Goal: Task Accomplishment & Management: Use online tool/utility

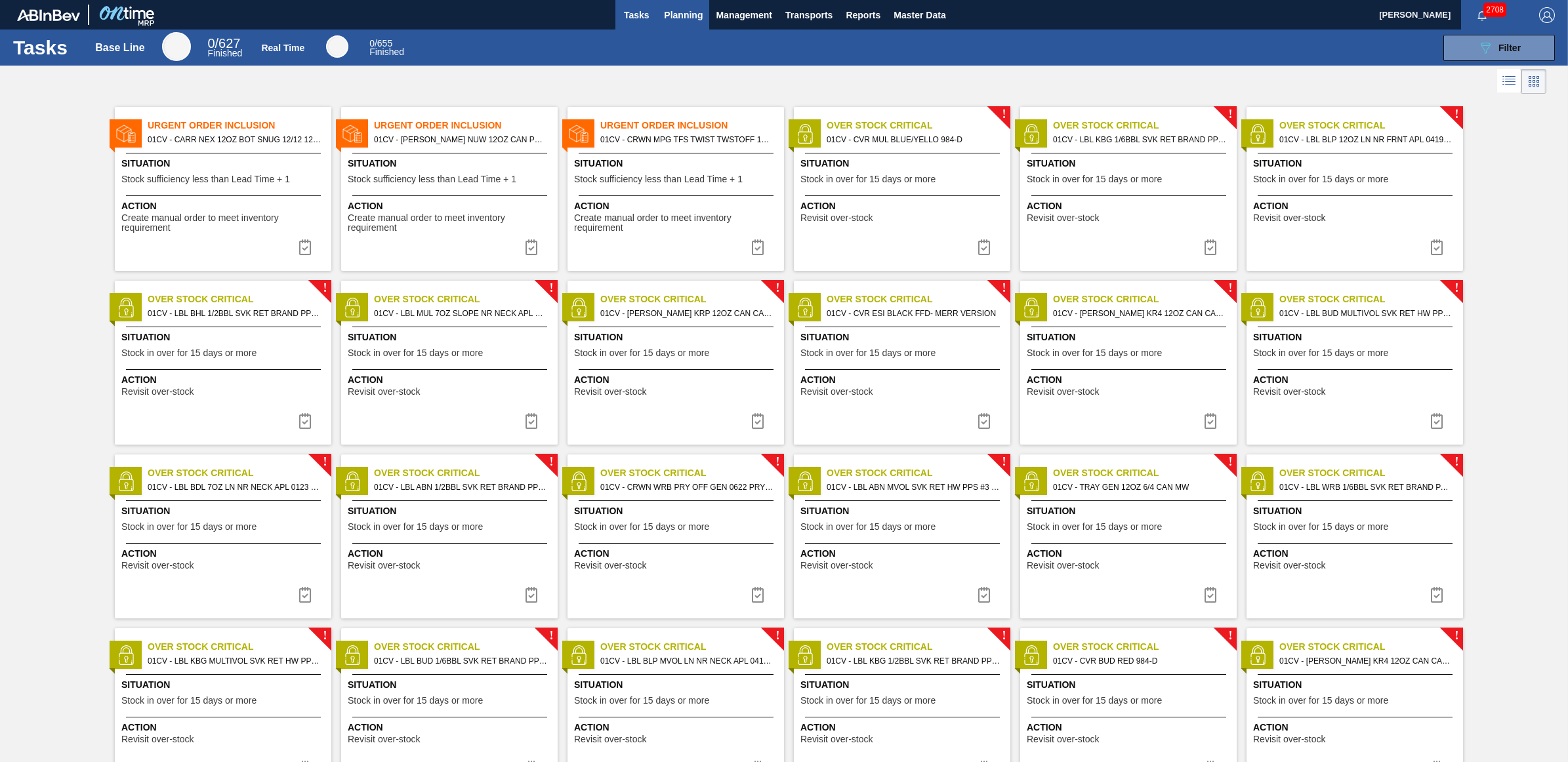
click at [691, 14] on span "Planning" at bounding box center [683, 15] width 39 height 16
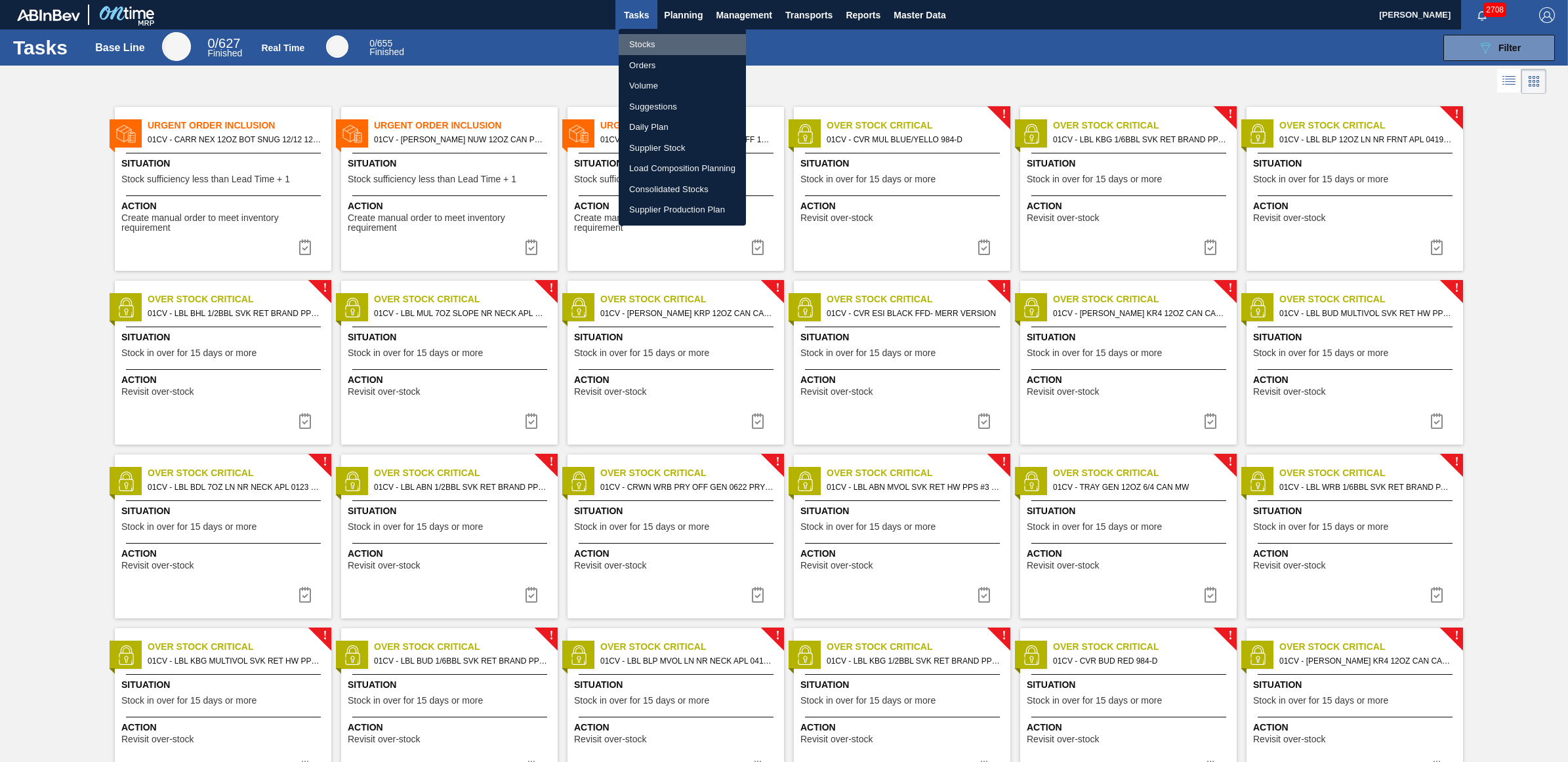
drag, startPoint x: 668, startPoint y: 40, endPoint x: 569, endPoint y: 31, distance: 99.4
click at [667, 40] on li "Stocks" at bounding box center [682, 44] width 128 height 21
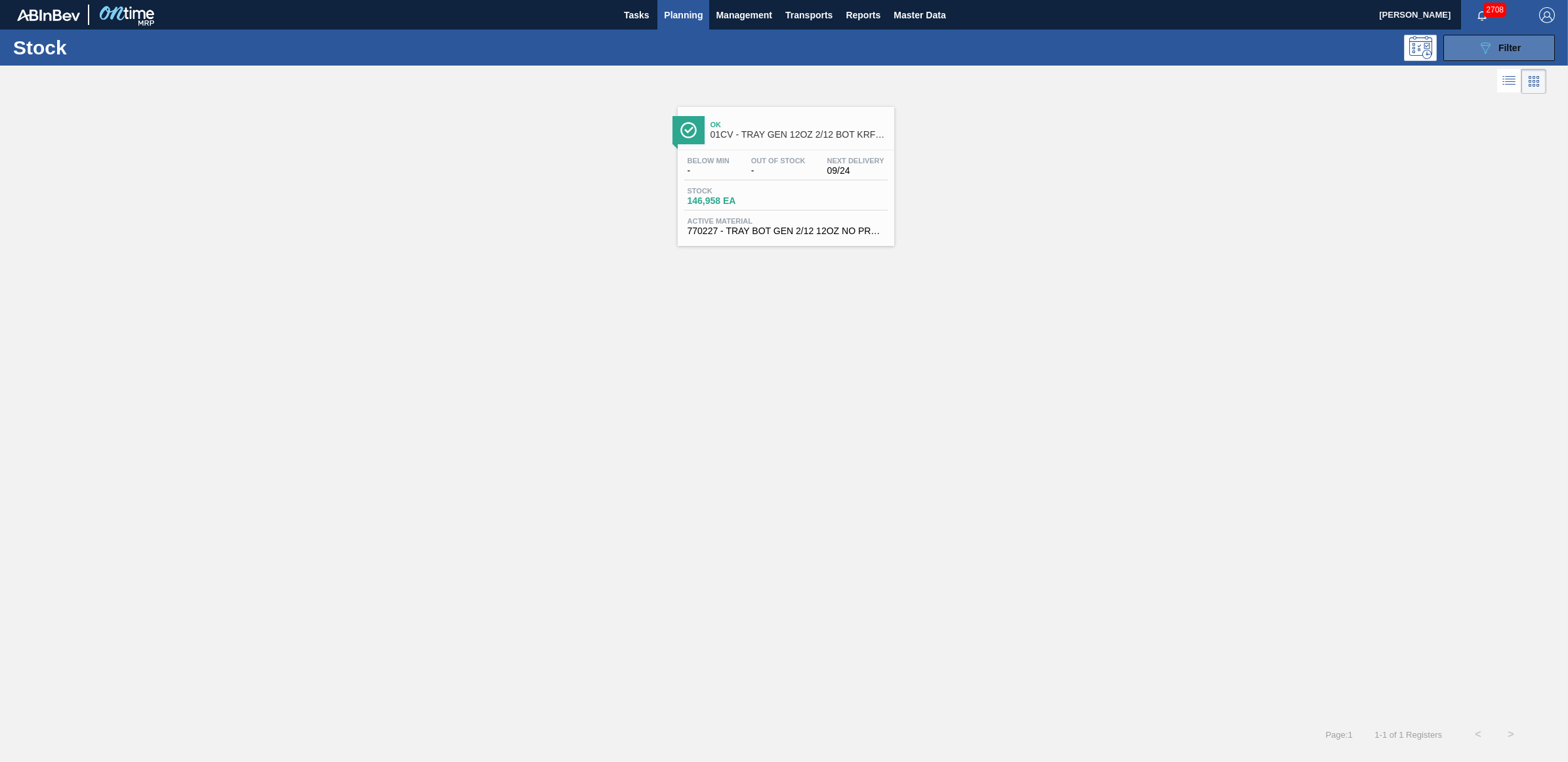
click at [1512, 44] on span "Filter" at bounding box center [1510, 47] width 22 height 10
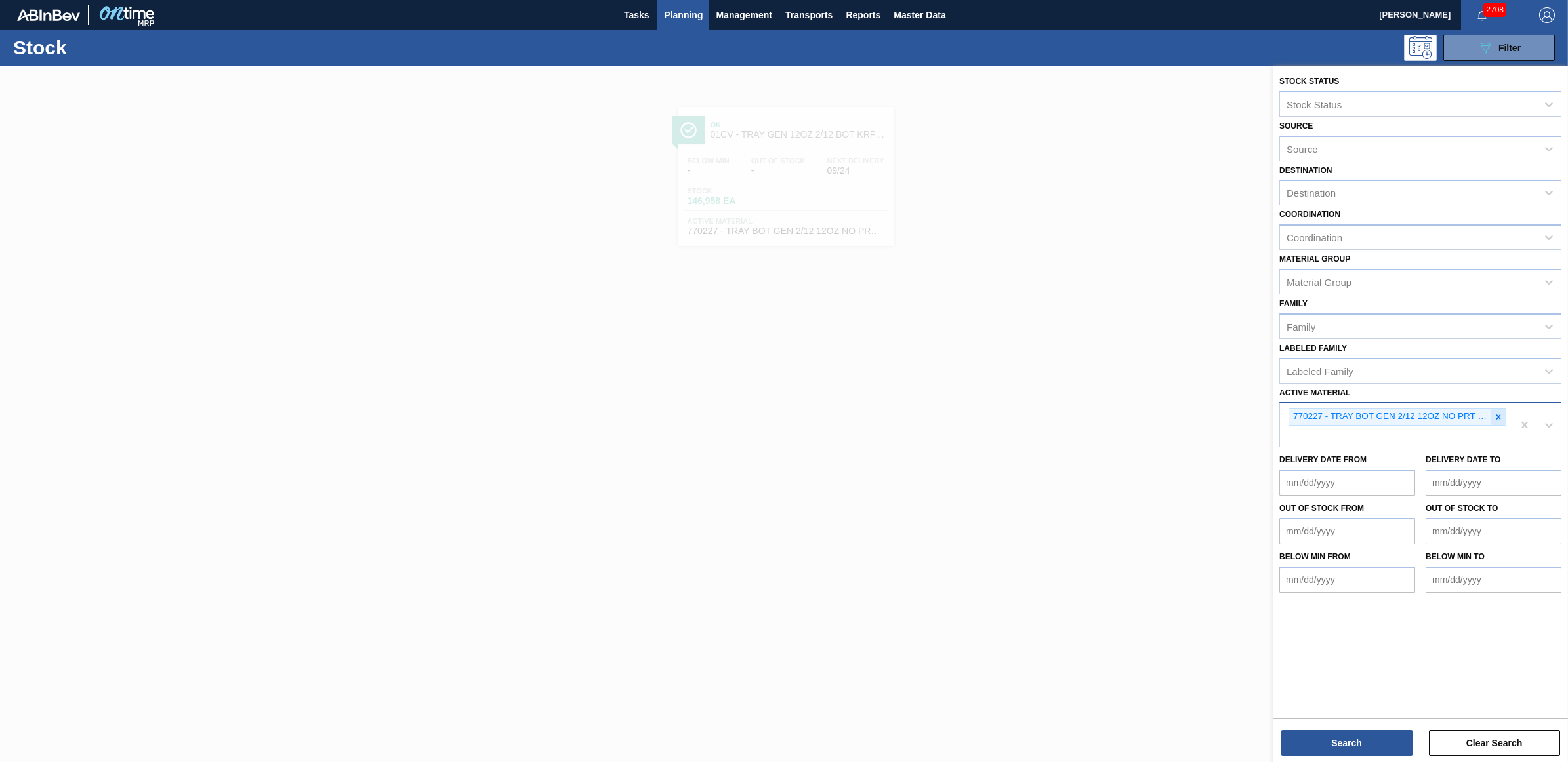
click at [1500, 415] on icon at bounding box center [1498, 416] width 9 height 9
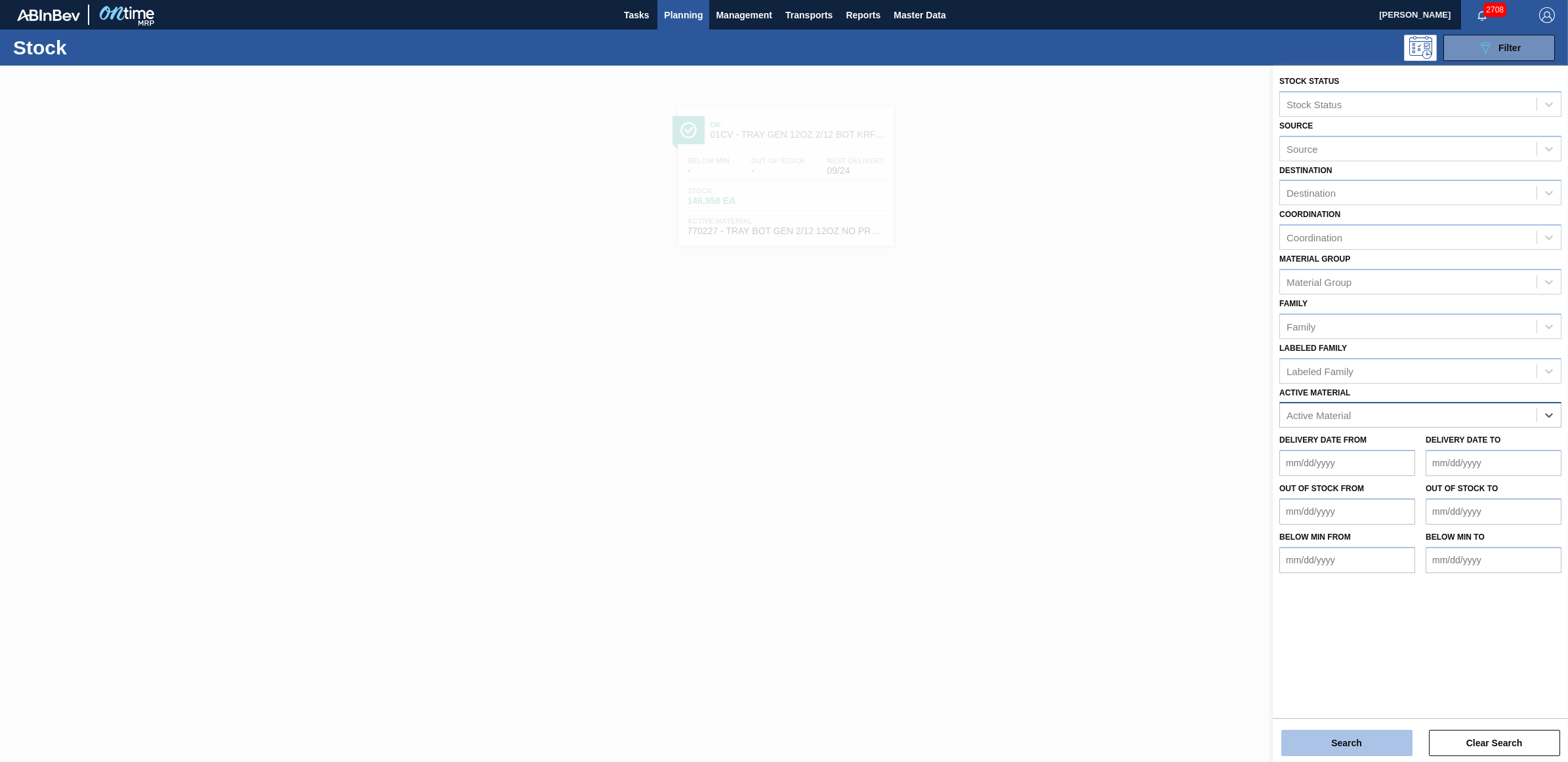
click at [1334, 748] on button "Search" at bounding box center [1347, 743] width 131 height 26
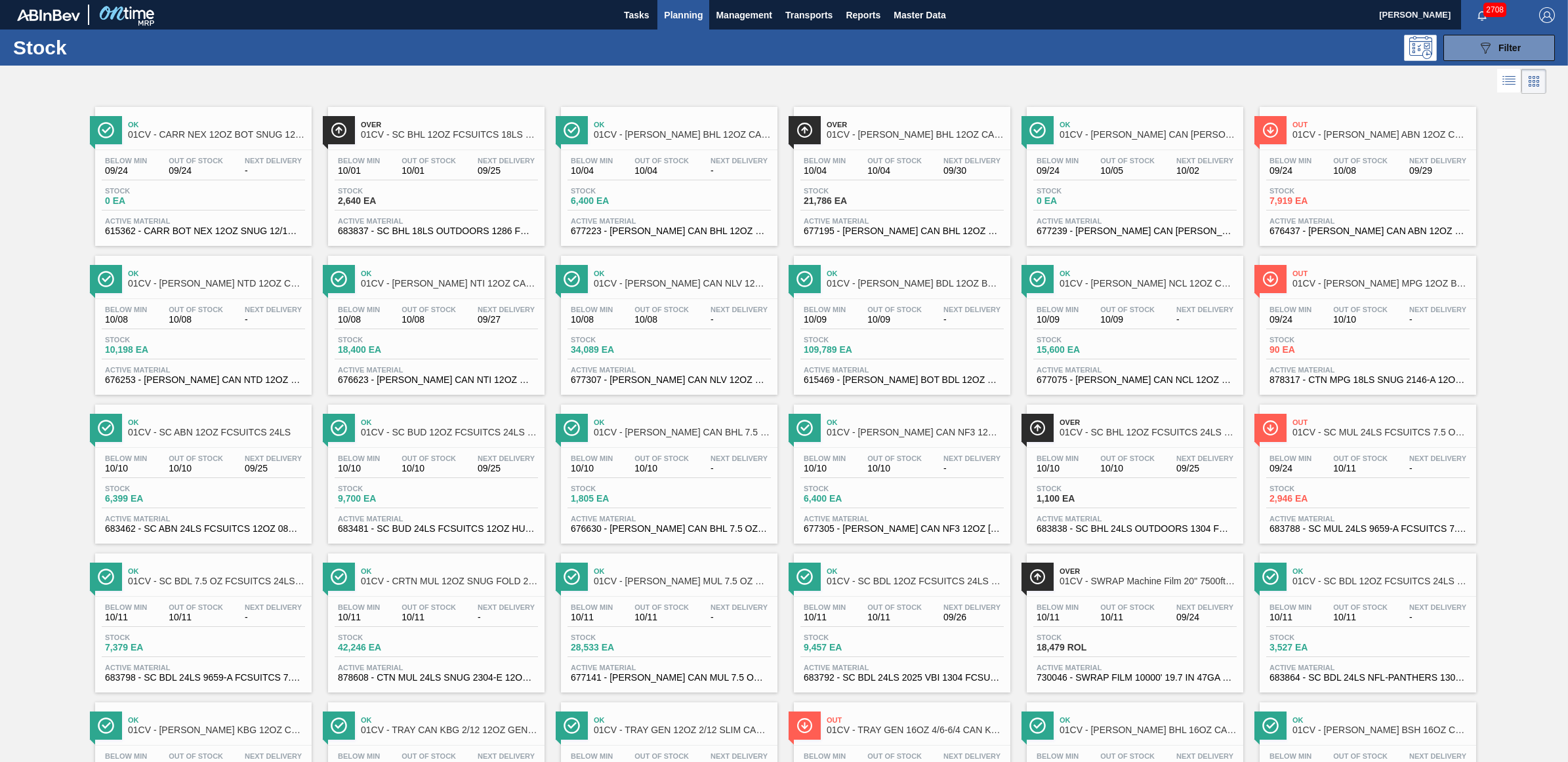
click at [978, 40] on div "089F7B8B-B2A5-4AFE-B5C0-19BA573D28AC Filter" at bounding box center [888, 47] width 1346 height 26
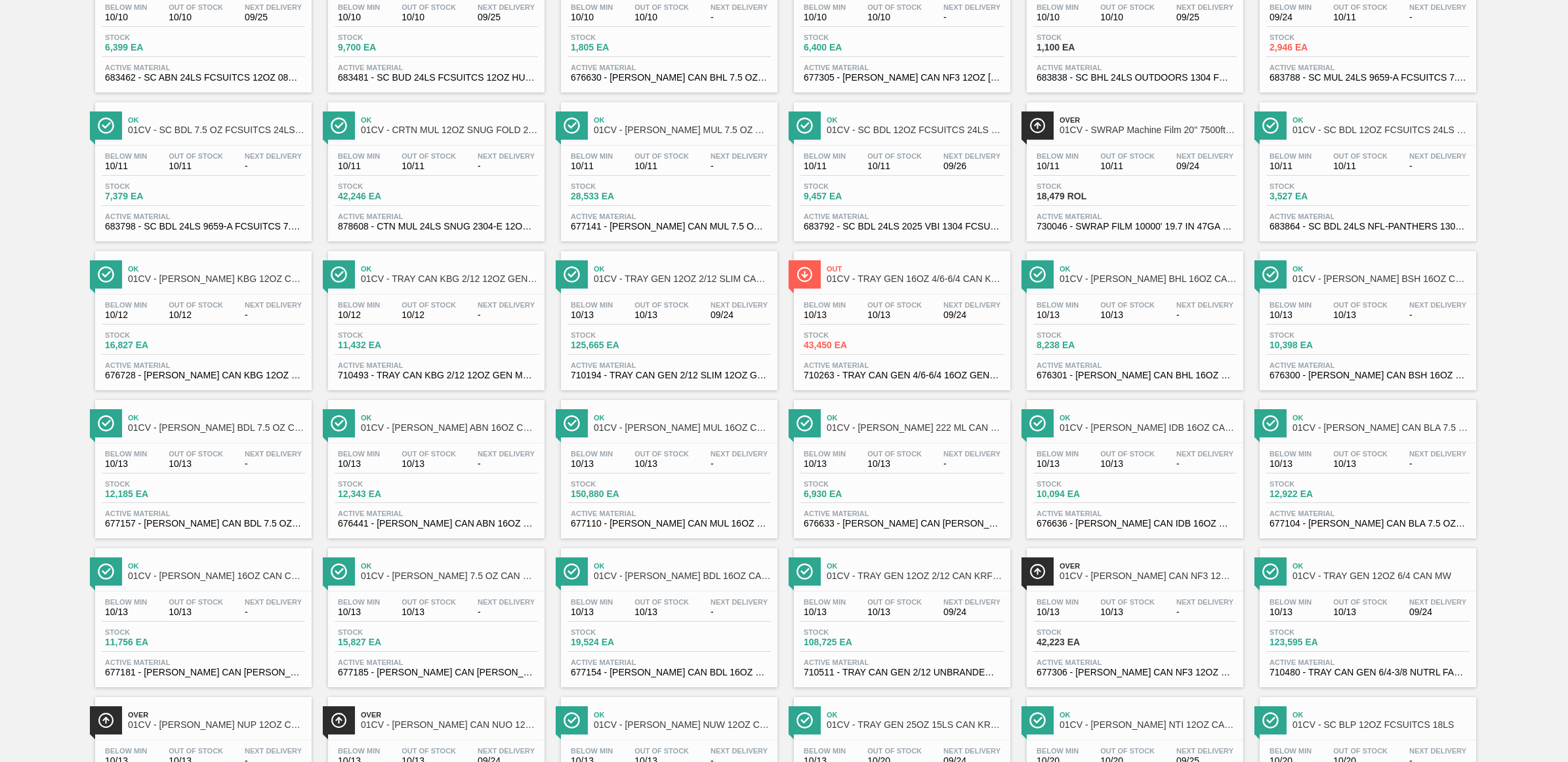
click at [634, 339] on span "Stock" at bounding box center [617, 335] width 92 height 8
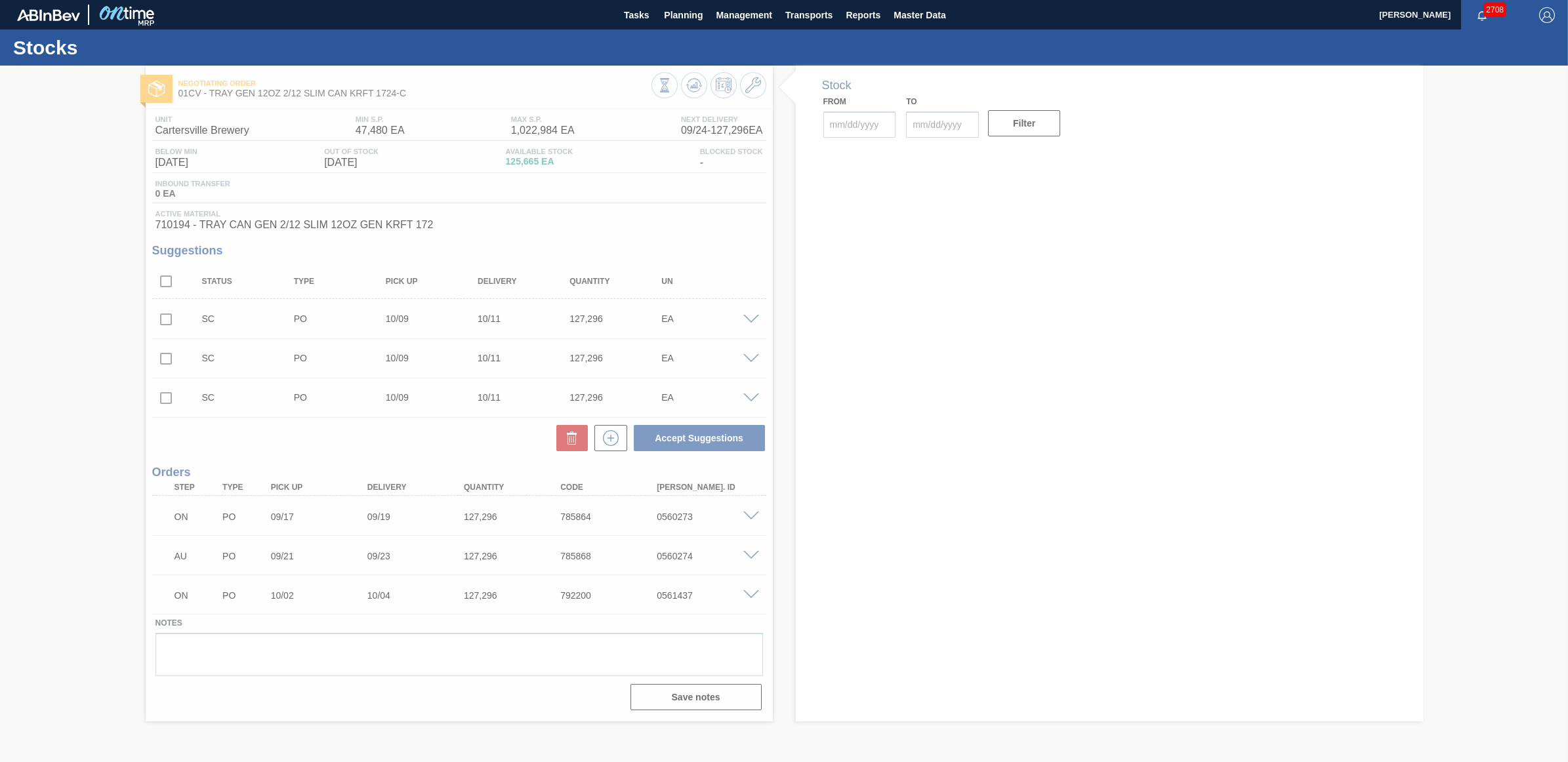
type input "[DATE]"
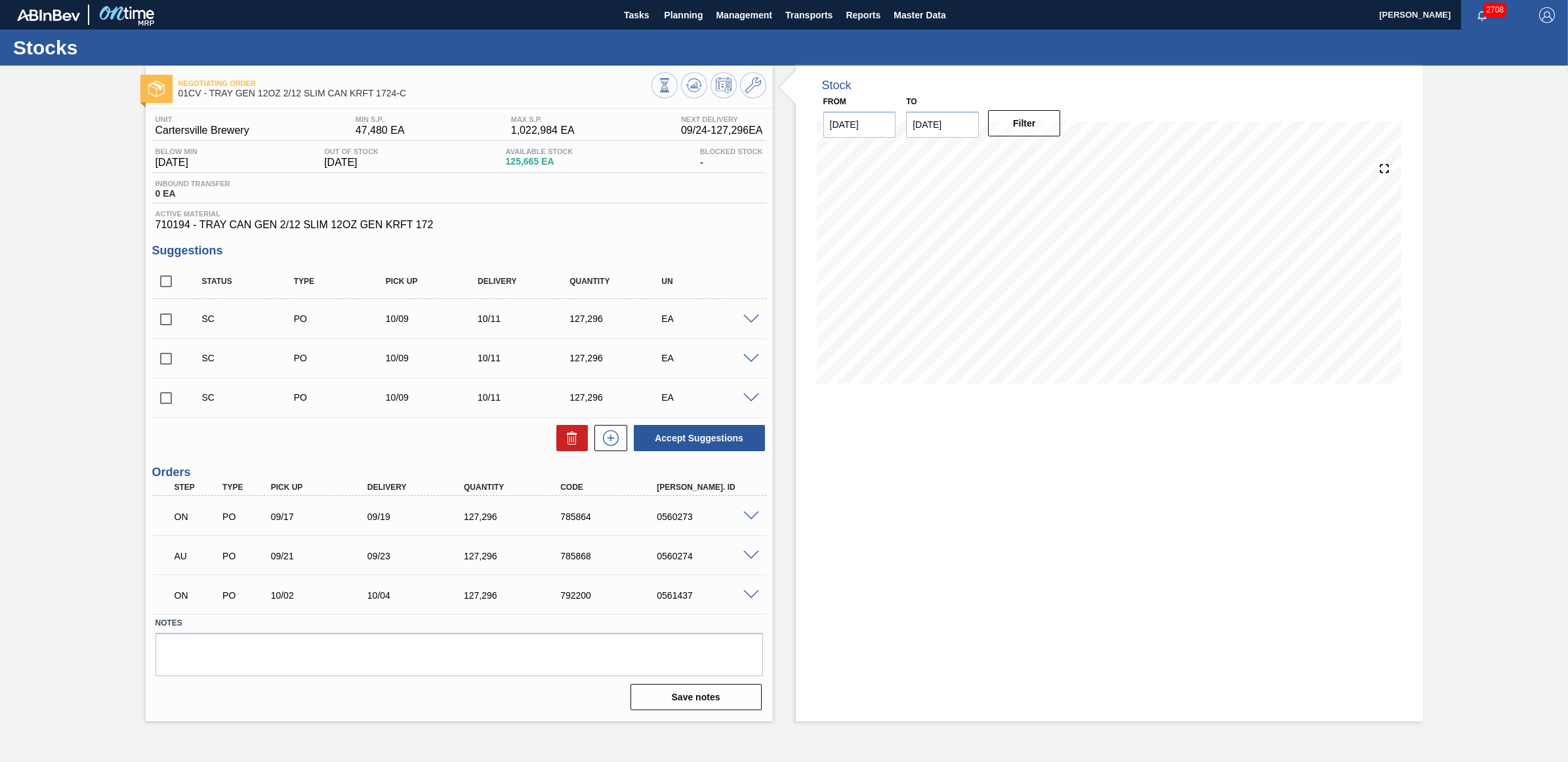
click at [165, 318] on input "checkbox" at bounding box center [166, 319] width 28 height 28
click at [717, 439] on button "Accept Suggestions" at bounding box center [699, 438] width 131 height 26
checkbox input "false"
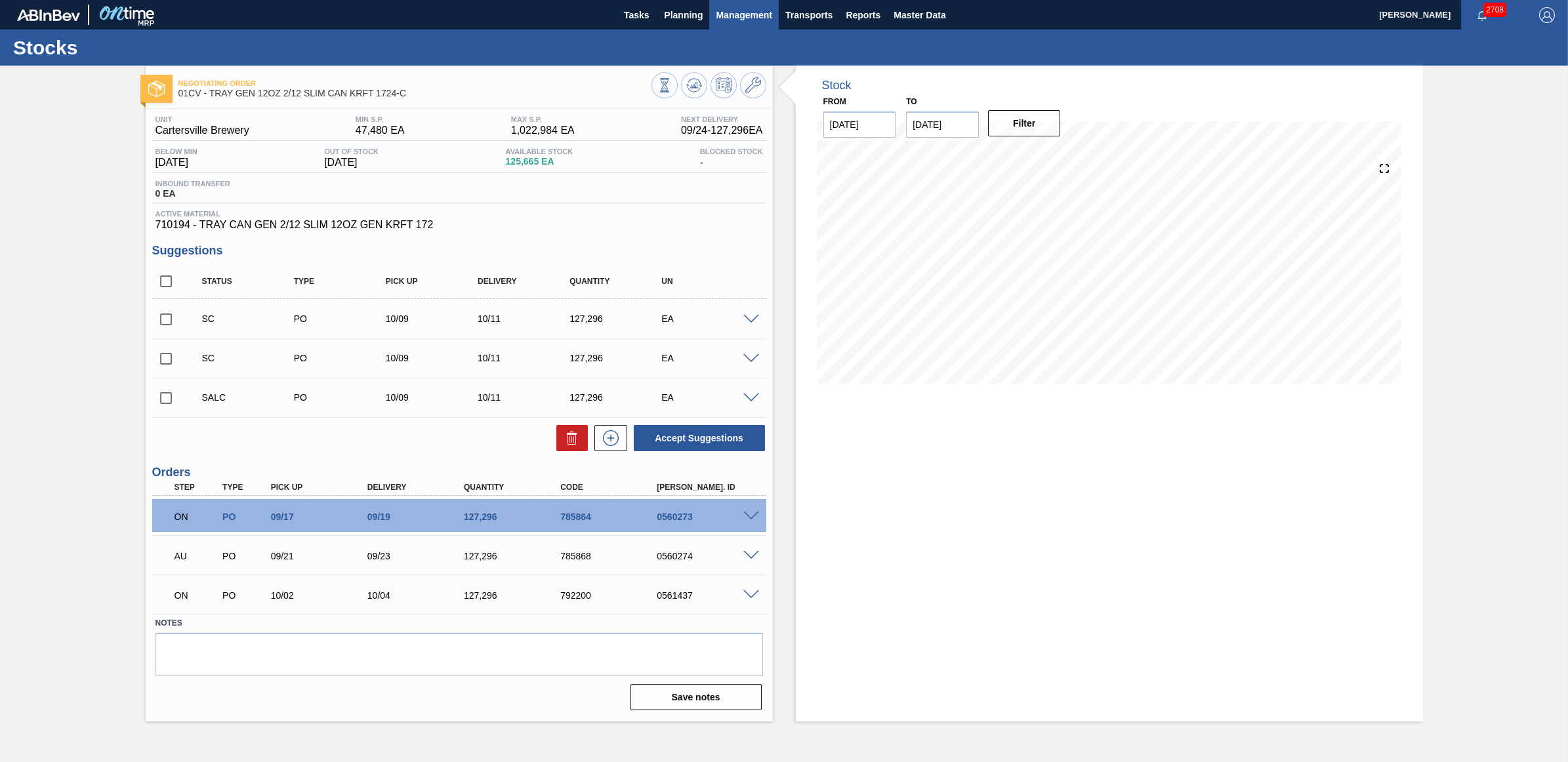
click at [709, 10] on button "Management" at bounding box center [743, 14] width 69 height 30
click at [681, 16] on div at bounding box center [784, 381] width 1568 height 762
click at [670, 17] on span "Planning" at bounding box center [683, 15] width 39 height 16
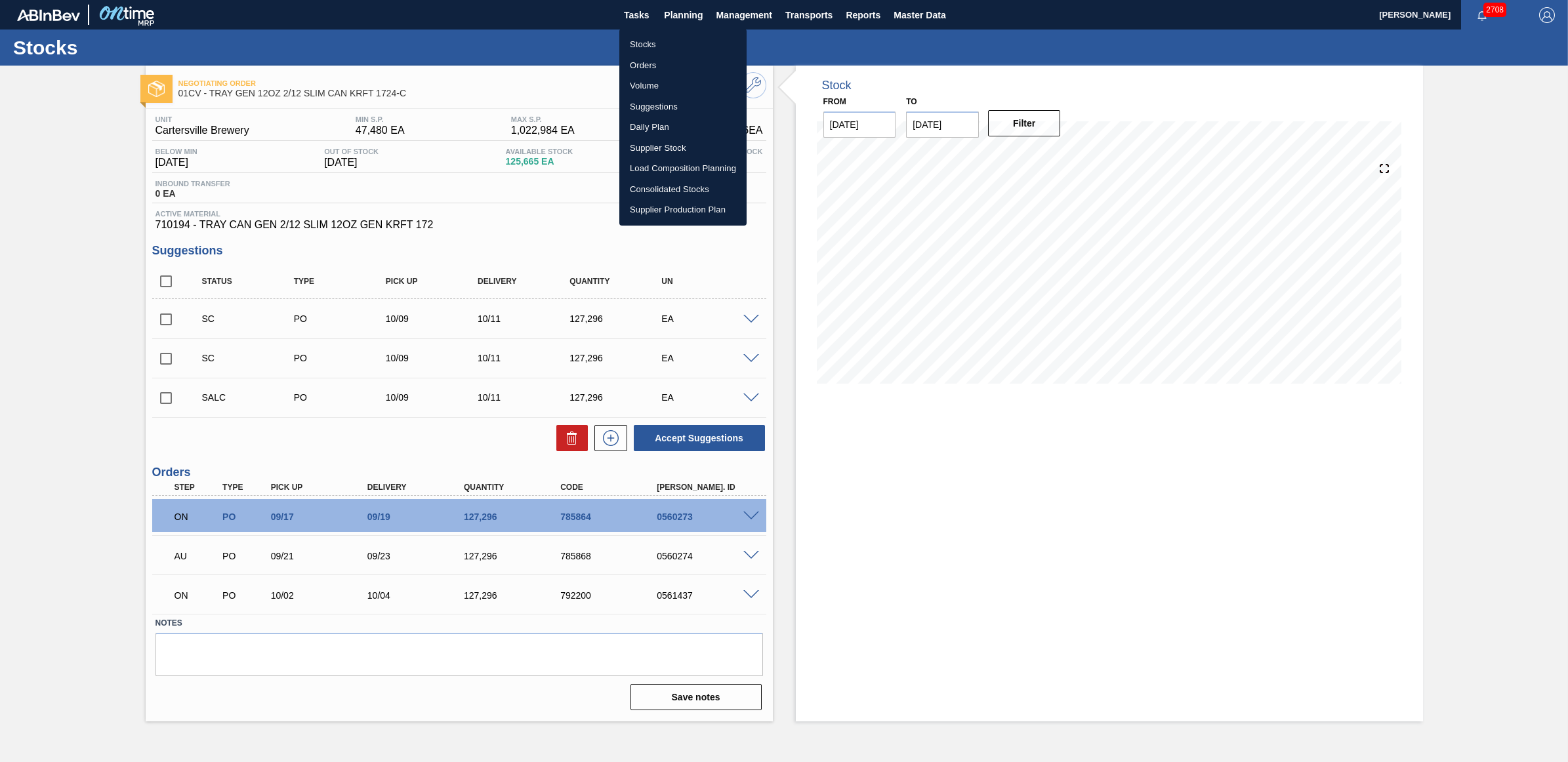
click at [665, 43] on li "Stocks" at bounding box center [683, 44] width 128 height 21
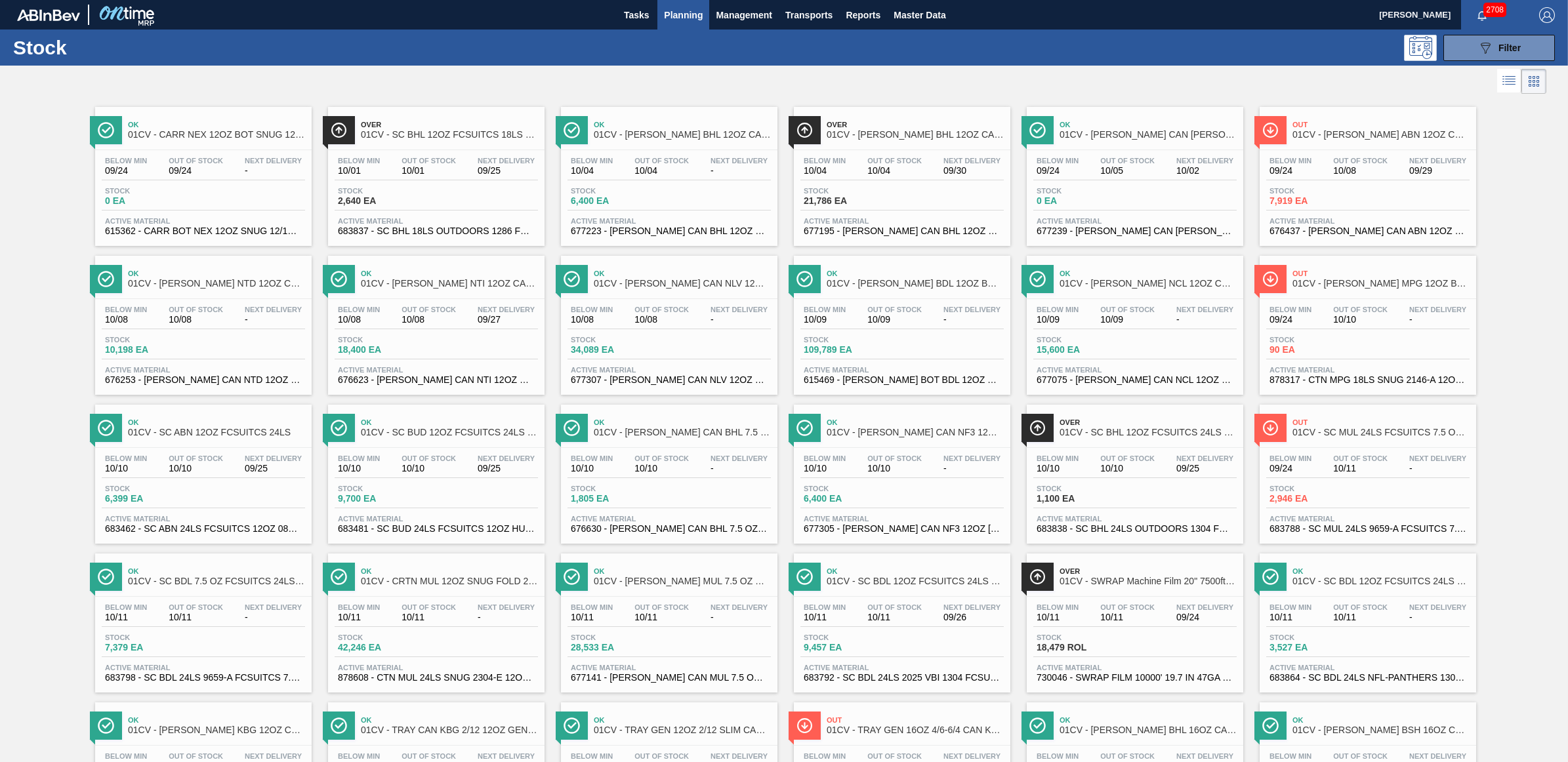
click at [398, 317] on div "Out Of Stock 10/08" at bounding box center [428, 315] width 61 height 19
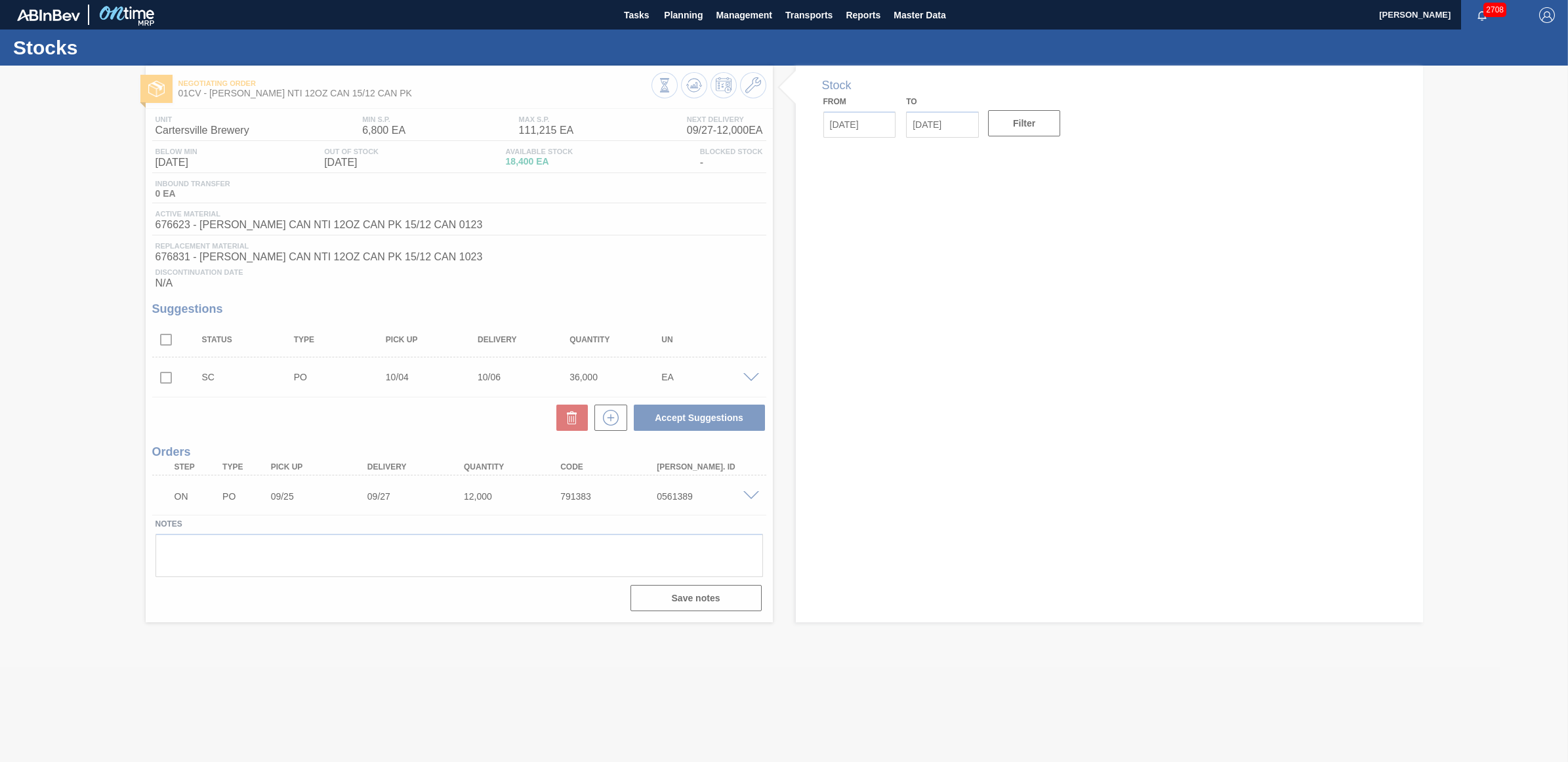
type input "[DATE]"
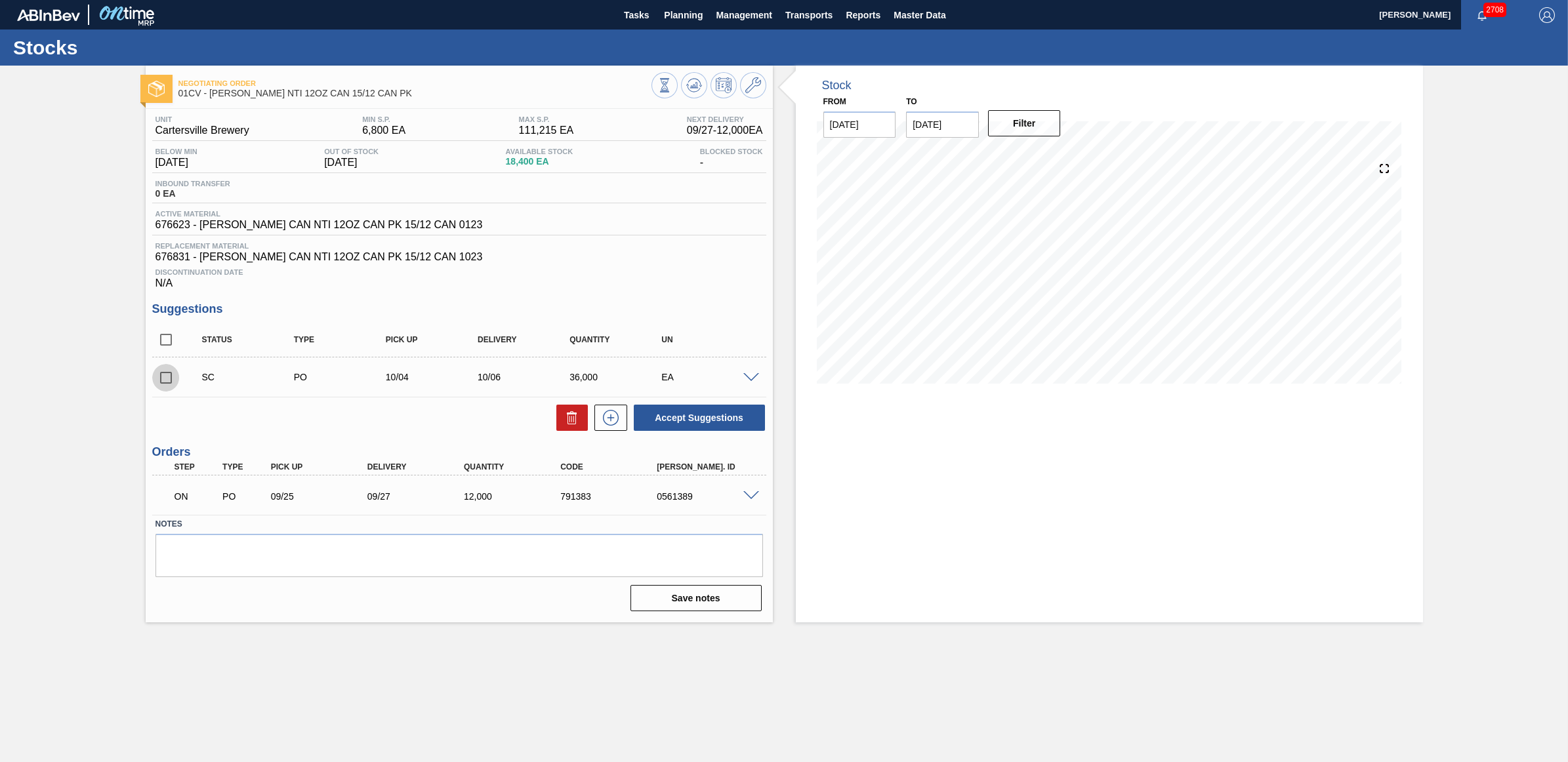
click at [161, 384] on input "checkbox" at bounding box center [166, 378] width 28 height 28
click at [671, 417] on button "Accept Suggestions" at bounding box center [699, 417] width 131 height 26
checkbox input "false"
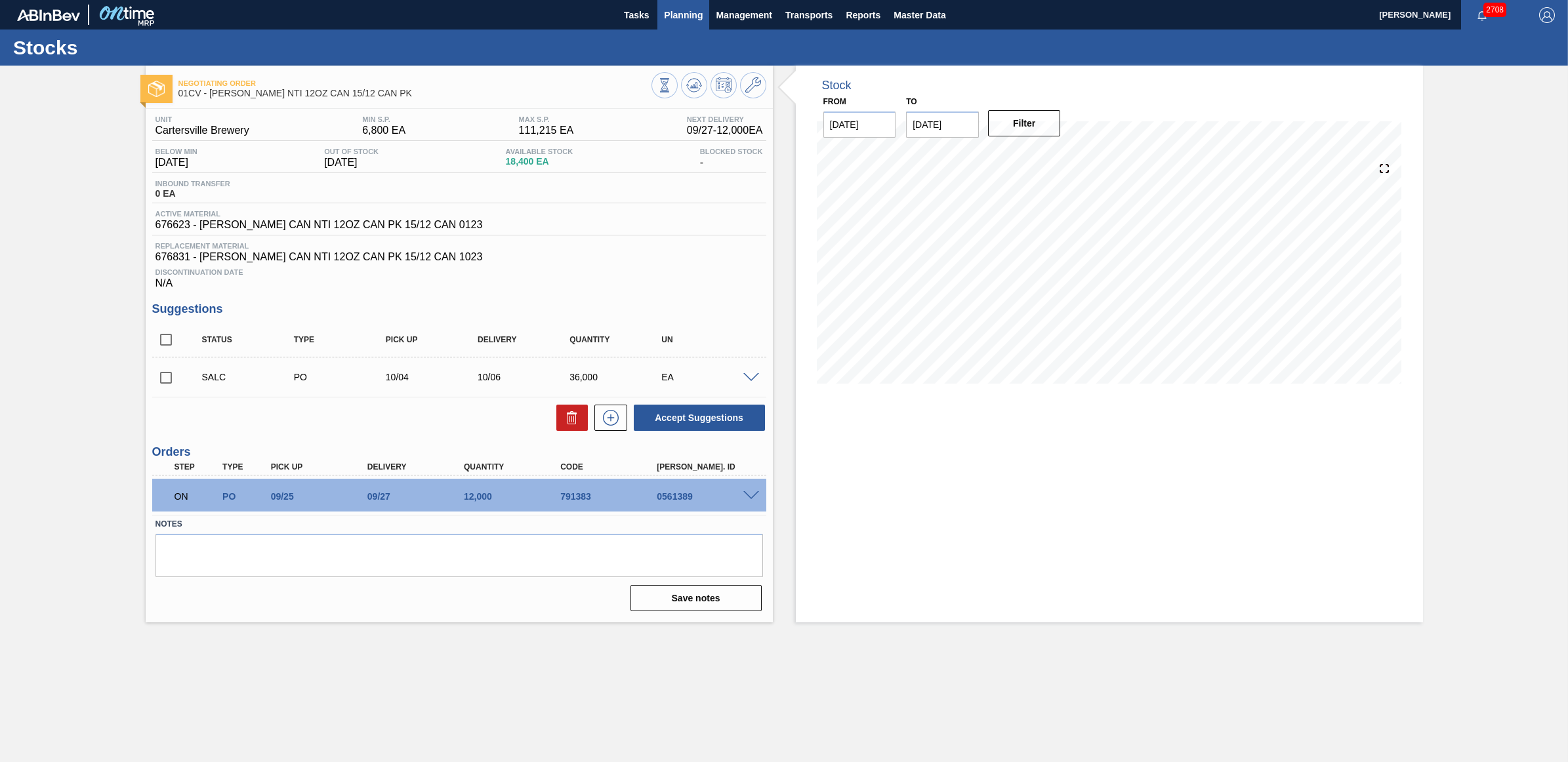
click at [686, 12] on span "Planning" at bounding box center [683, 15] width 39 height 16
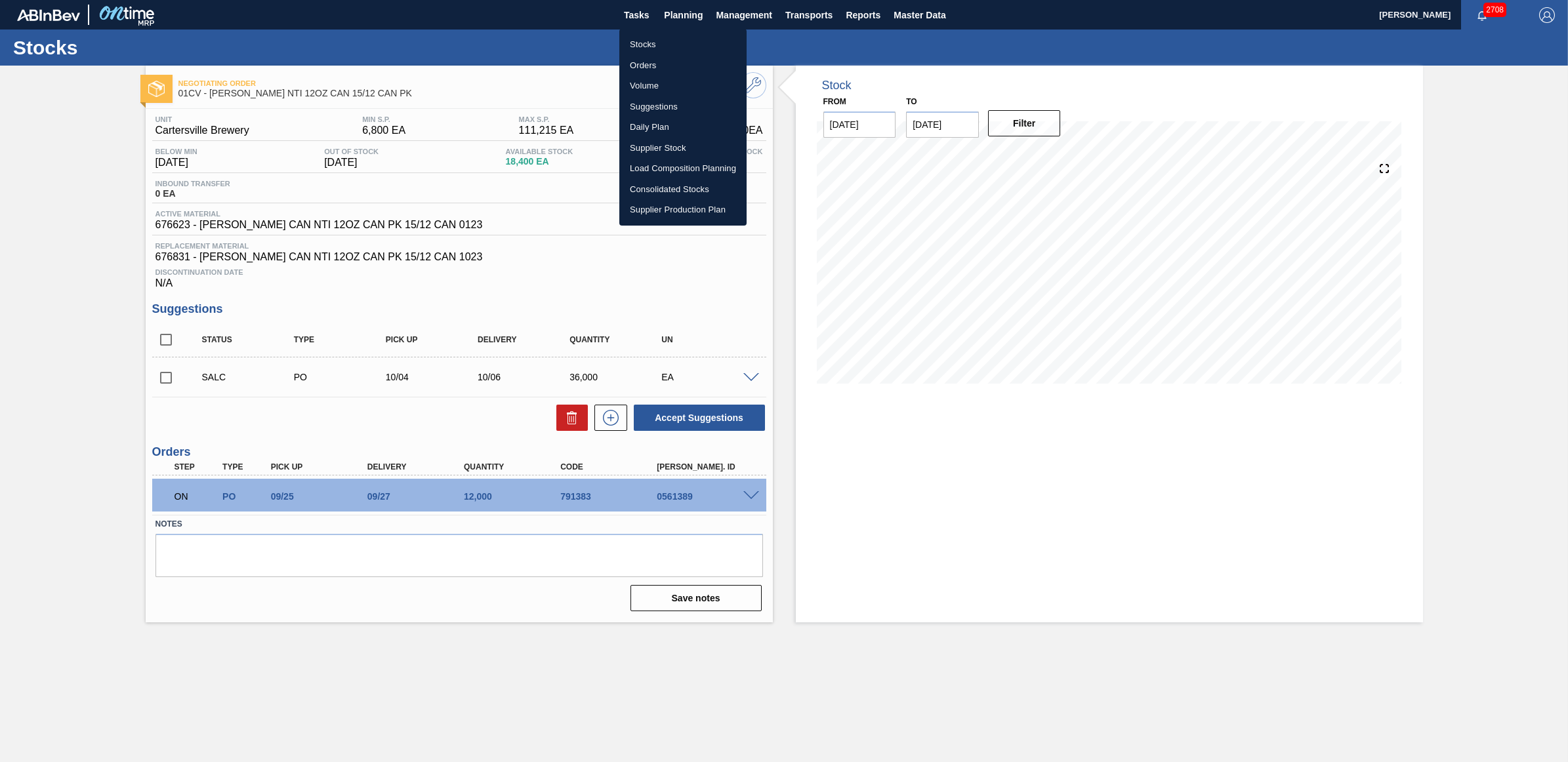
click at [660, 42] on li "Stocks" at bounding box center [683, 44] width 128 height 21
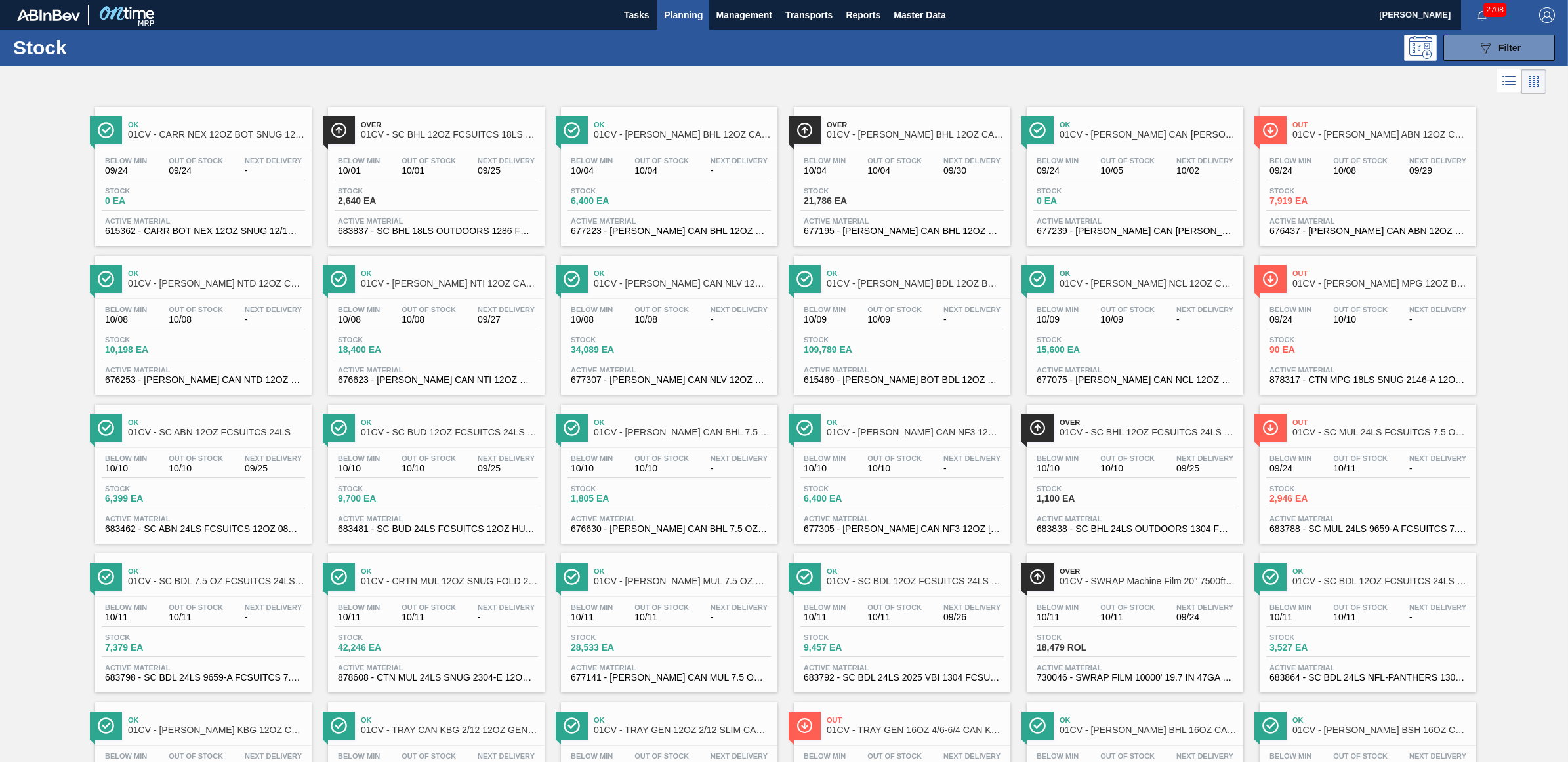
click at [181, 322] on span "10/08" at bounding box center [196, 320] width 54 height 10
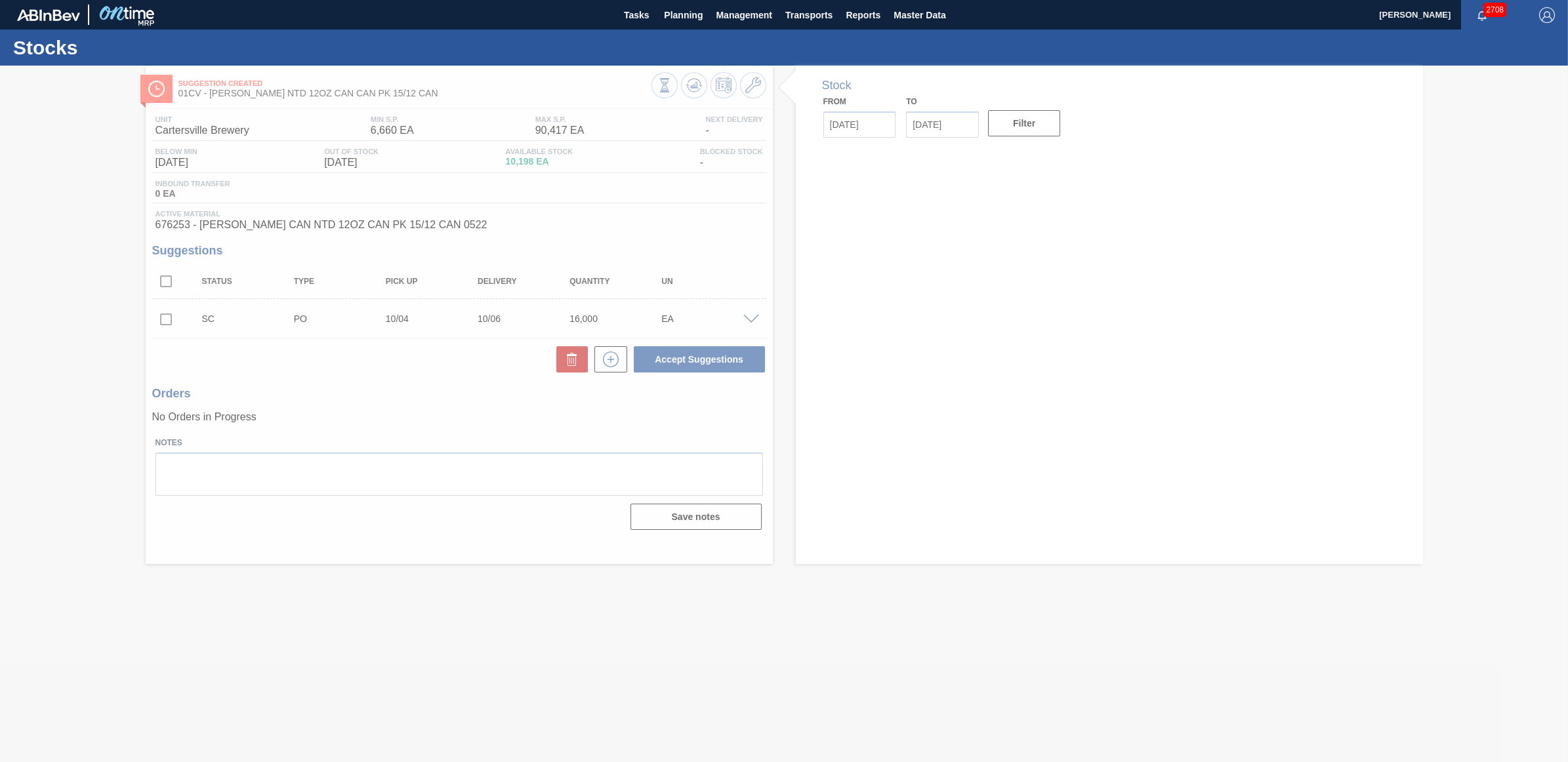
type input "[DATE]"
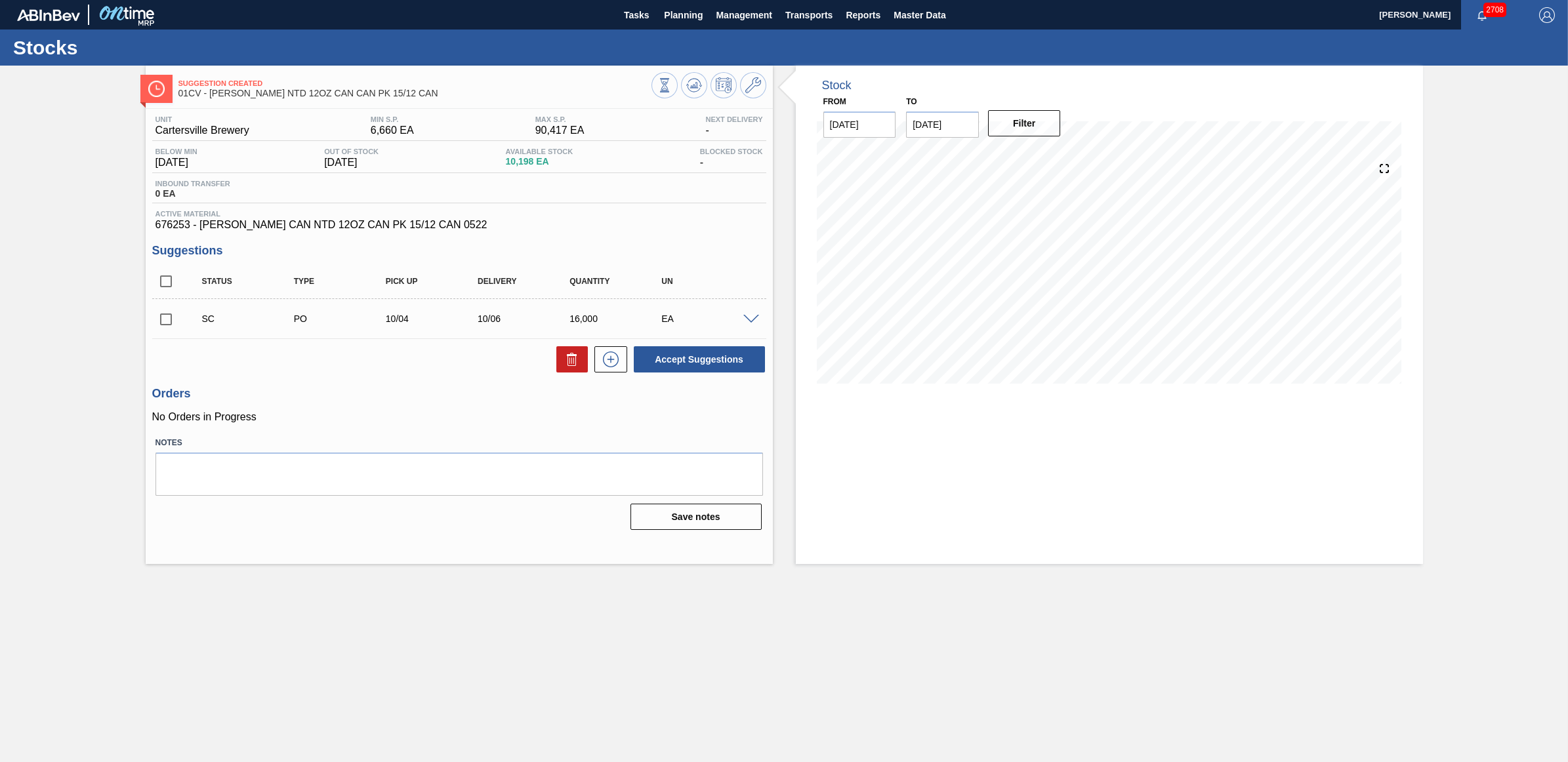
click at [169, 325] on input "checkbox" at bounding box center [166, 319] width 28 height 28
click at [738, 361] on button "Accept Suggestions" at bounding box center [699, 359] width 131 height 26
checkbox input "false"
click at [672, 8] on span "Planning" at bounding box center [683, 15] width 39 height 16
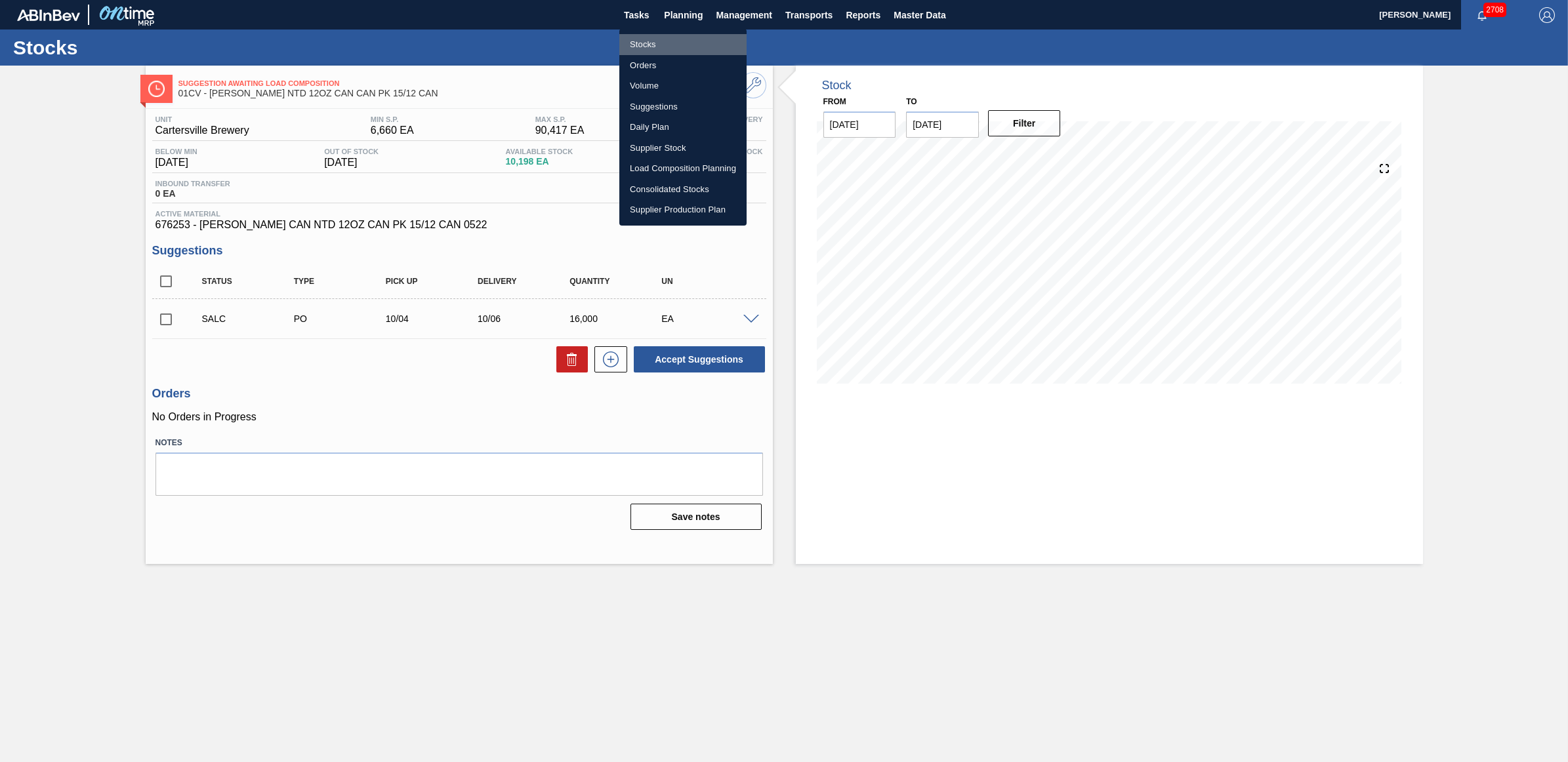
click at [664, 40] on li "Stocks" at bounding box center [683, 44] width 128 height 21
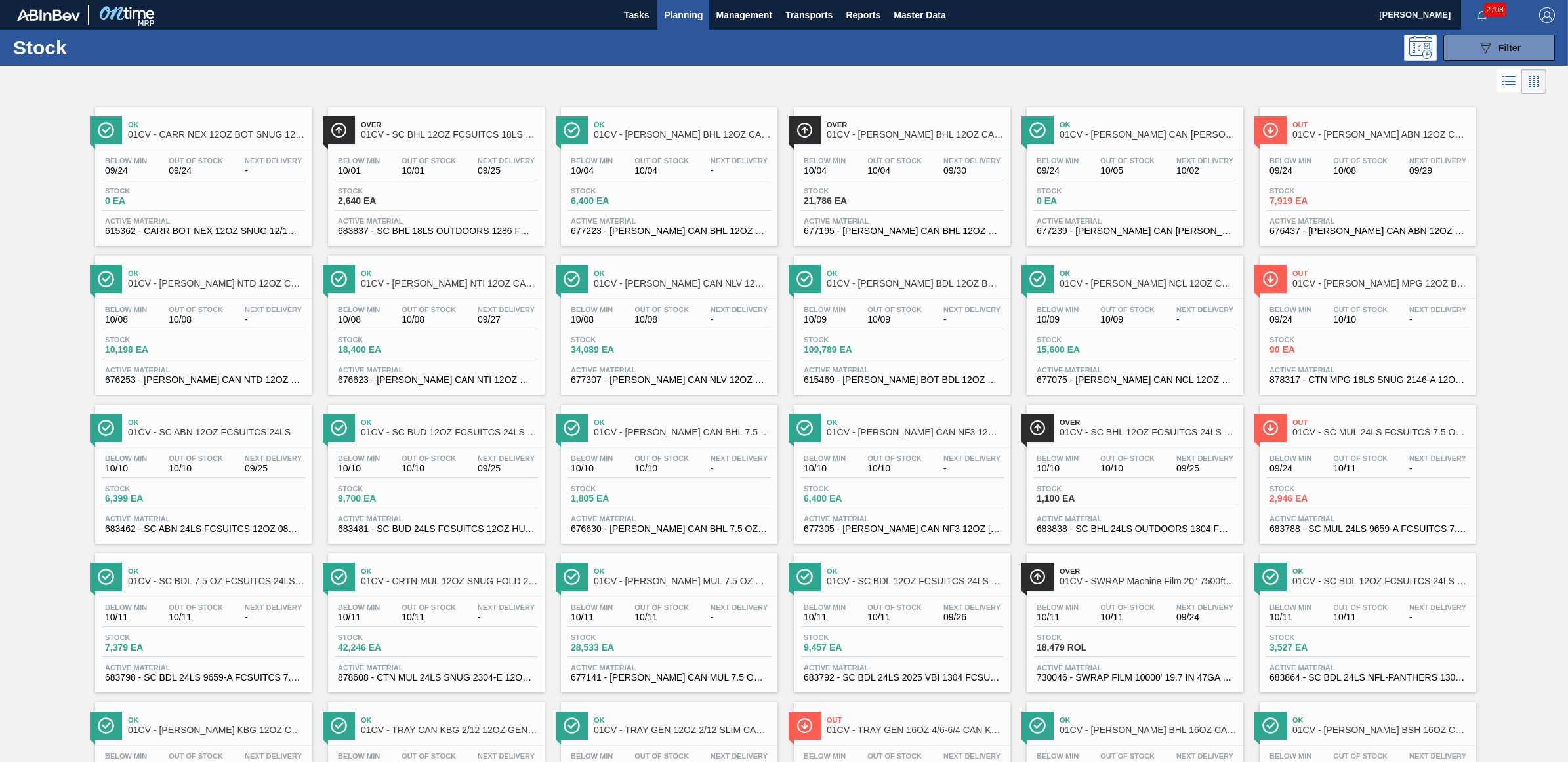
click at [1334, 201] on span "7,919 EA" at bounding box center [1315, 201] width 92 height 10
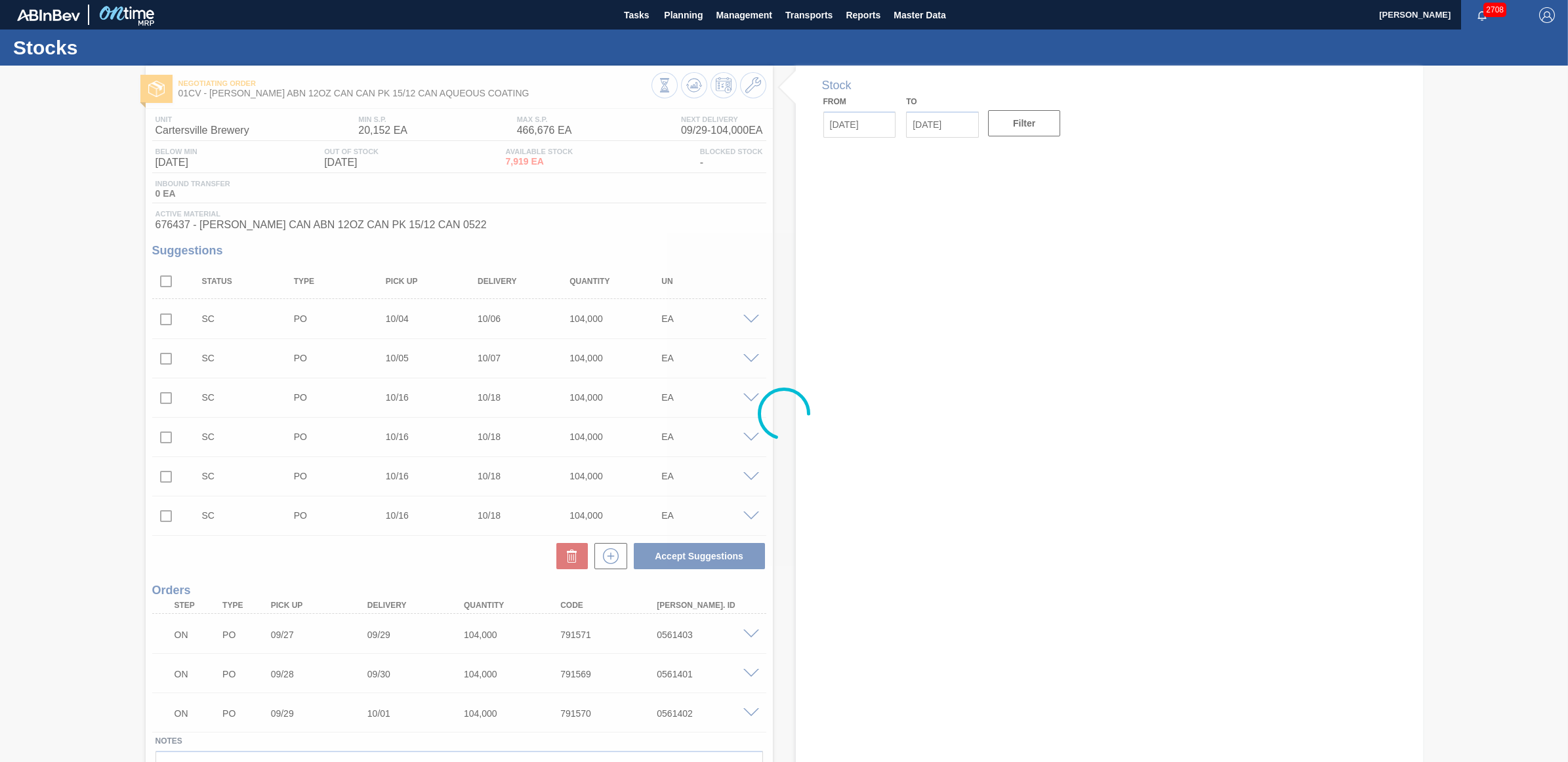
type up104687385 "10/04/2025"
type input "10/06/2025"
type input "[DATE]"
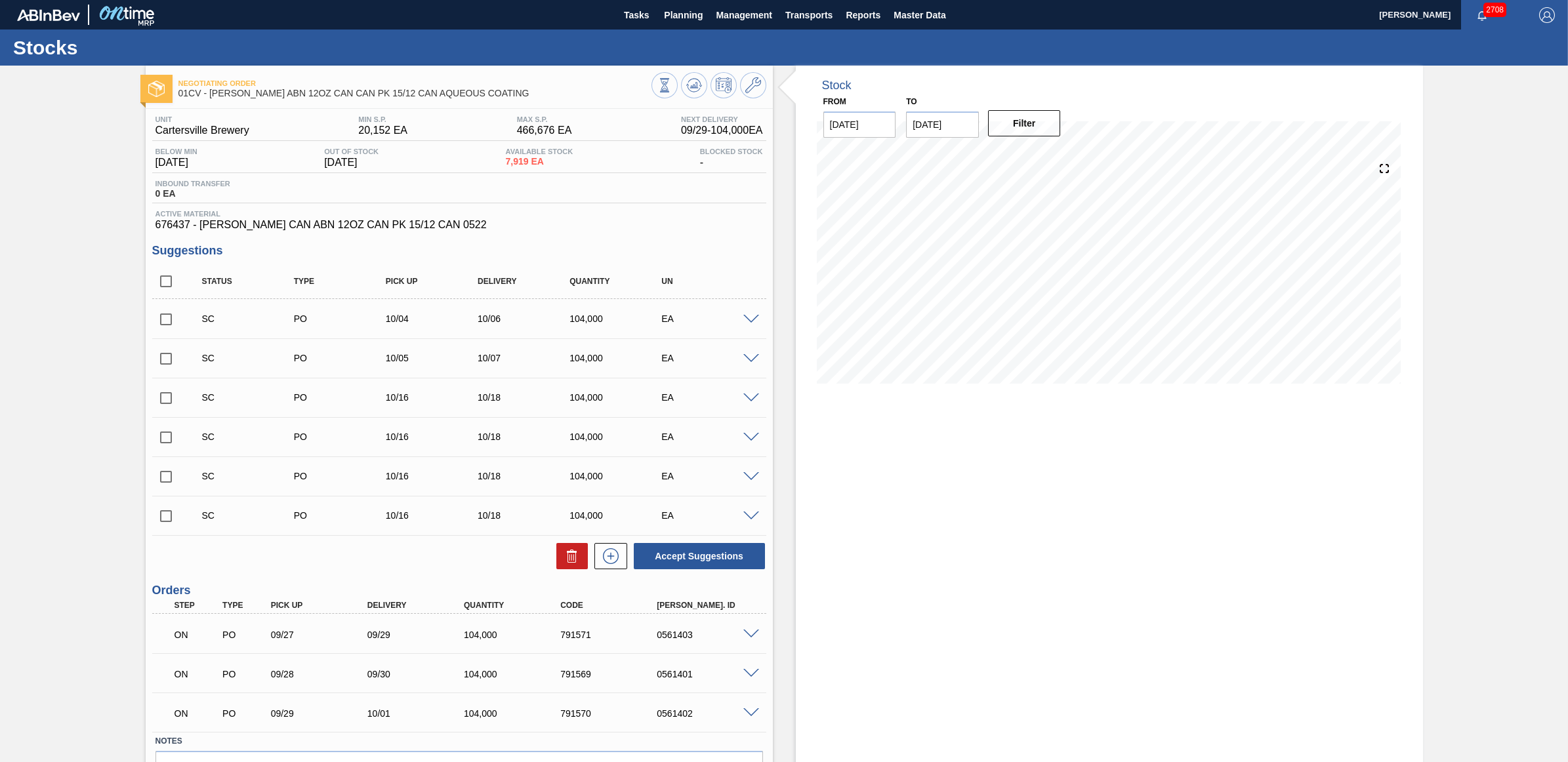
click at [749, 324] on span at bounding box center [751, 320] width 16 height 10
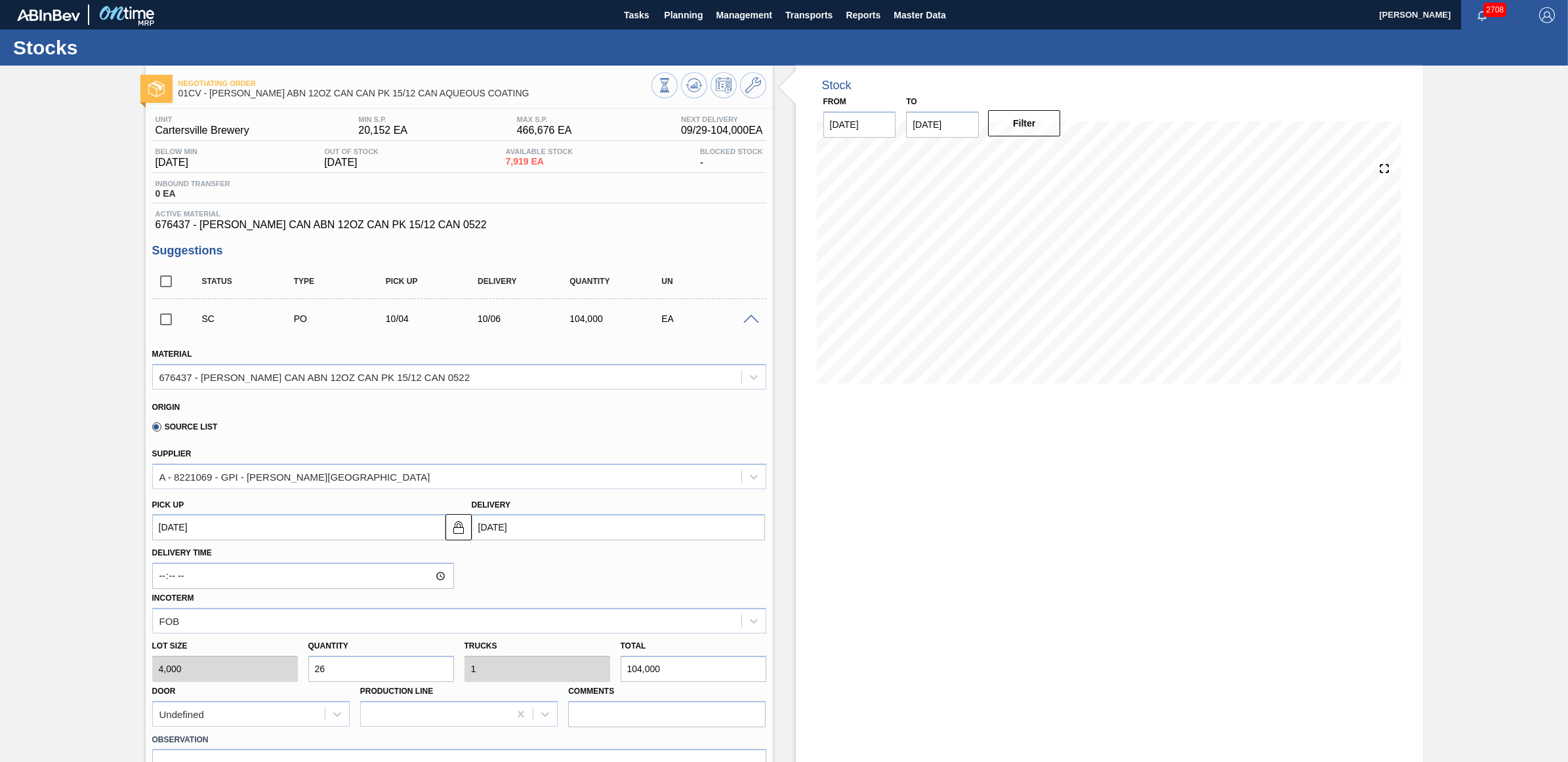
click at [282, 659] on div "Lot size 4,000 Quantity 26 Trucks 1 Total 104,000 Door Undefined Production Lin…" at bounding box center [459, 680] width 624 height 94
type input "9"
type input "0.346"
type input "36,000"
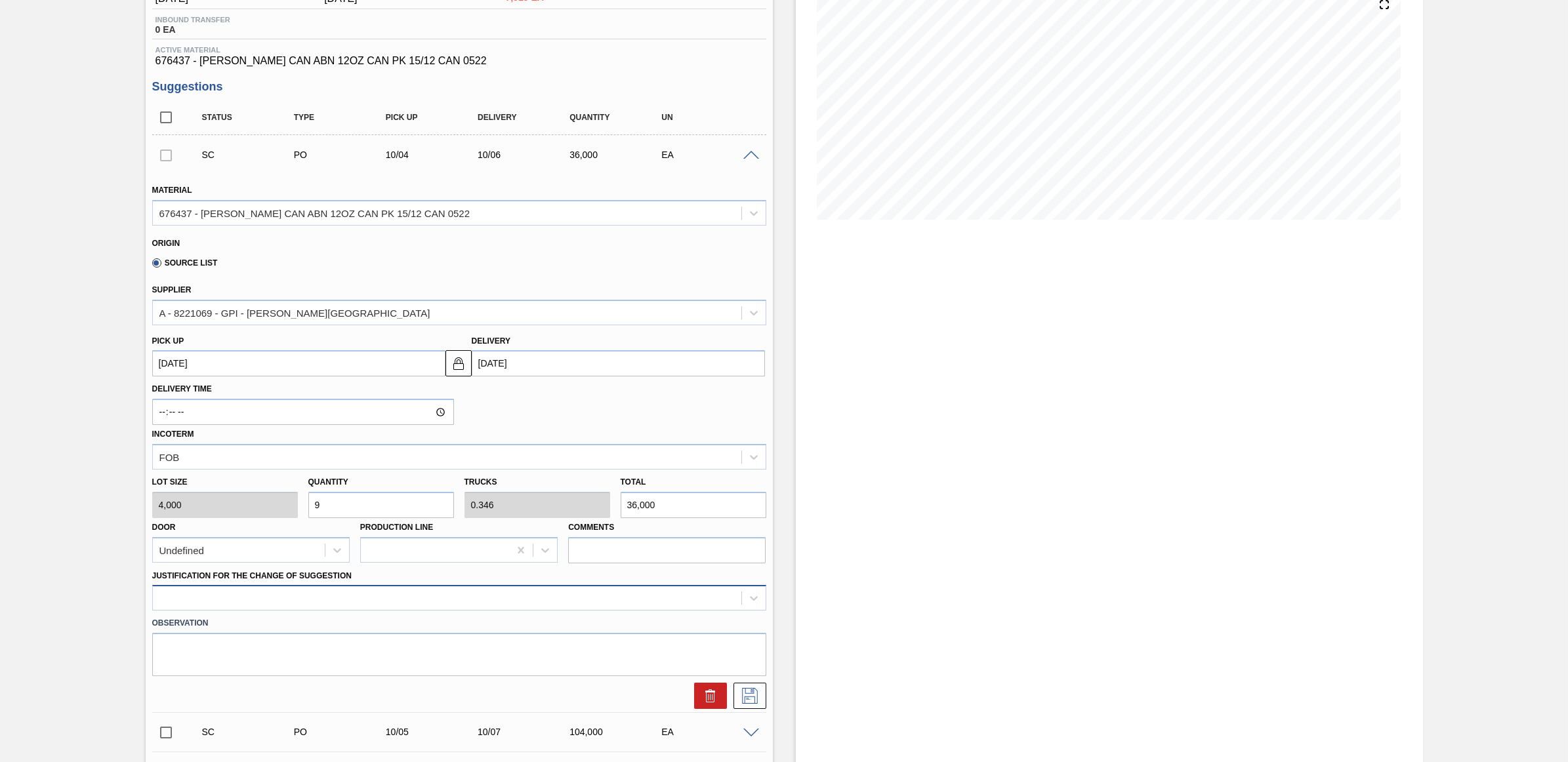
type input "9"
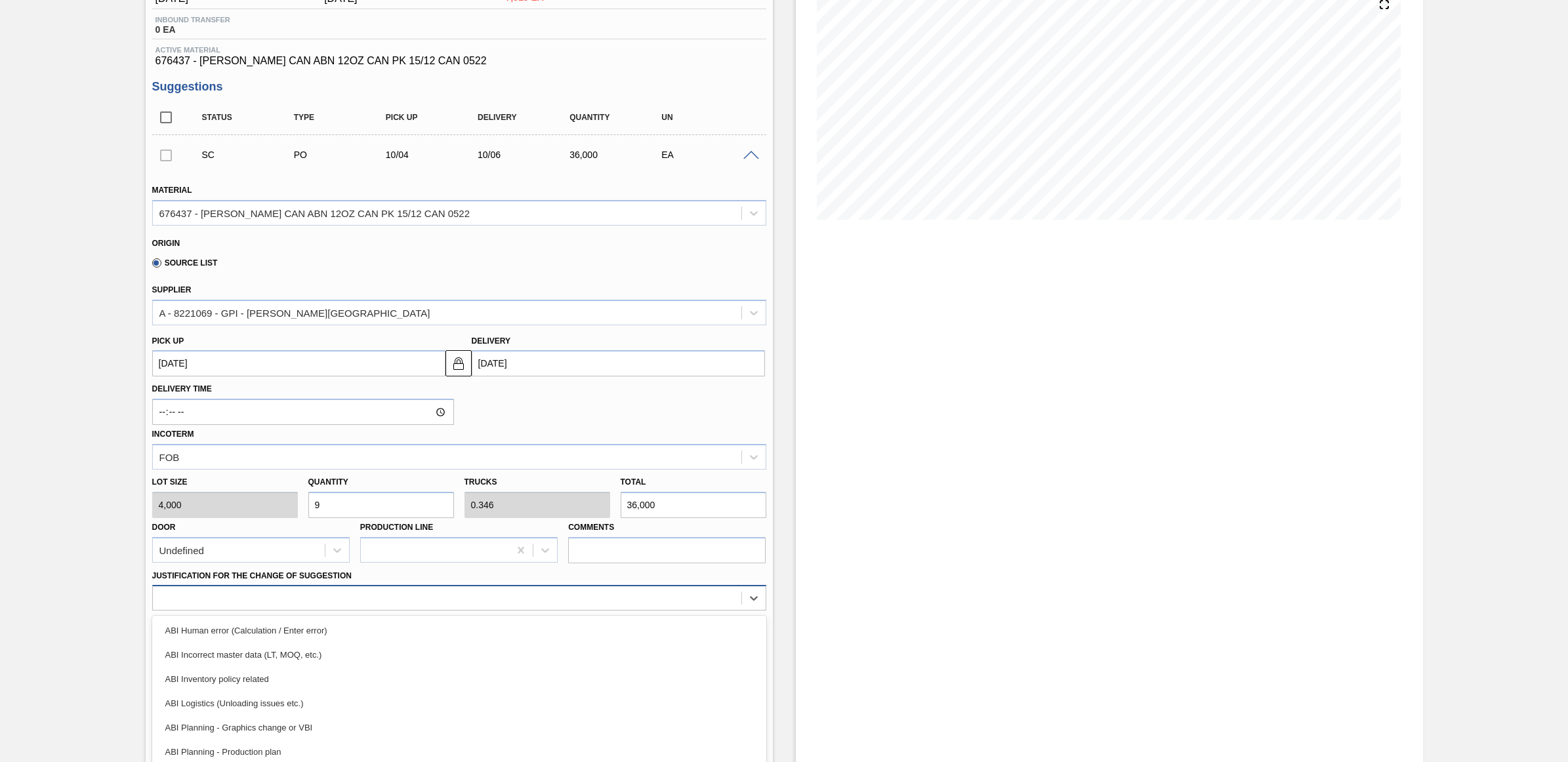
click at [389, 607] on div "option ABI Incorrect master data (LT, MOQ, etc.) focused, 2 of 18. 18 results a…" at bounding box center [459, 598] width 614 height 25
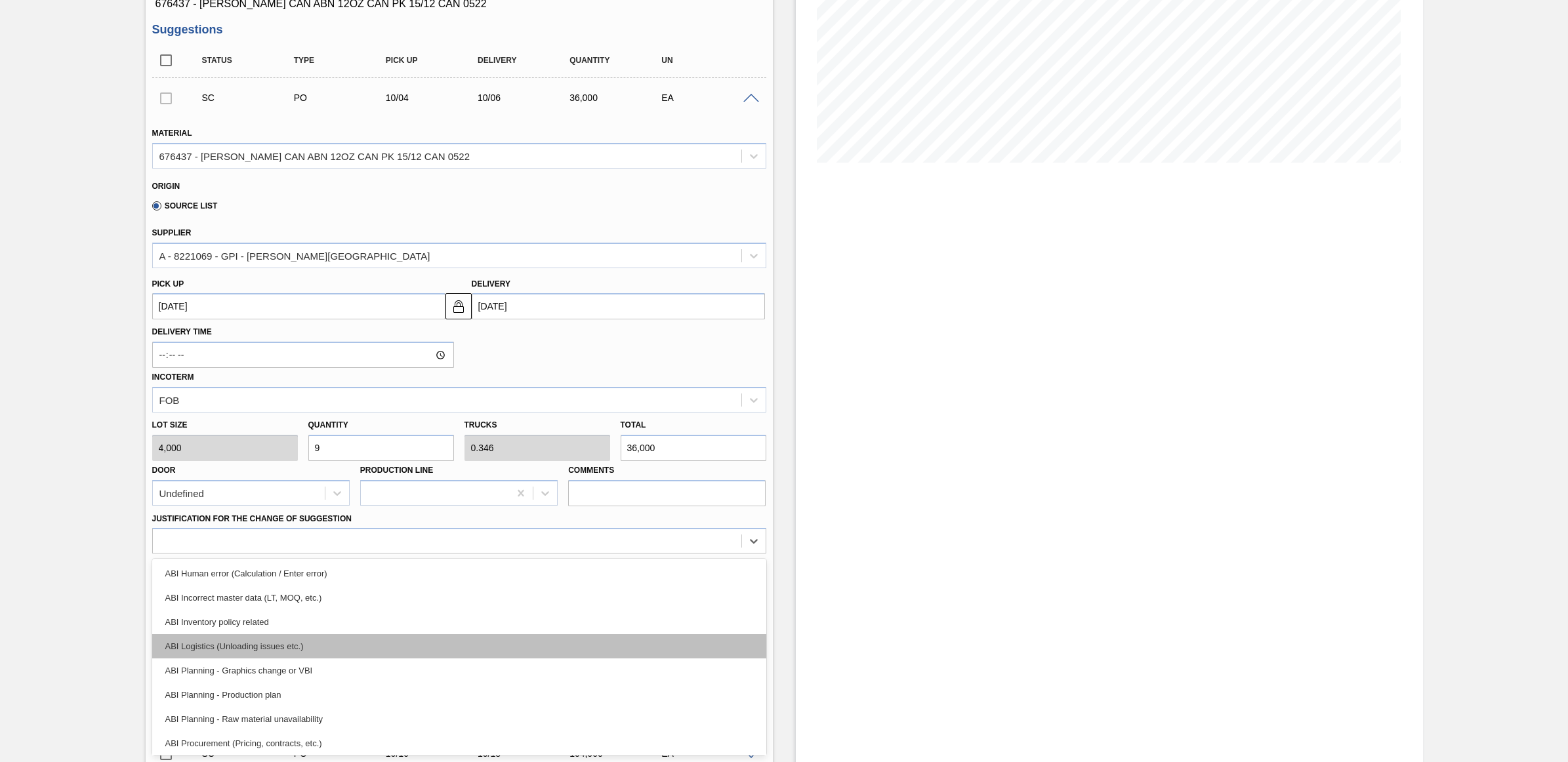
scroll to position [82, 0]
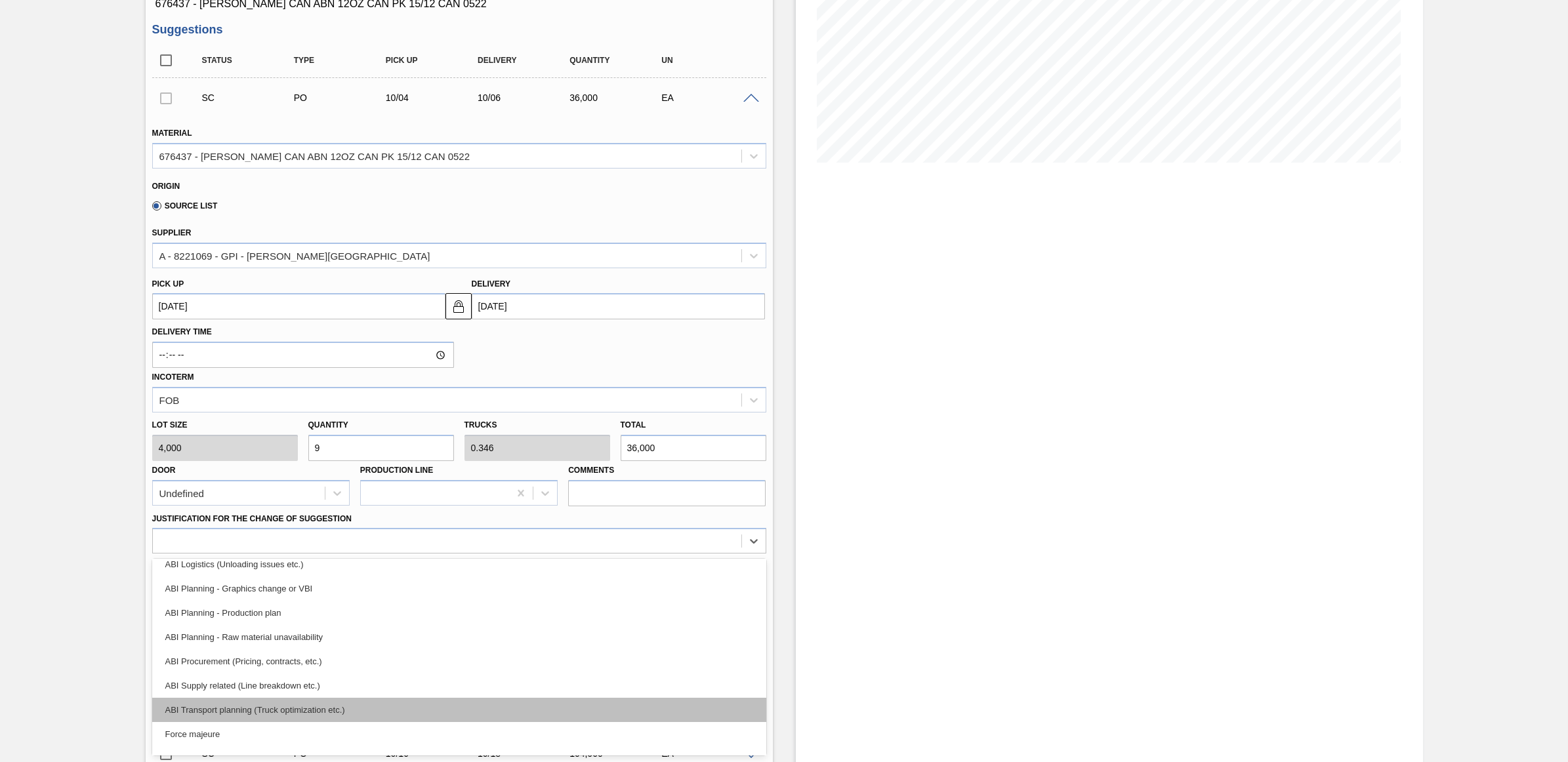
click at [369, 707] on div "ABI Transport planning (Truck optimization etc.)" at bounding box center [459, 710] width 614 height 24
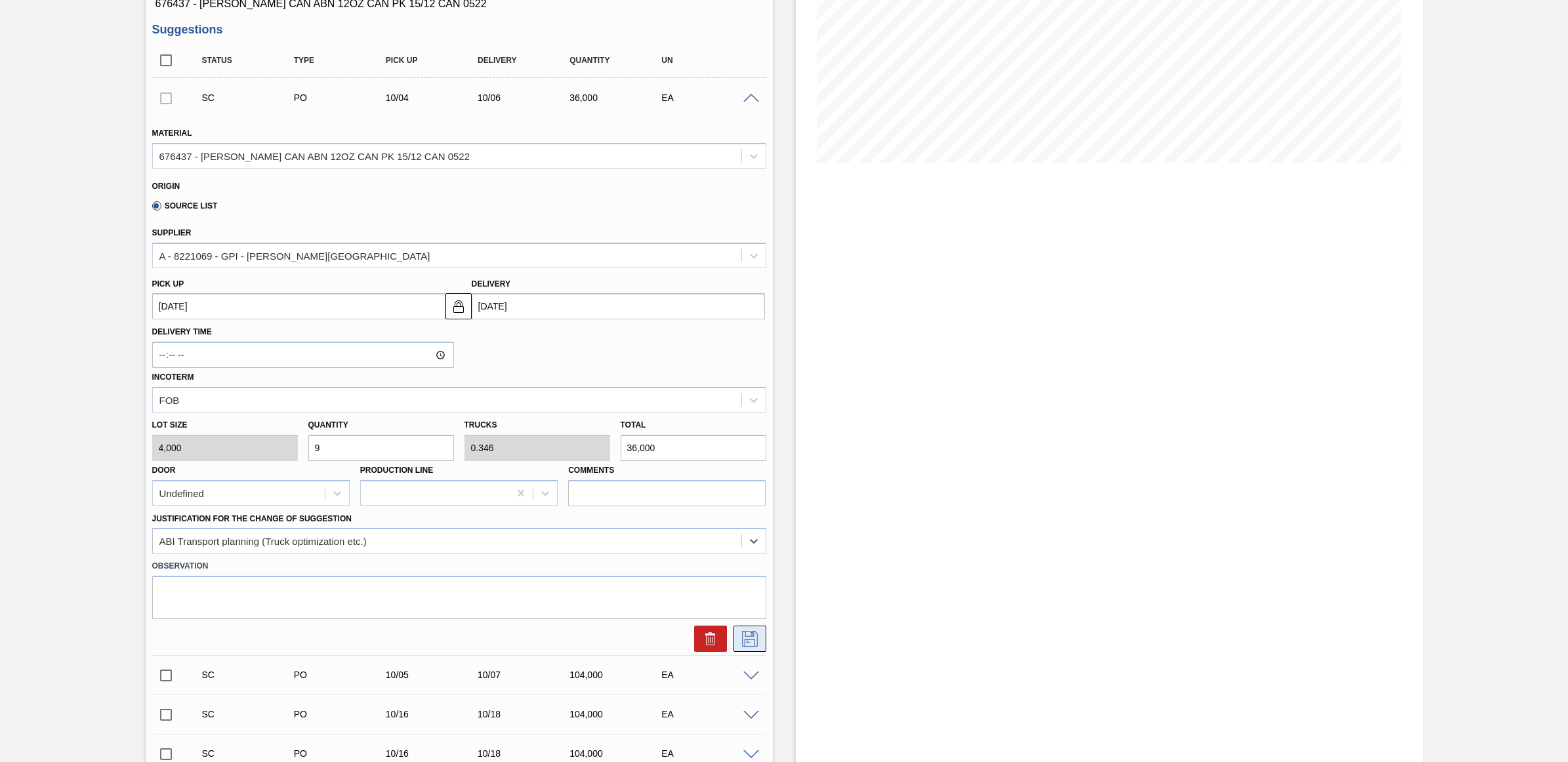
click at [746, 641] on icon at bounding box center [749, 639] width 21 height 16
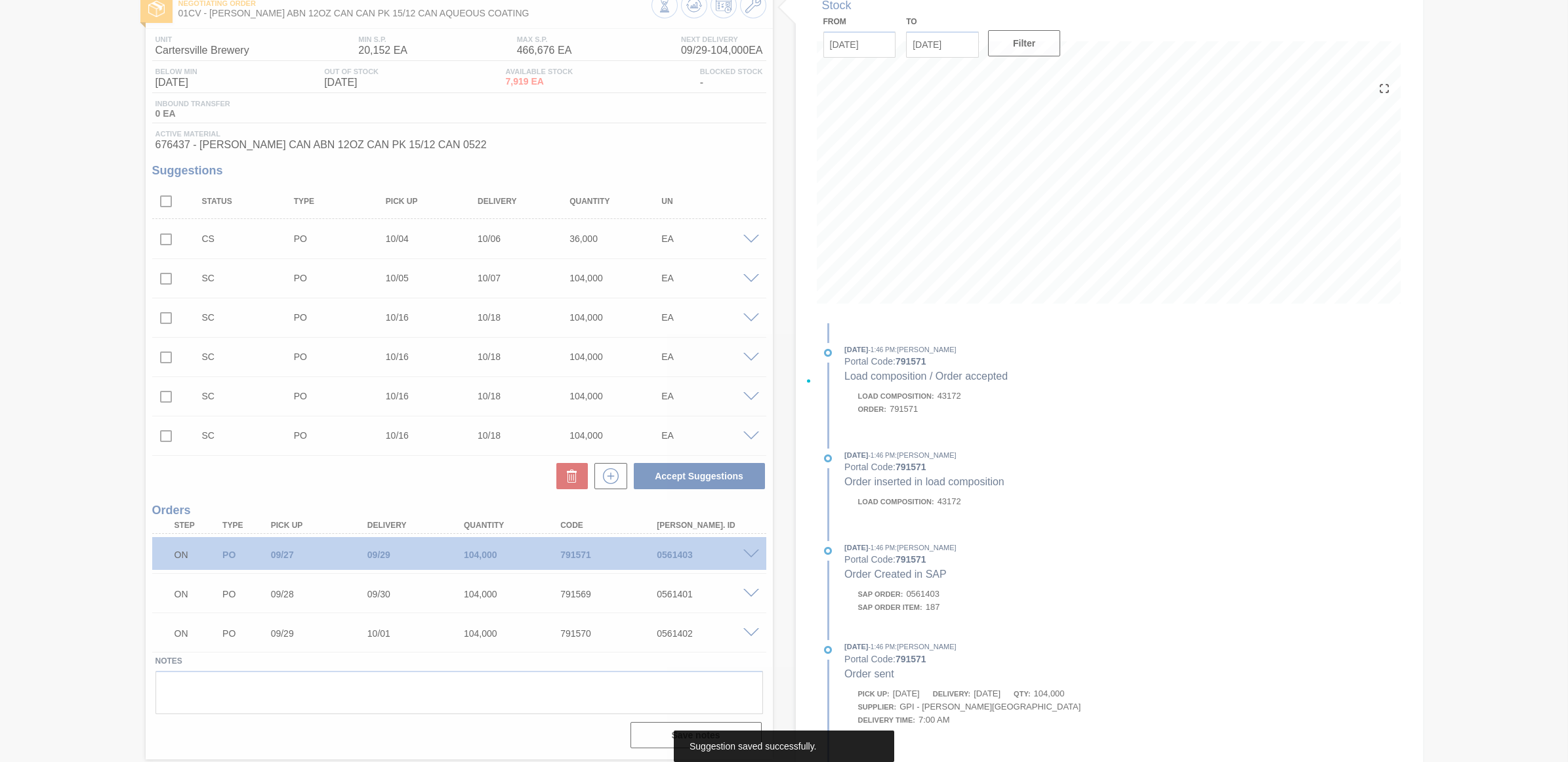
scroll to position [79, 0]
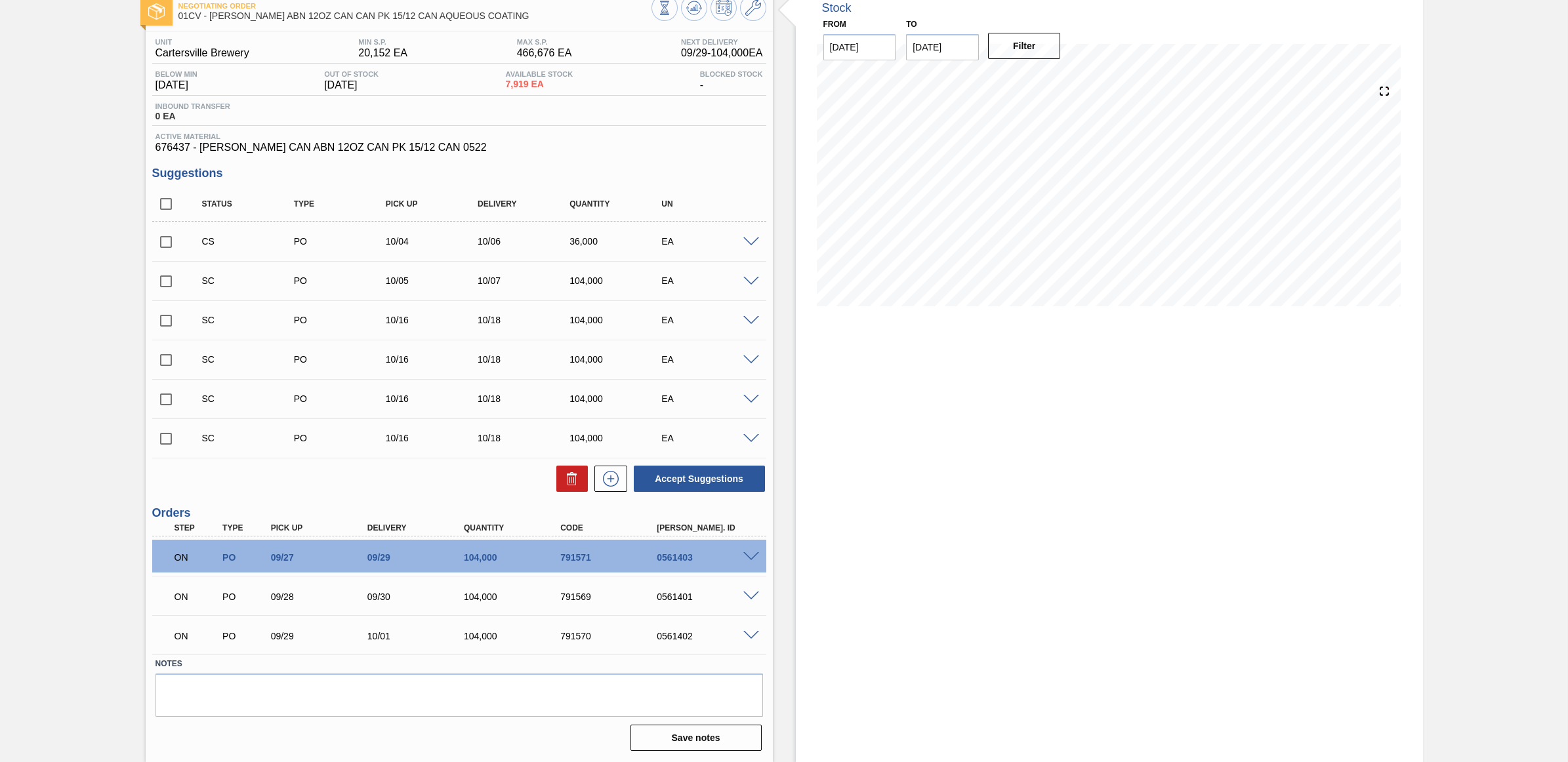
click at [166, 242] on input "checkbox" at bounding box center [166, 242] width 28 height 28
click at [713, 480] on button "Accept Suggestions" at bounding box center [699, 478] width 131 height 26
checkbox input "false"
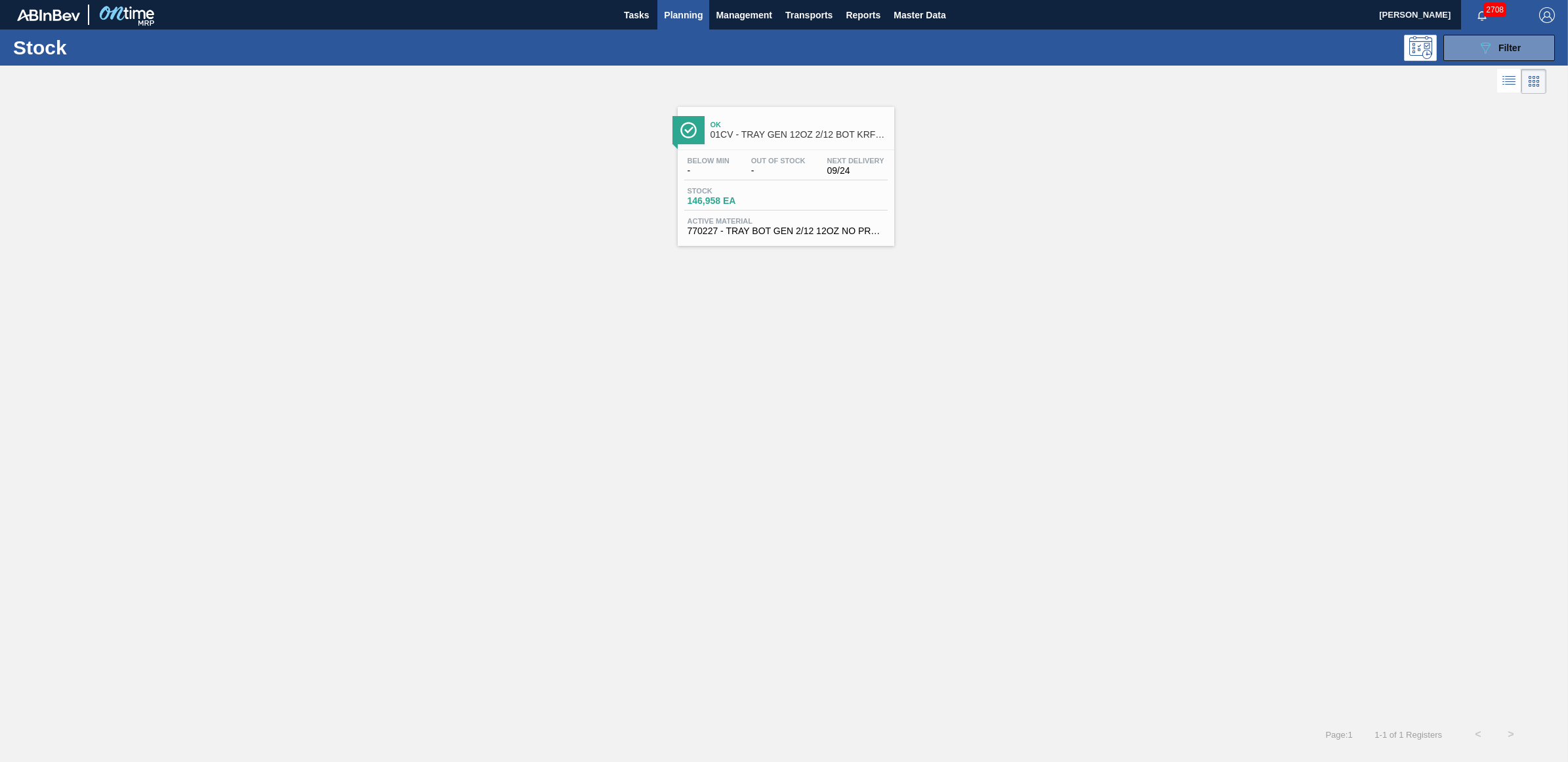
click at [690, 10] on span "Planning" at bounding box center [683, 15] width 39 height 16
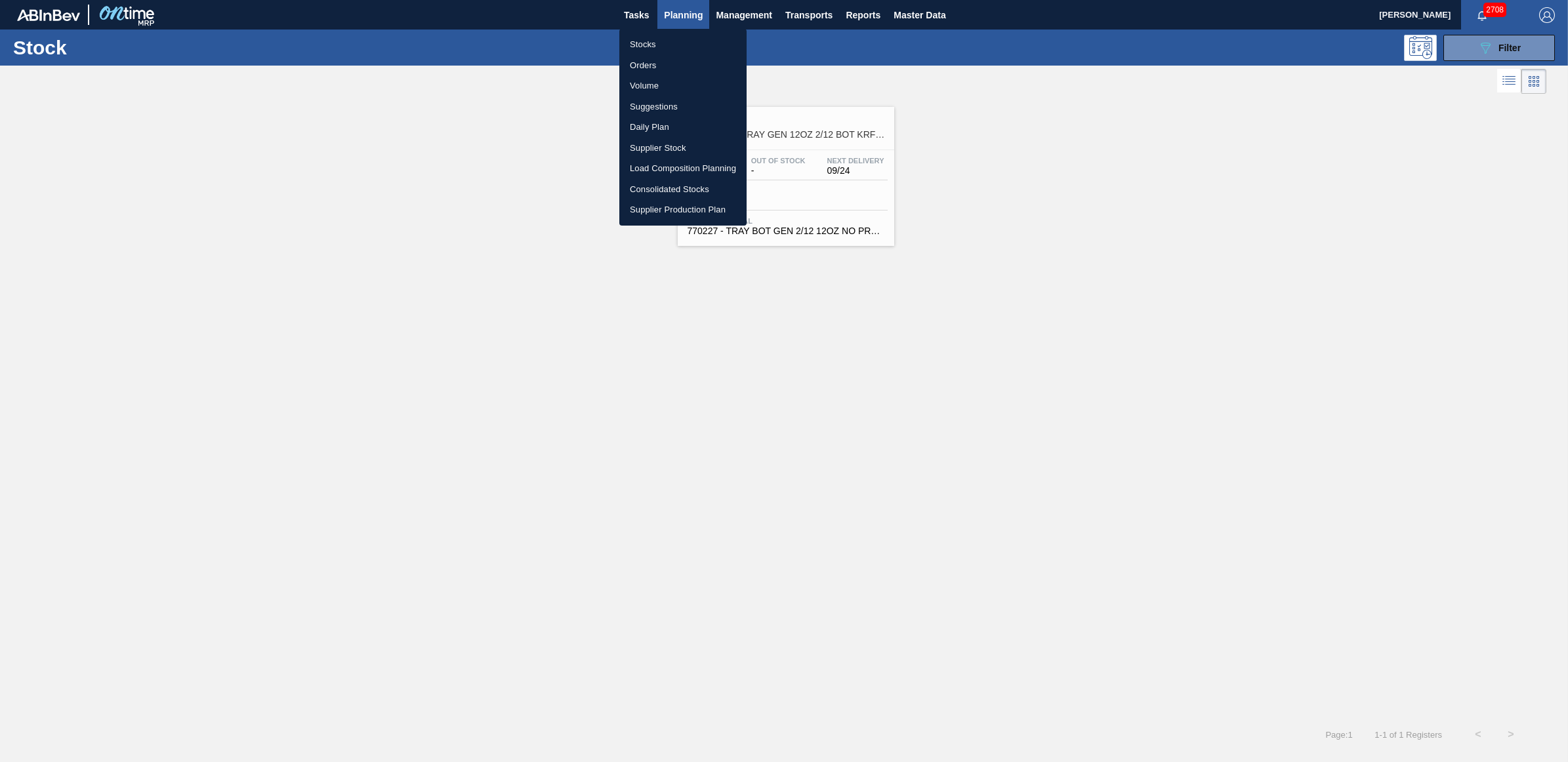
click at [677, 169] on li "Load Composition Planning" at bounding box center [683, 168] width 128 height 21
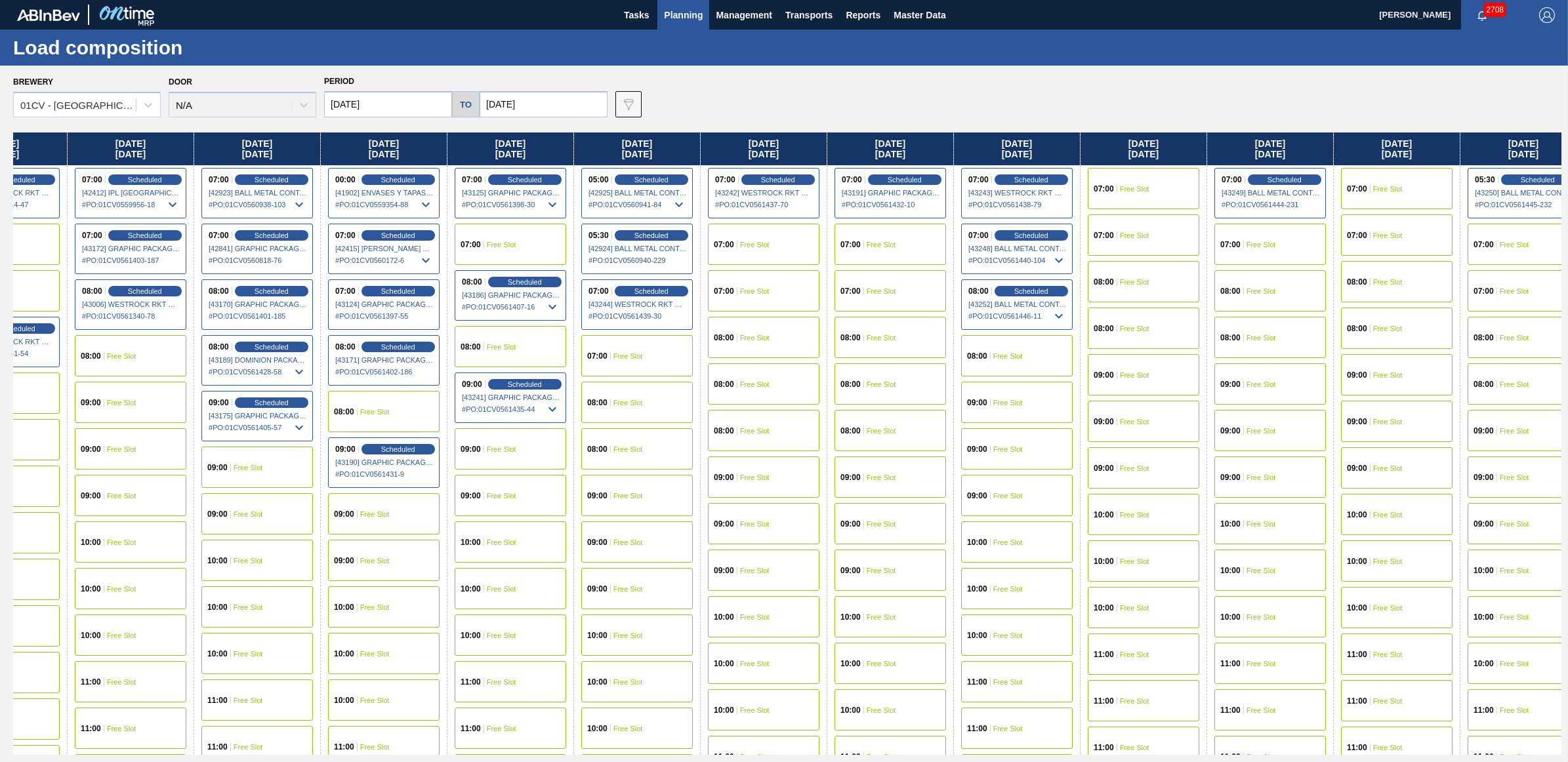
scroll to position [0, 864]
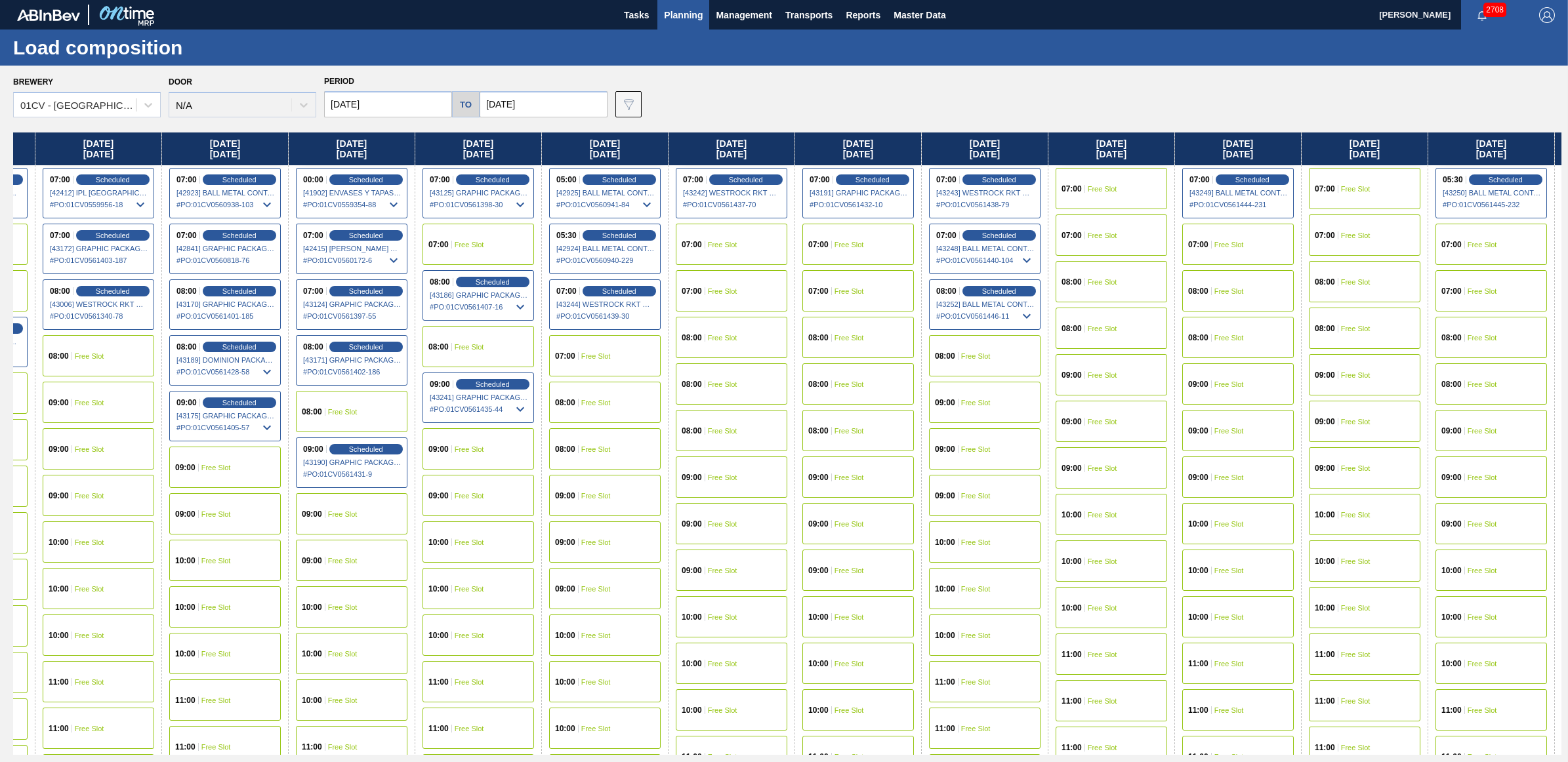
drag, startPoint x: 1309, startPoint y: 149, endPoint x: 406, endPoint y: 198, distance: 904.3
click at [406, 198] on div "[DATE] 00:00 Scheduled [41897] ENVASES Y TAPAS MODELO S A DE - 0008257397 # PO …" at bounding box center [787, 444] width 1549 height 623
click at [1389, 181] on div "07:00 Free Slot" at bounding box center [1364, 188] width 112 height 41
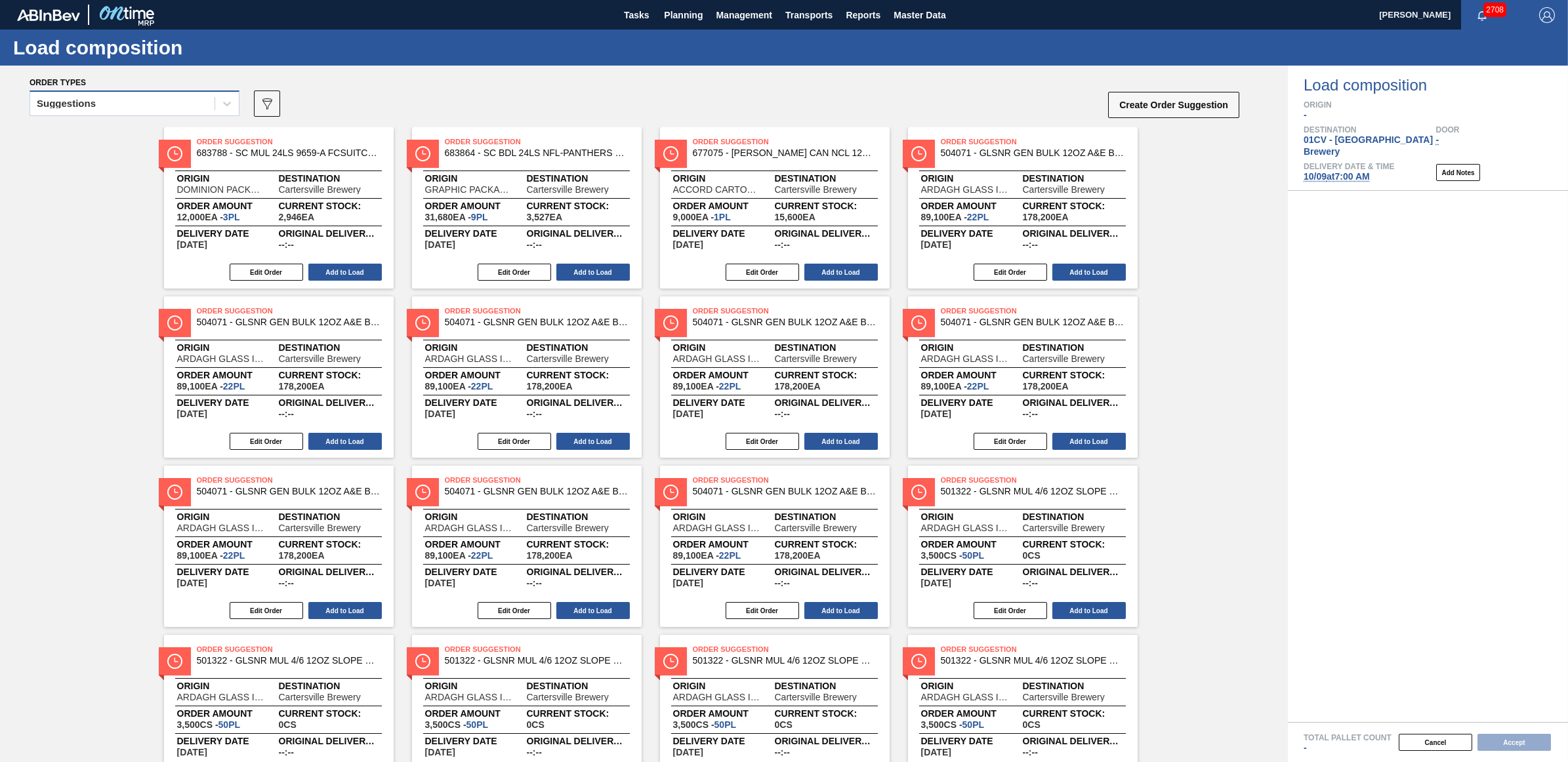
click at [172, 102] on div "Suggestions" at bounding box center [122, 104] width 184 height 19
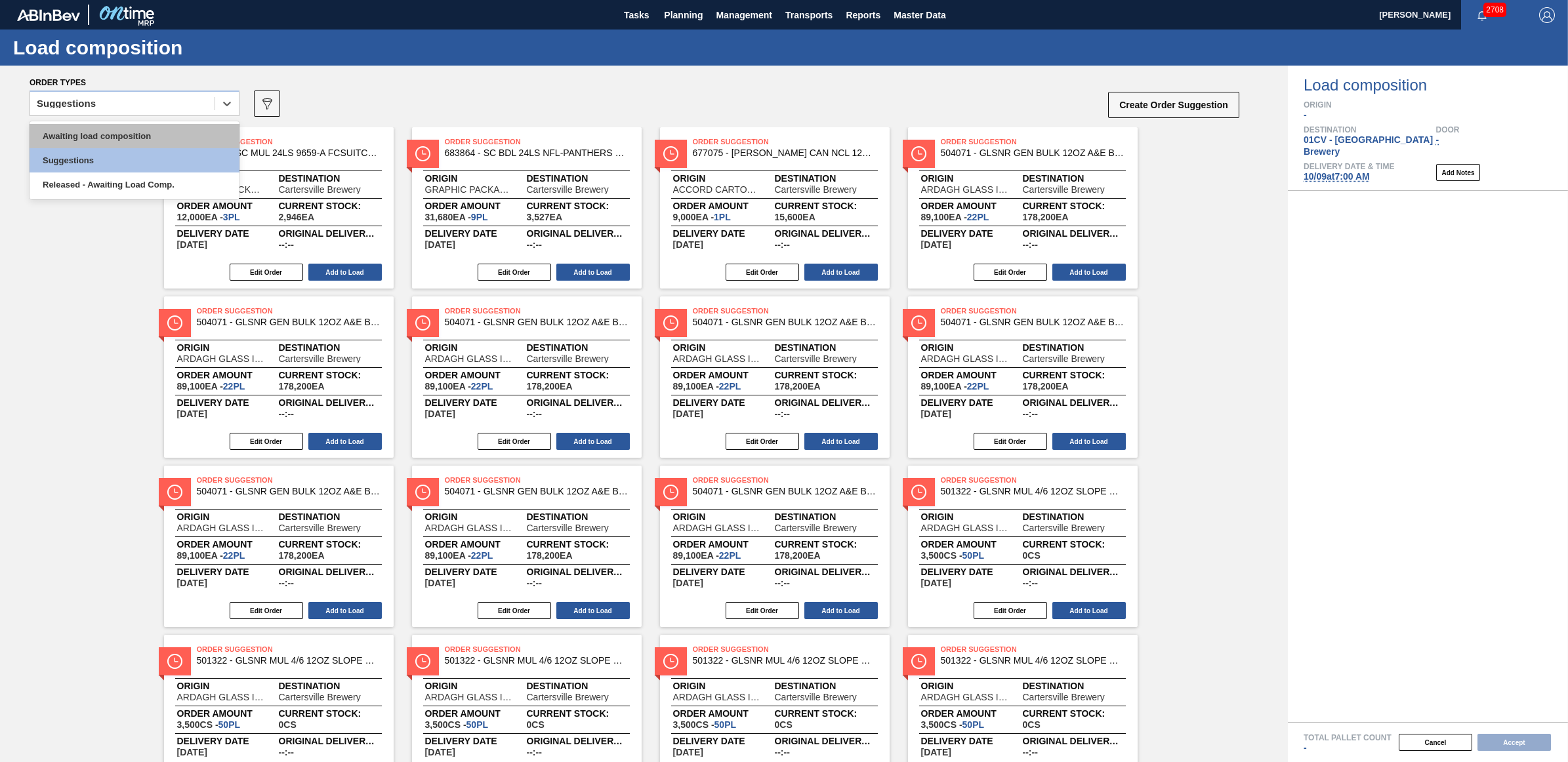
click at [151, 132] on div "Awaiting load composition" at bounding box center [134, 136] width 210 height 24
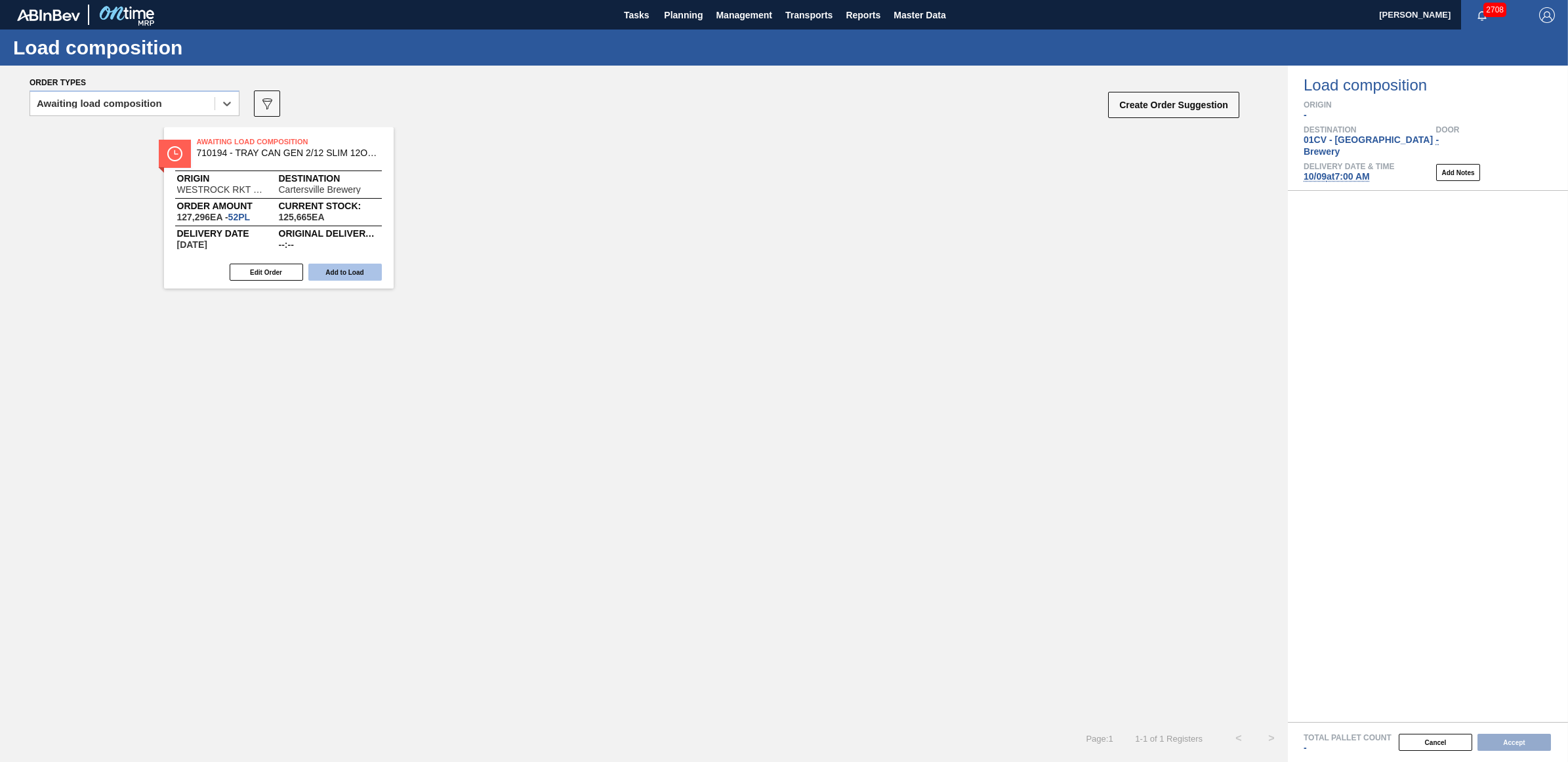
click at [342, 269] on button "Add to Load" at bounding box center [345, 272] width 74 height 17
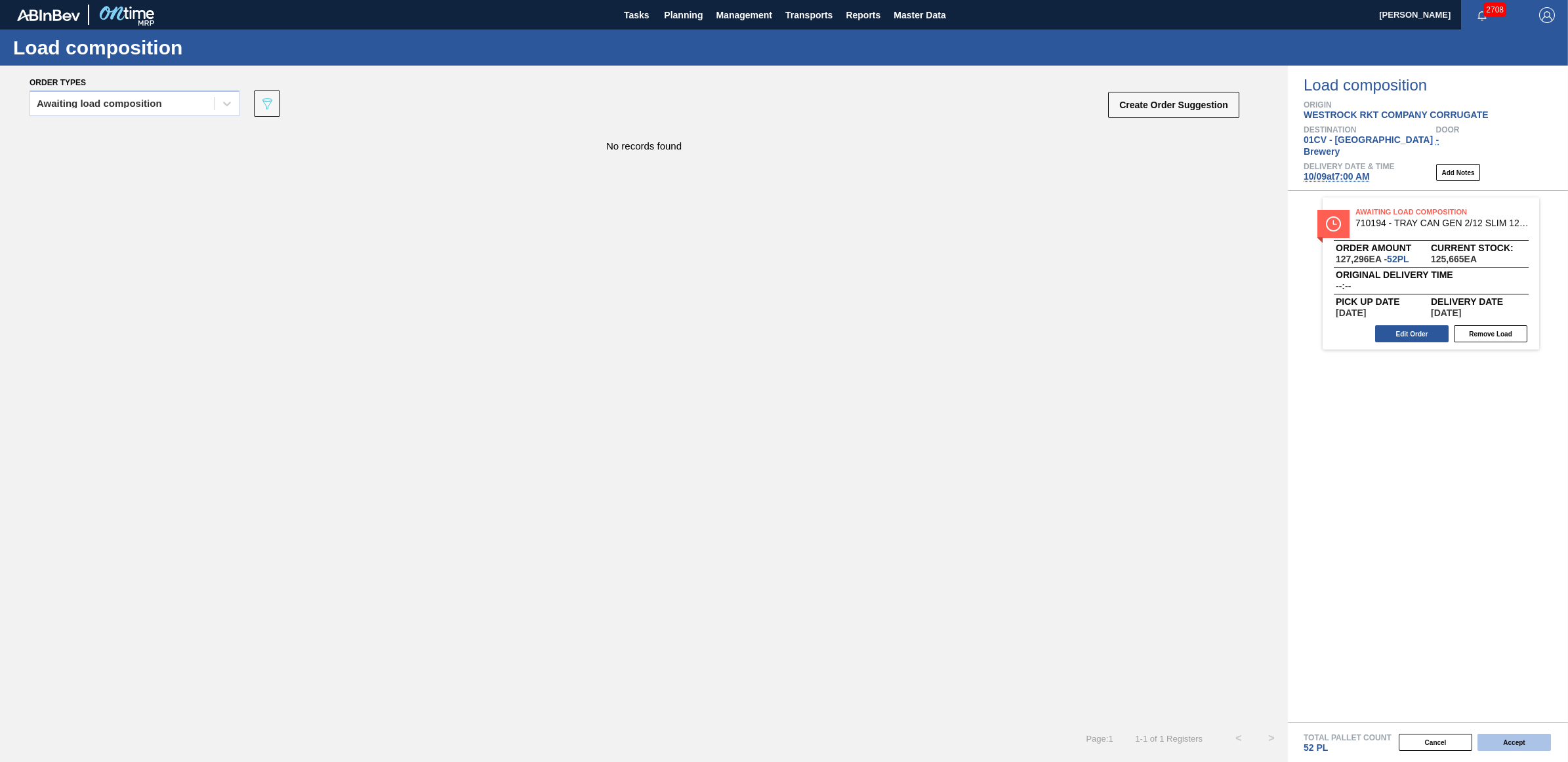
click at [1522, 743] on button "Accept" at bounding box center [1514, 743] width 74 height 17
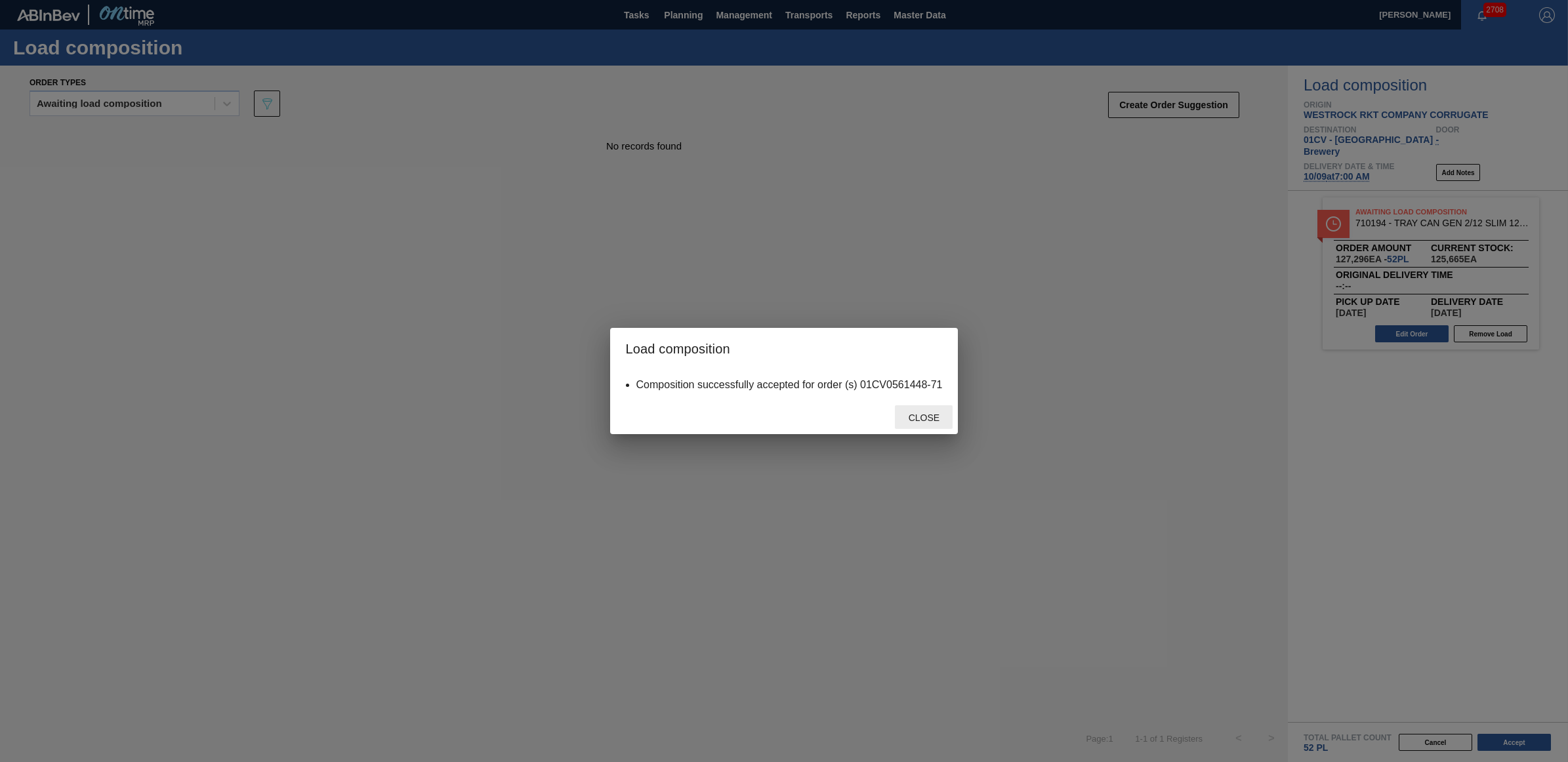
click at [912, 422] on span "Close" at bounding box center [923, 417] width 52 height 10
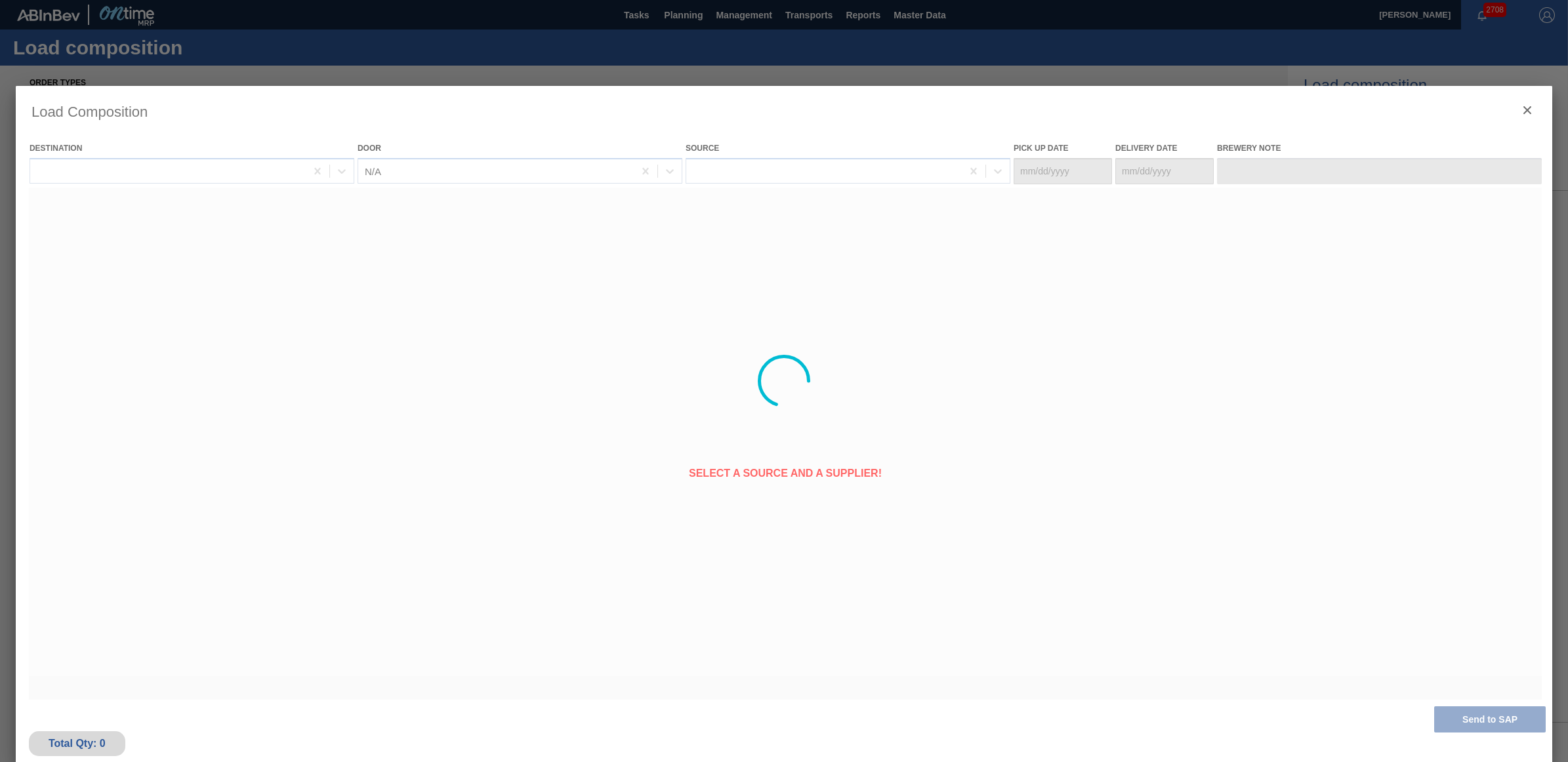
type Date "10/07/2025"
type Date "10/09/2025"
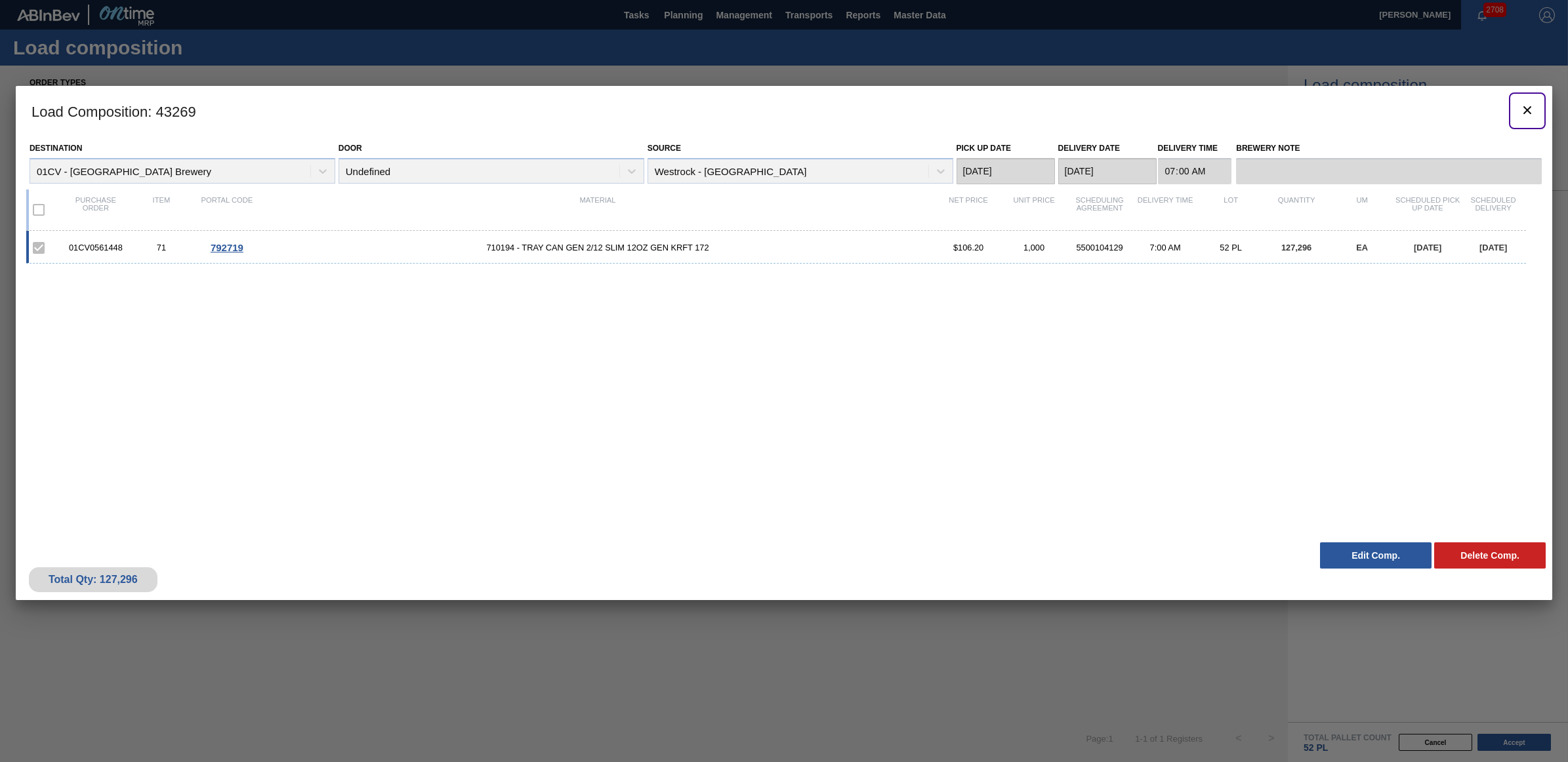
drag, startPoint x: 1535, startPoint y: 113, endPoint x: 395, endPoint y: 19, distance: 1143.9
click at [1535, 113] on icon "botão de ícone" at bounding box center [1527, 110] width 16 height 16
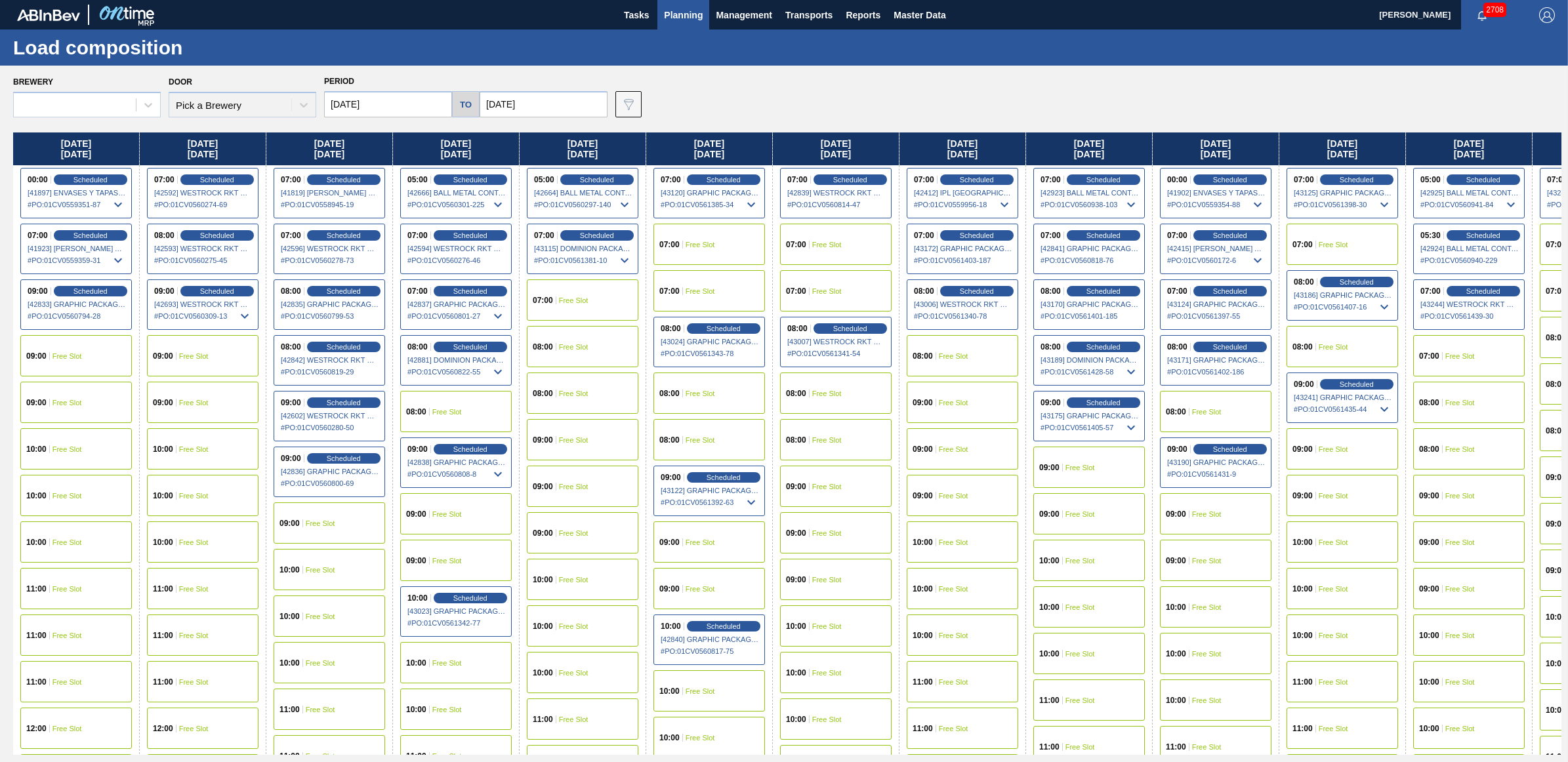
type input "[DATE]"
type input "10/18/2025"
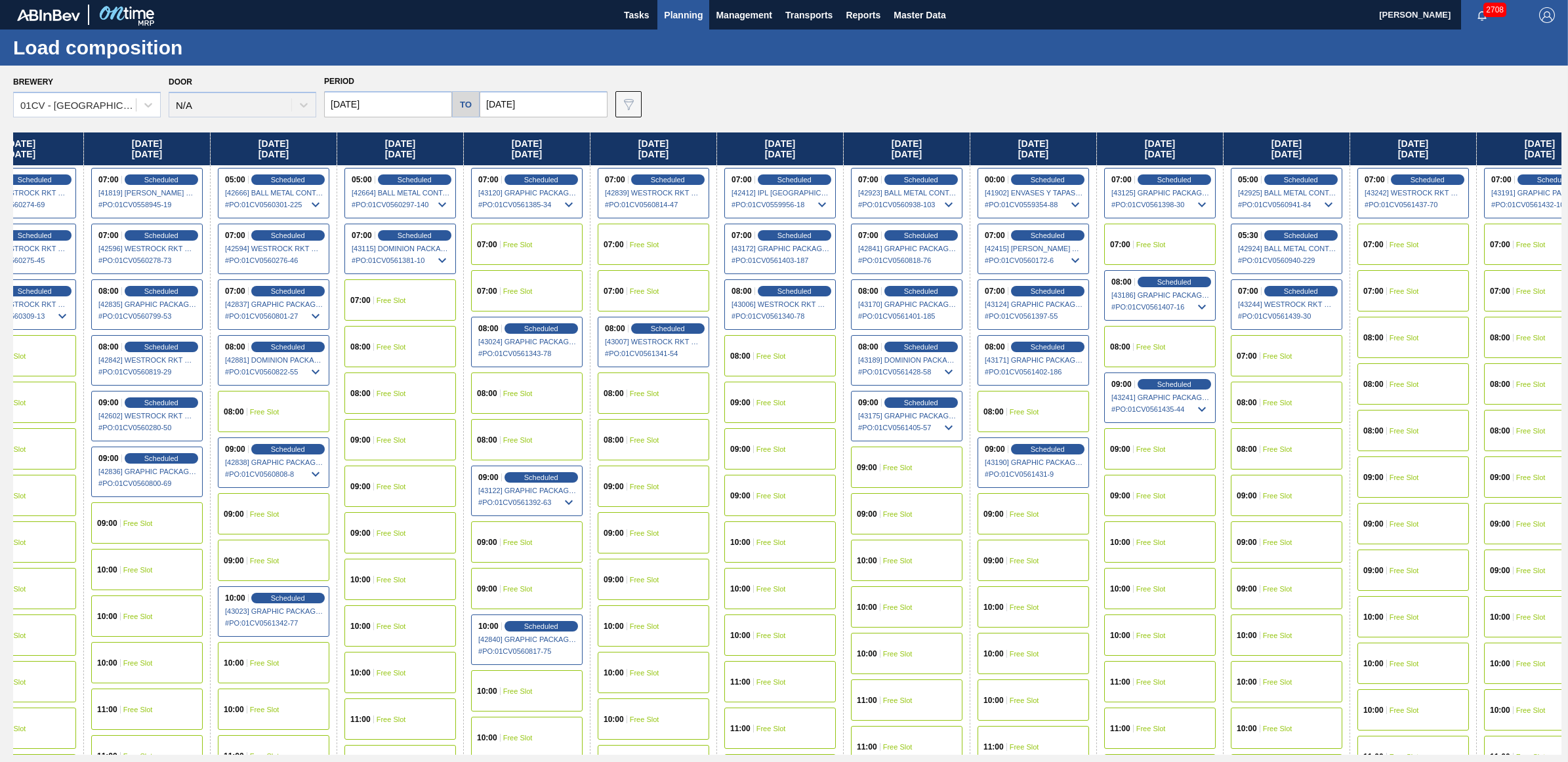
scroll to position [0, 188]
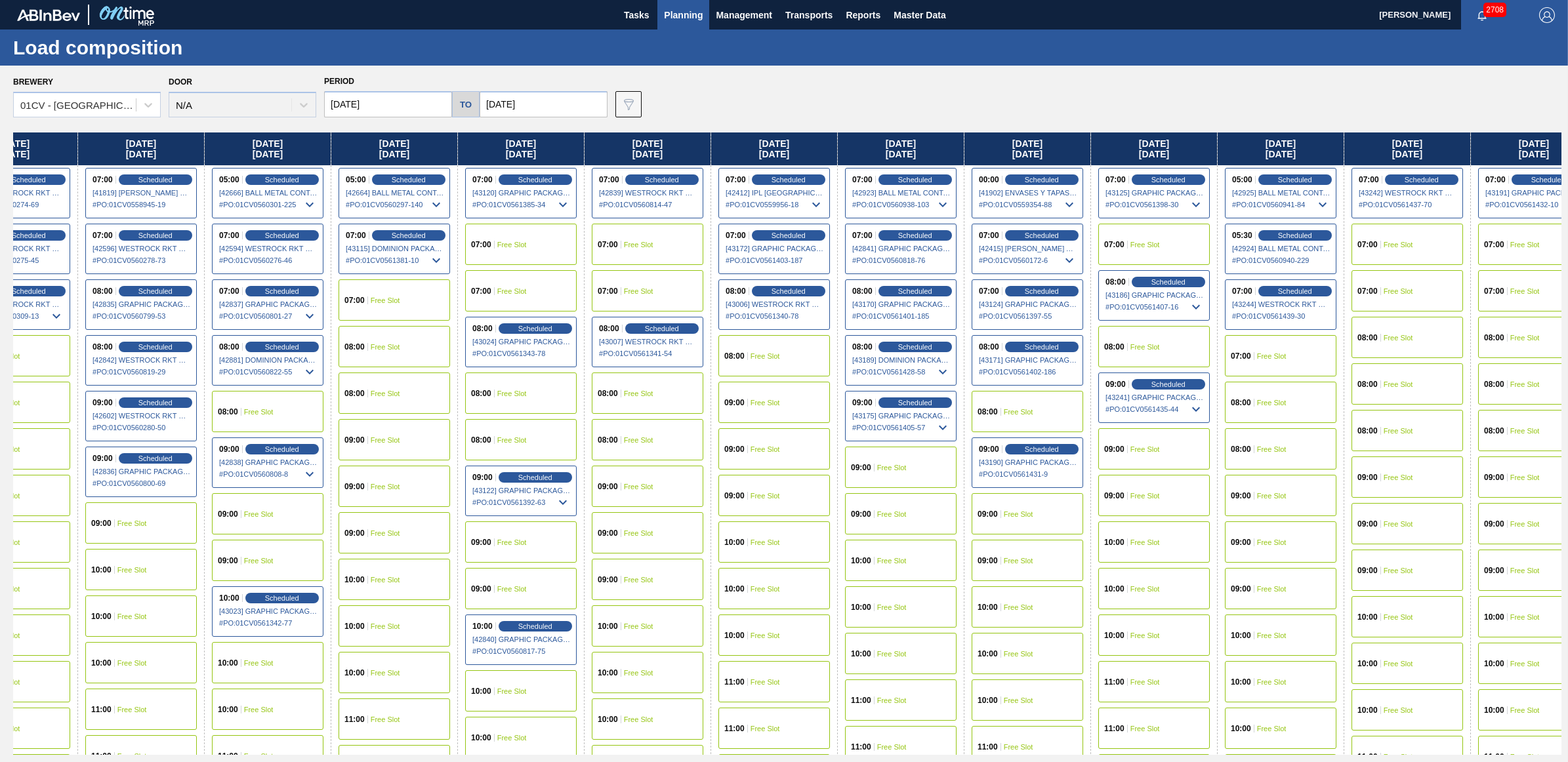
drag, startPoint x: 1261, startPoint y: 150, endPoint x: 1057, endPoint y: 144, distance: 204.1
click at [1057, 144] on div "Monday 09/22/2025 00:00 Scheduled [41897] ENVASES Y TAPAS MODELO S A DE - 00082…" at bounding box center [787, 444] width 1549 height 623
click at [1293, 351] on div "07:00 Free Slot" at bounding box center [1281, 356] width 112 height 41
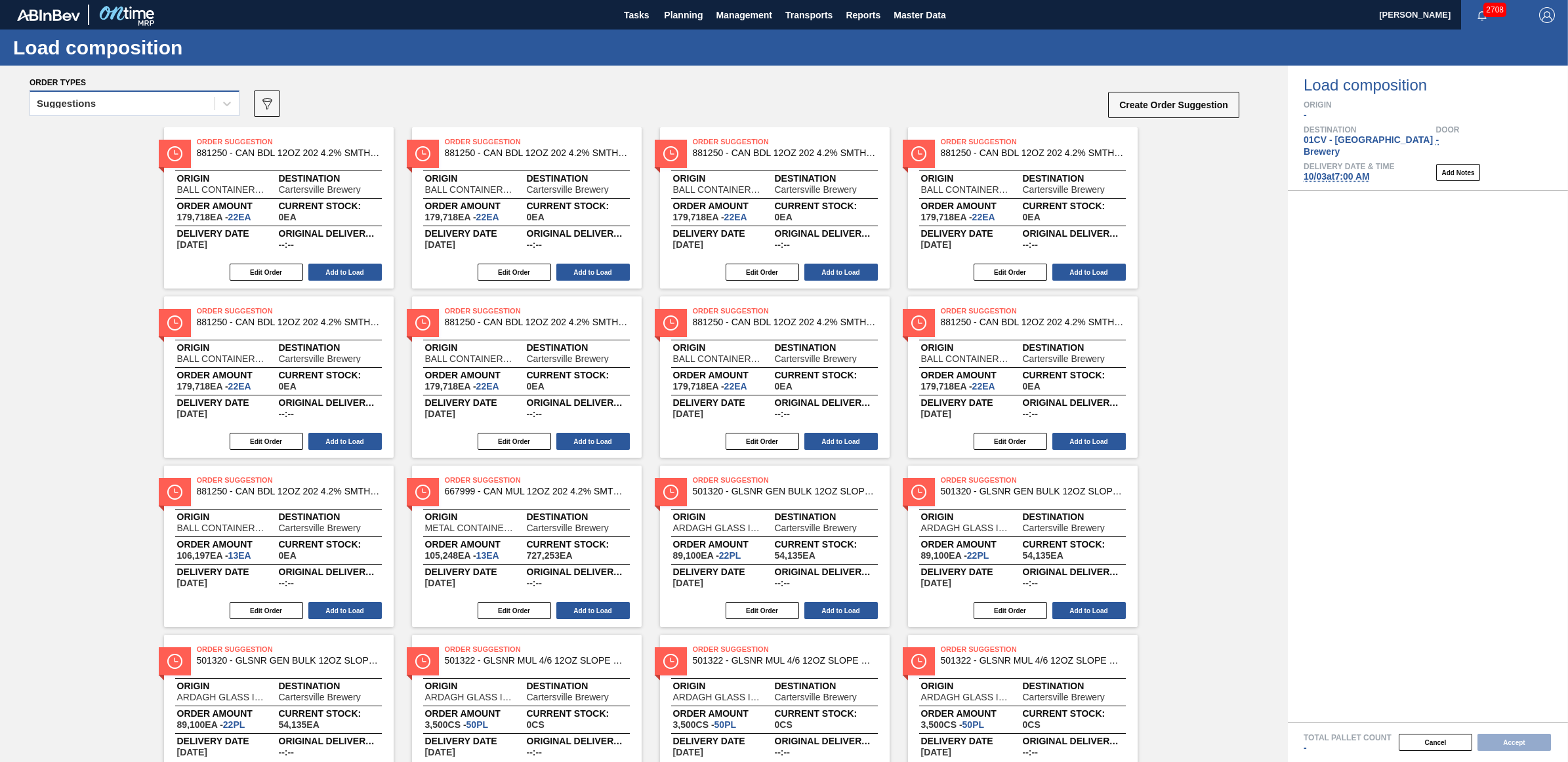
drag, startPoint x: 59, startPoint y: 82, endPoint x: 67, endPoint y: 92, distance: 12.8
click at [59, 81] on span "Order types" at bounding box center [57, 82] width 57 height 9
click at [93, 113] on div "Suggestions" at bounding box center [134, 103] width 210 height 25
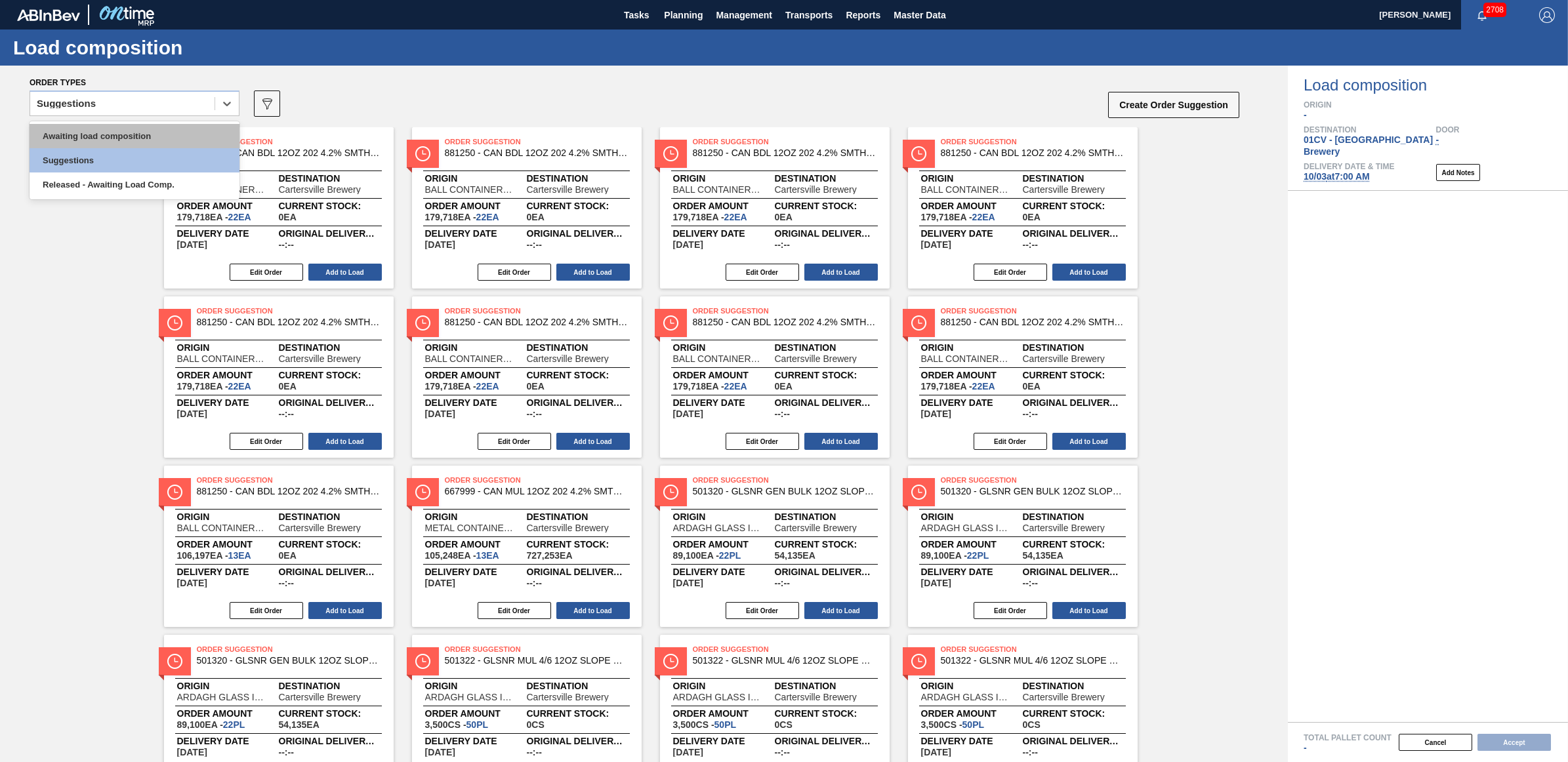
click at [97, 134] on div "Awaiting load composition" at bounding box center [134, 136] width 210 height 24
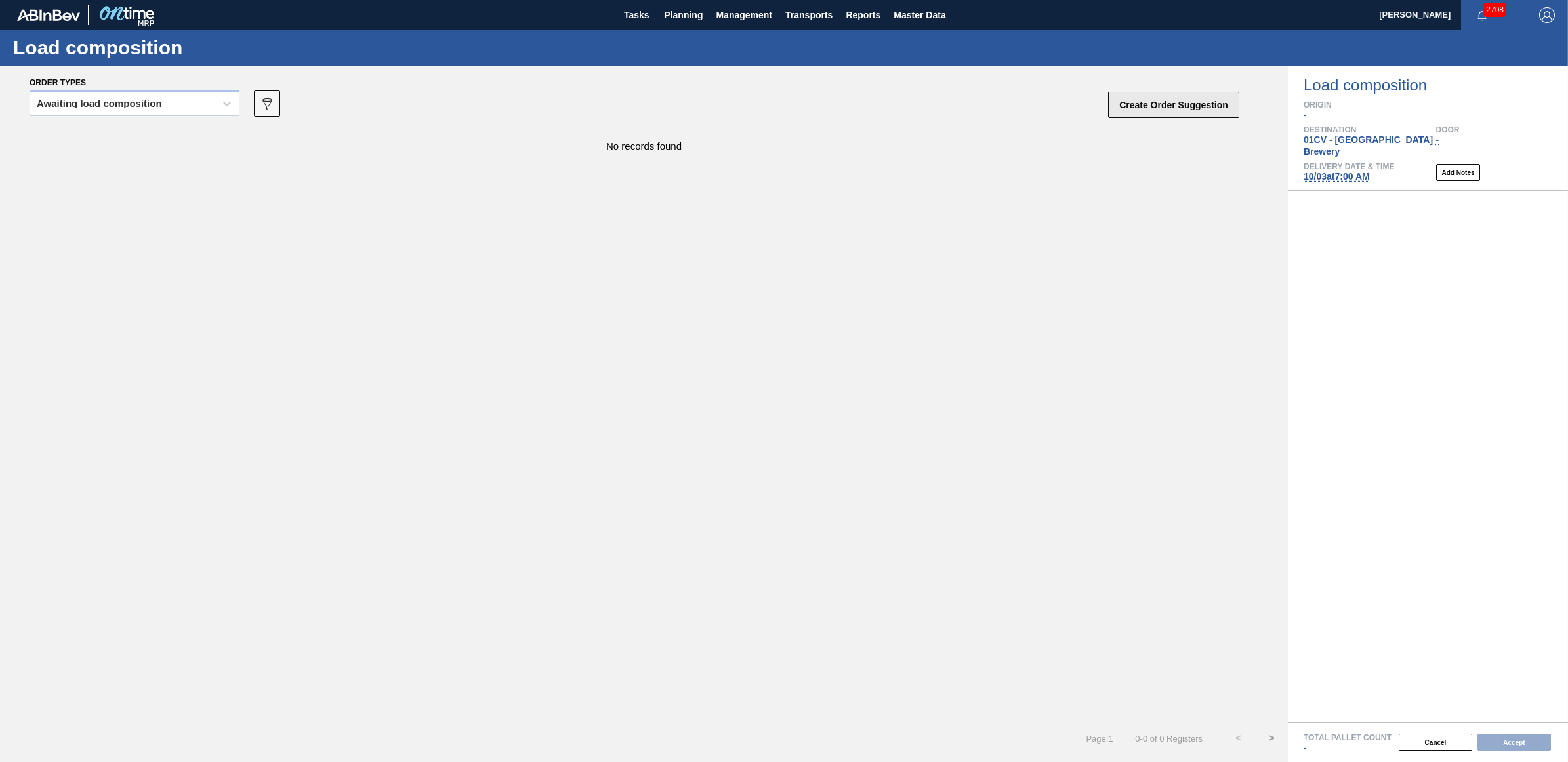
click at [1149, 112] on button "Create Order Suggestion" at bounding box center [1173, 105] width 131 height 26
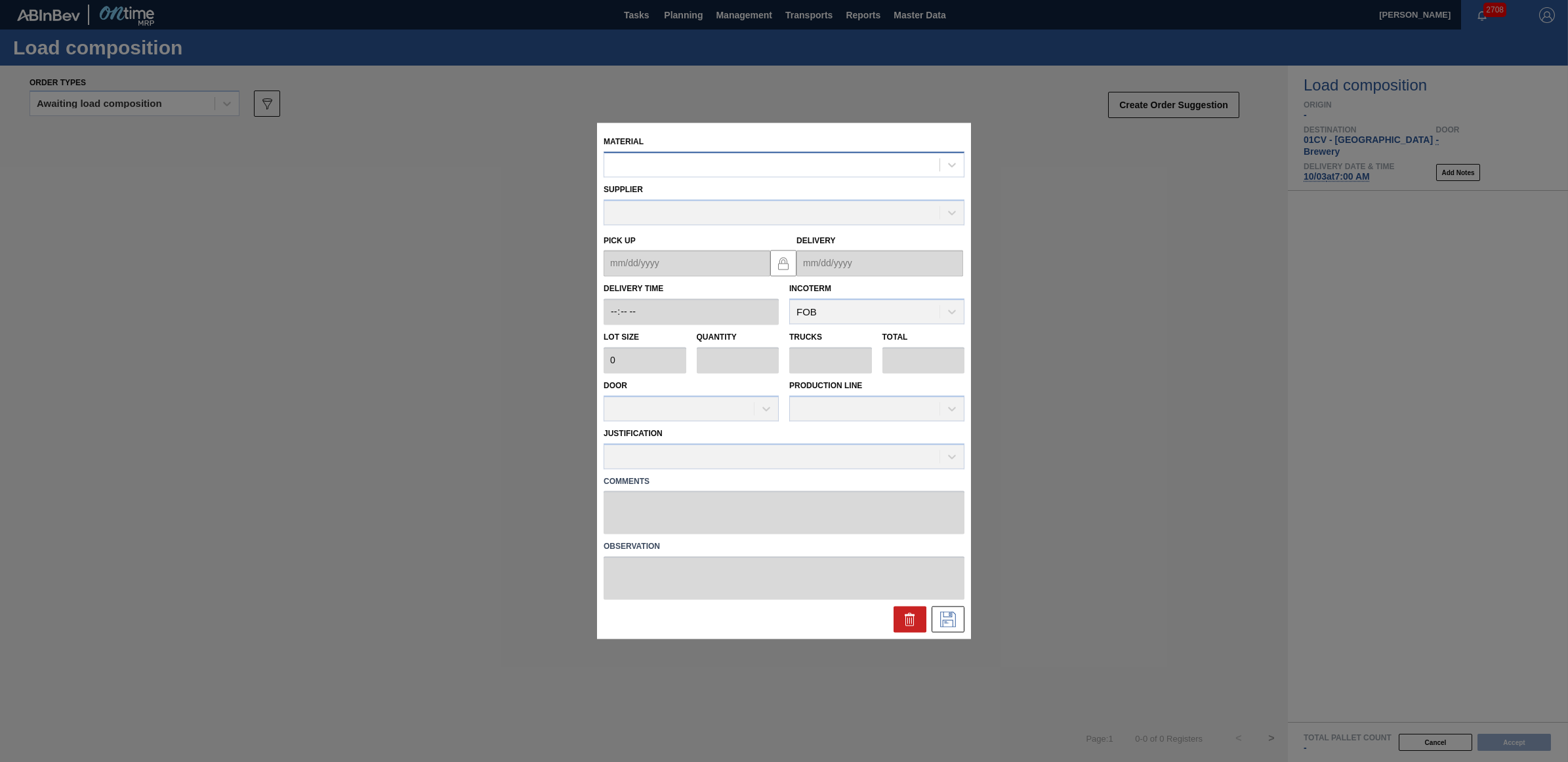
click at [749, 168] on div at bounding box center [771, 165] width 335 height 19
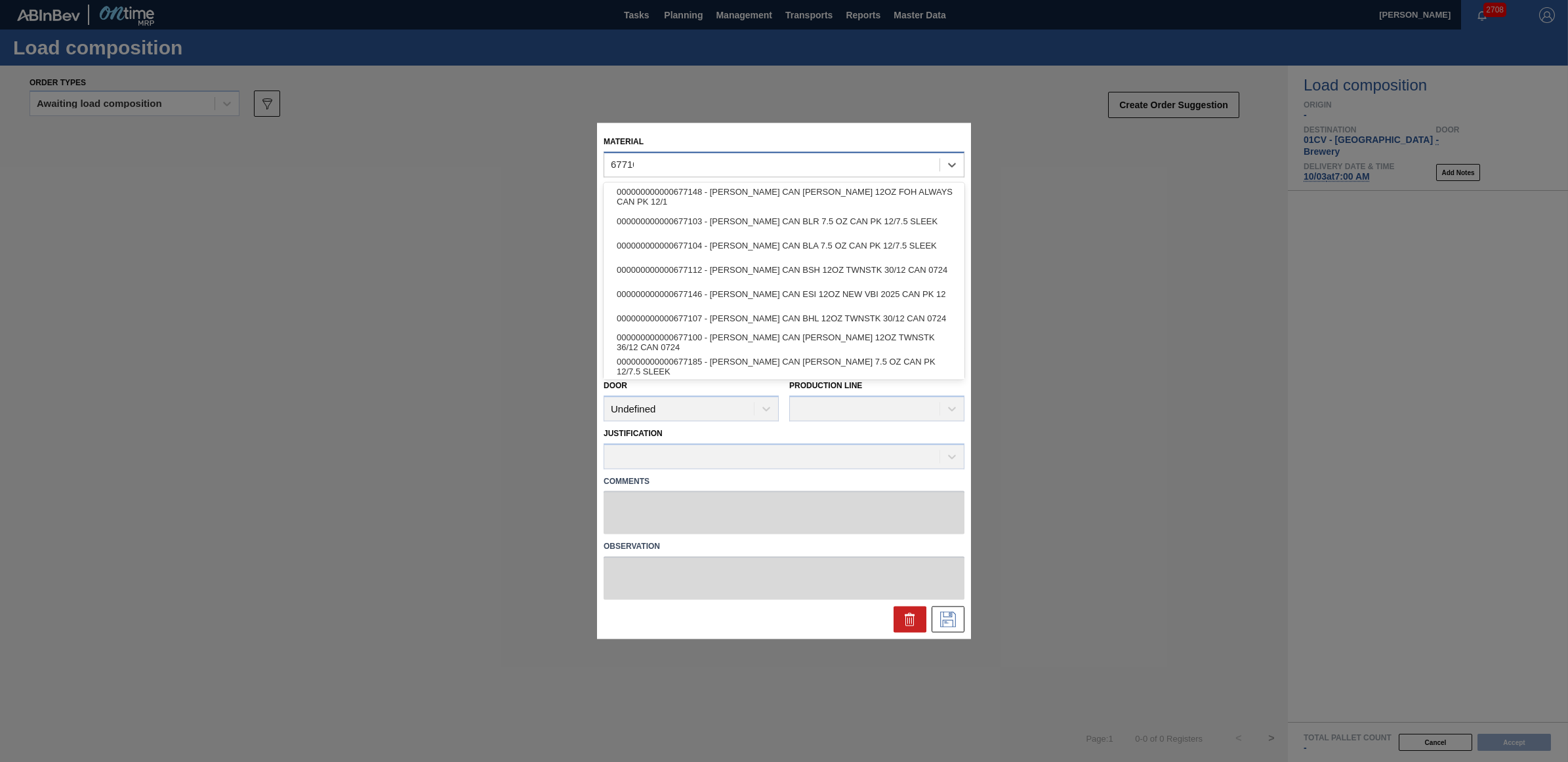
type input "677107"
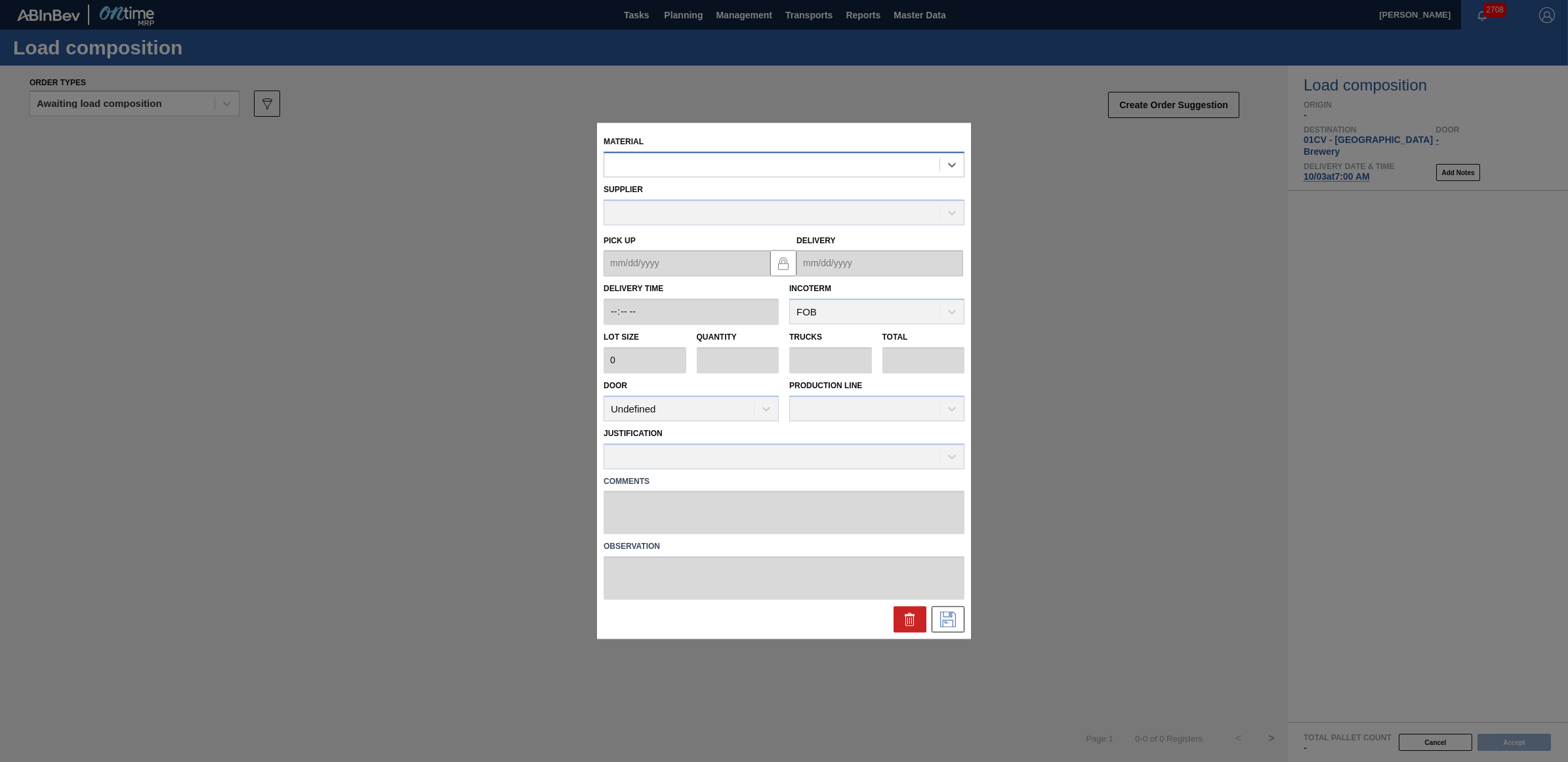
type input "3,200"
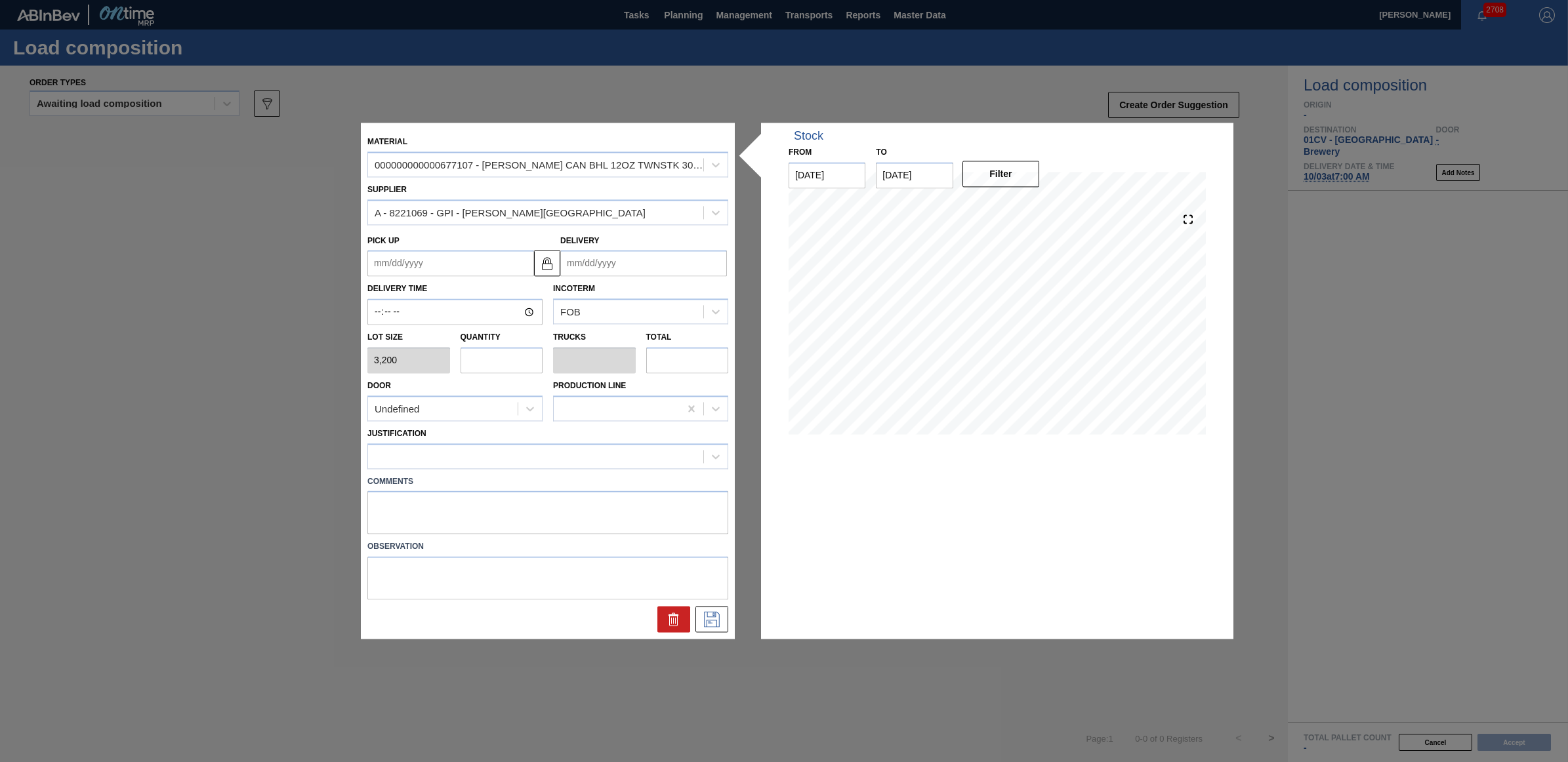
click at [477, 359] on input "text" at bounding box center [502, 360] width 83 height 26
type input "2"
type input "0.077"
type input "6,400"
drag, startPoint x: 476, startPoint y: 364, endPoint x: 463, endPoint y: 359, distance: 13.9
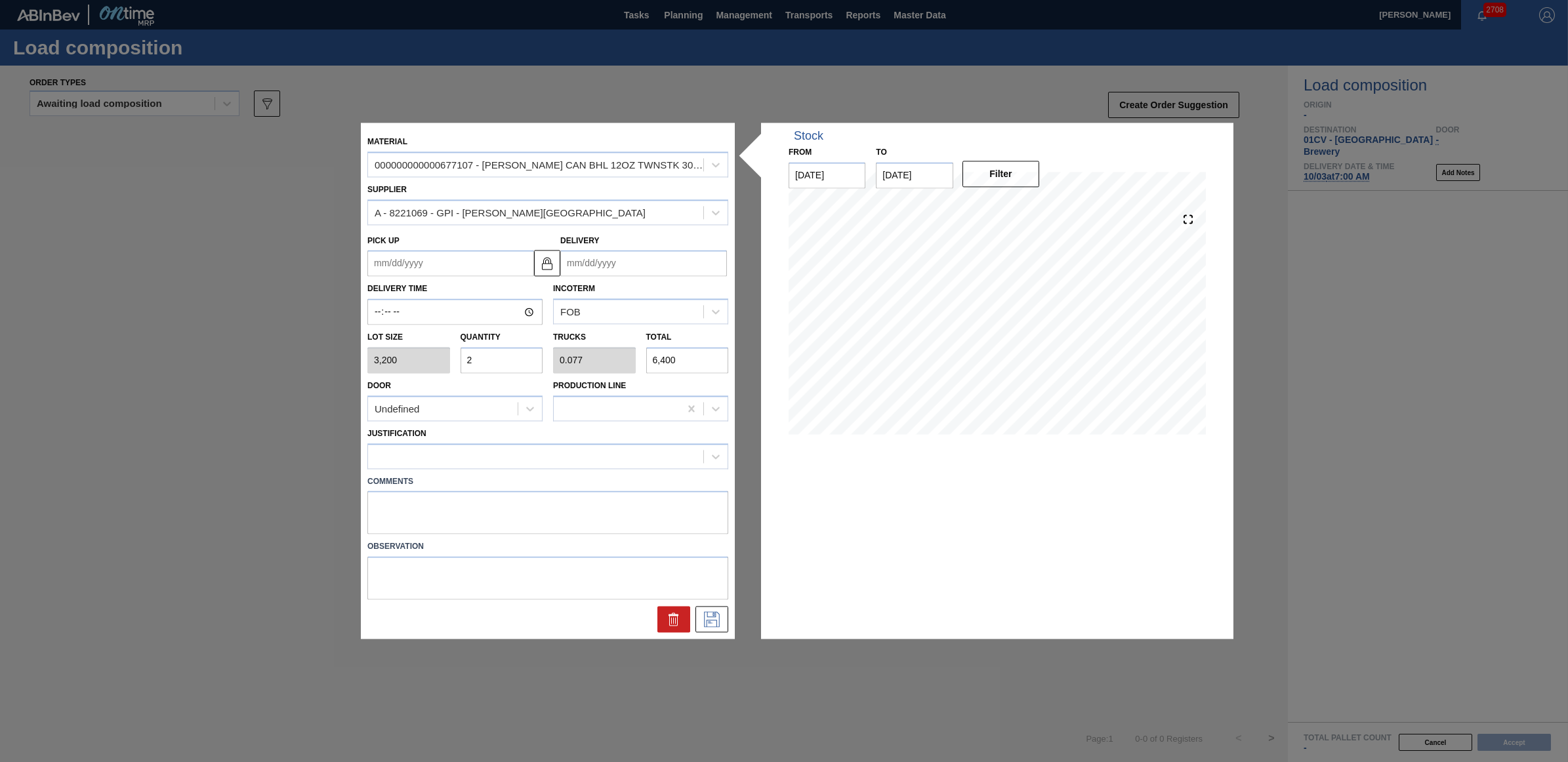
click at [463, 359] on input "2" at bounding box center [502, 360] width 83 height 26
type input "4"
type input "0.154"
type input "12,800"
type input "4"
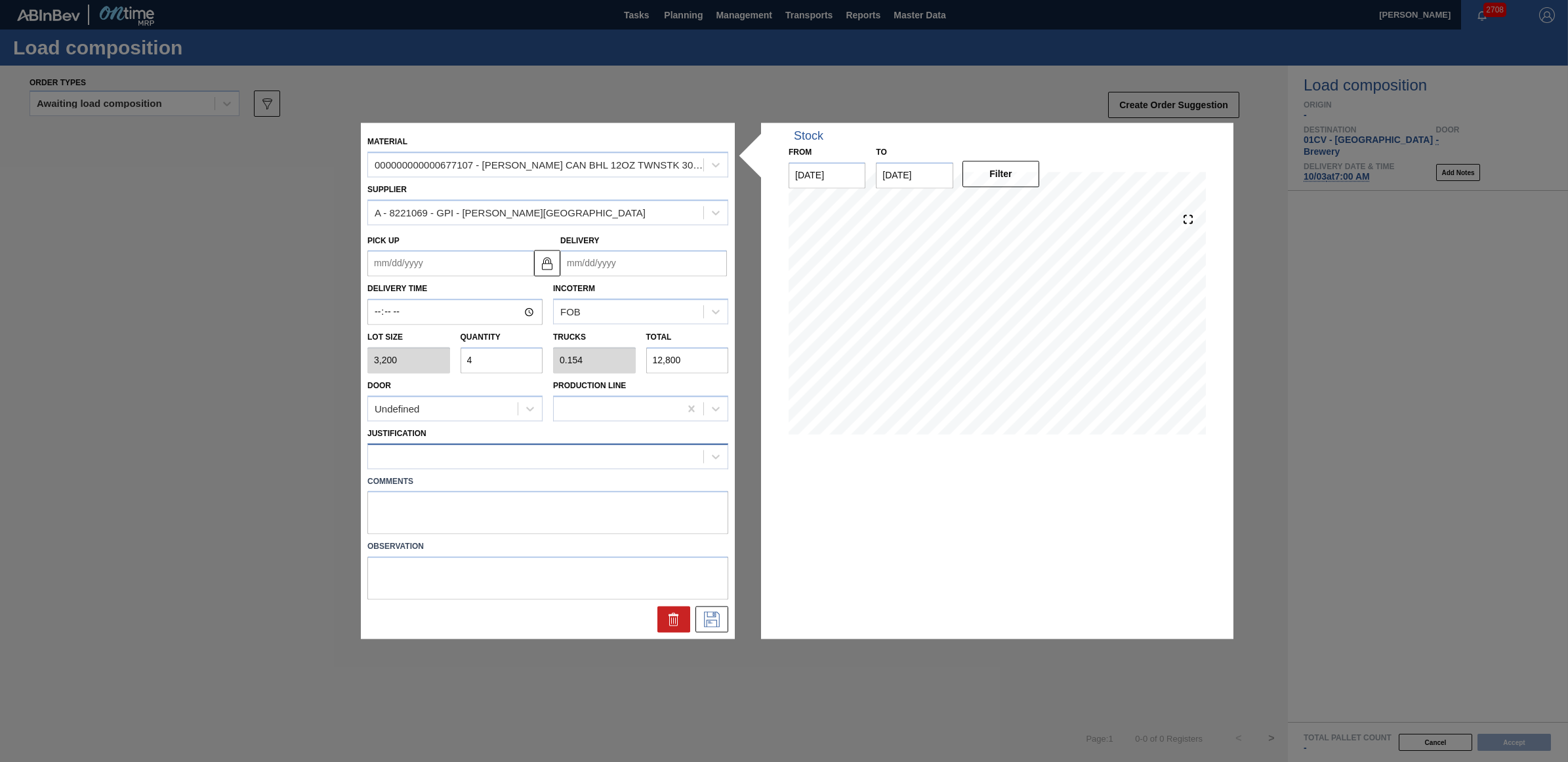
click at [455, 458] on div at bounding box center [536, 456] width 335 height 19
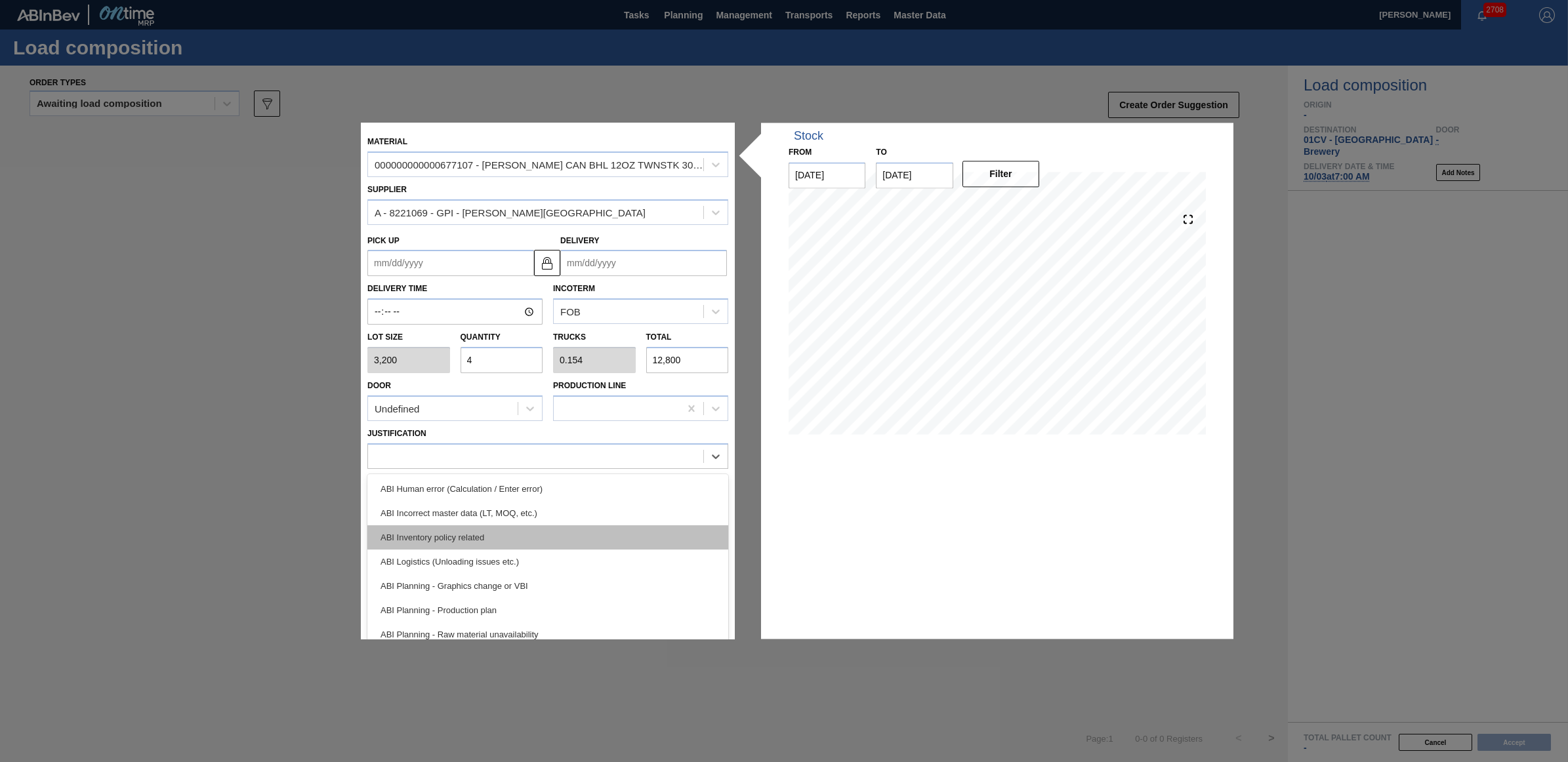
scroll to position [82, 0]
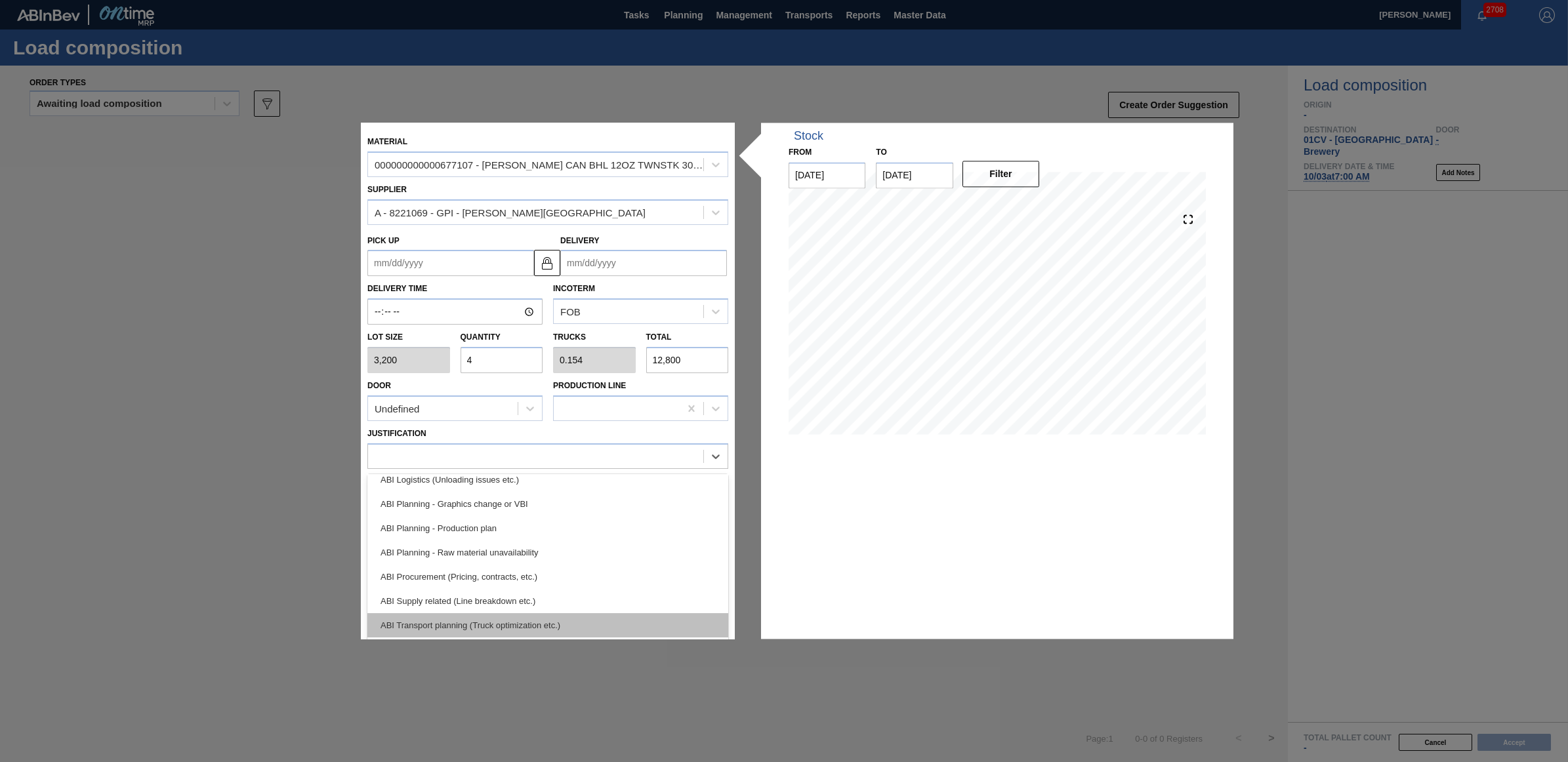
click at [483, 615] on div "ABI Transport planning (Truck optimization etc.)" at bounding box center [547, 625] width 361 height 24
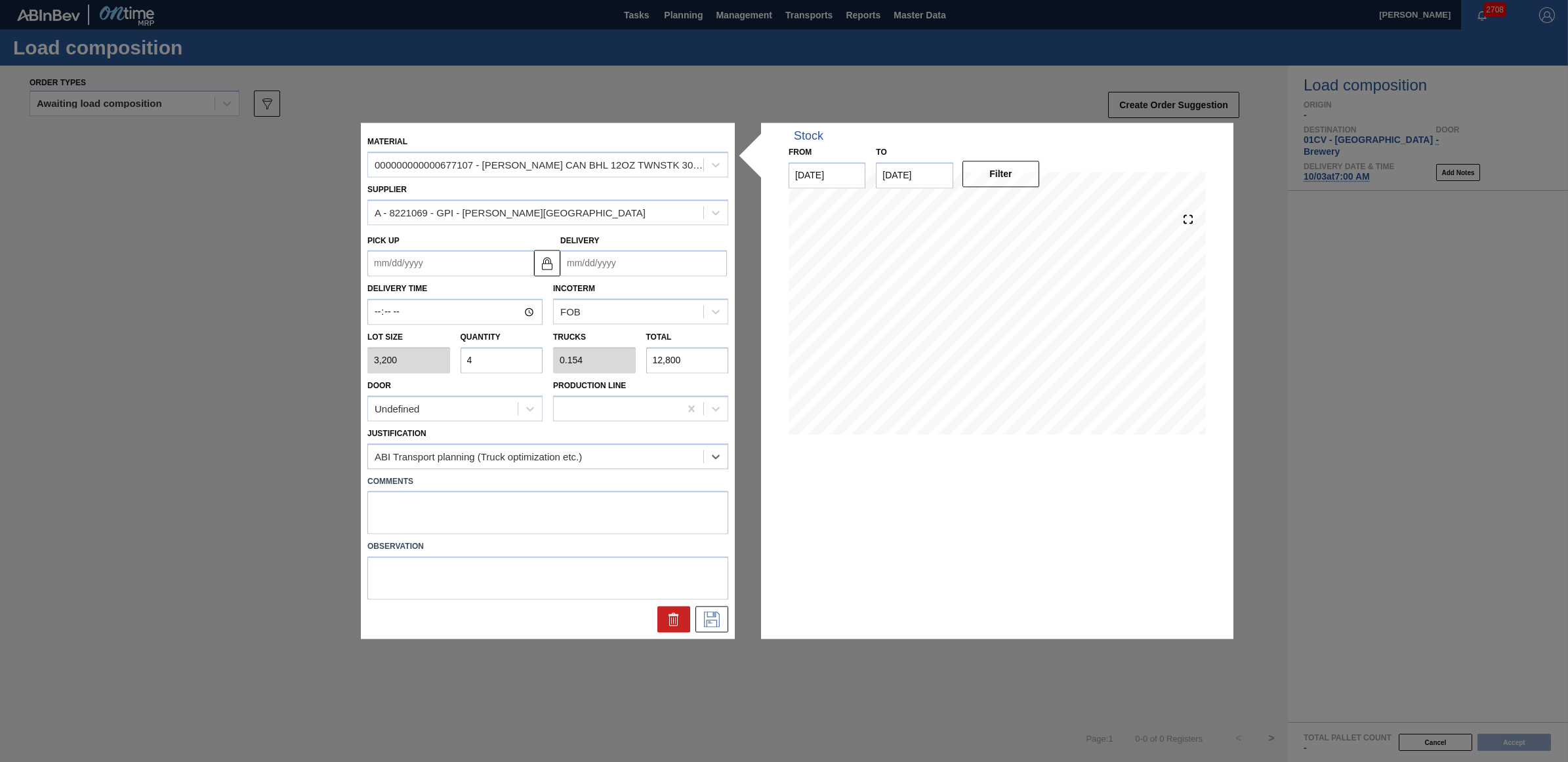
click at [631, 257] on input "Delivery" at bounding box center [643, 264] width 166 height 26
click at [683, 422] on div "3" at bounding box center [682, 422] width 18 height 18
type up "[DATE]"
type input "[DATE]"
click at [707, 615] on icon at bounding box center [711, 620] width 21 height 16
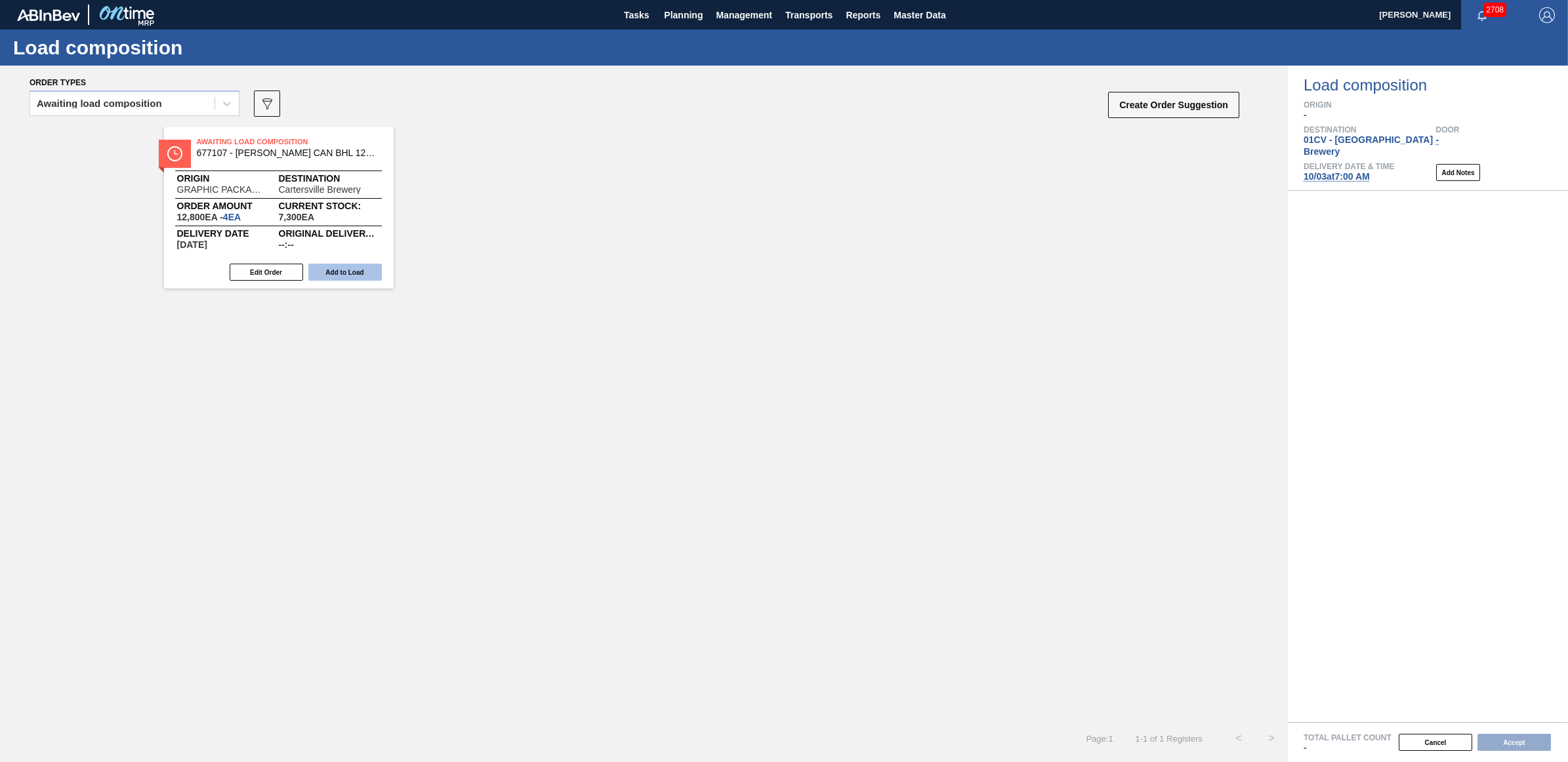
click at [330, 267] on button "Add to Load" at bounding box center [345, 272] width 74 height 17
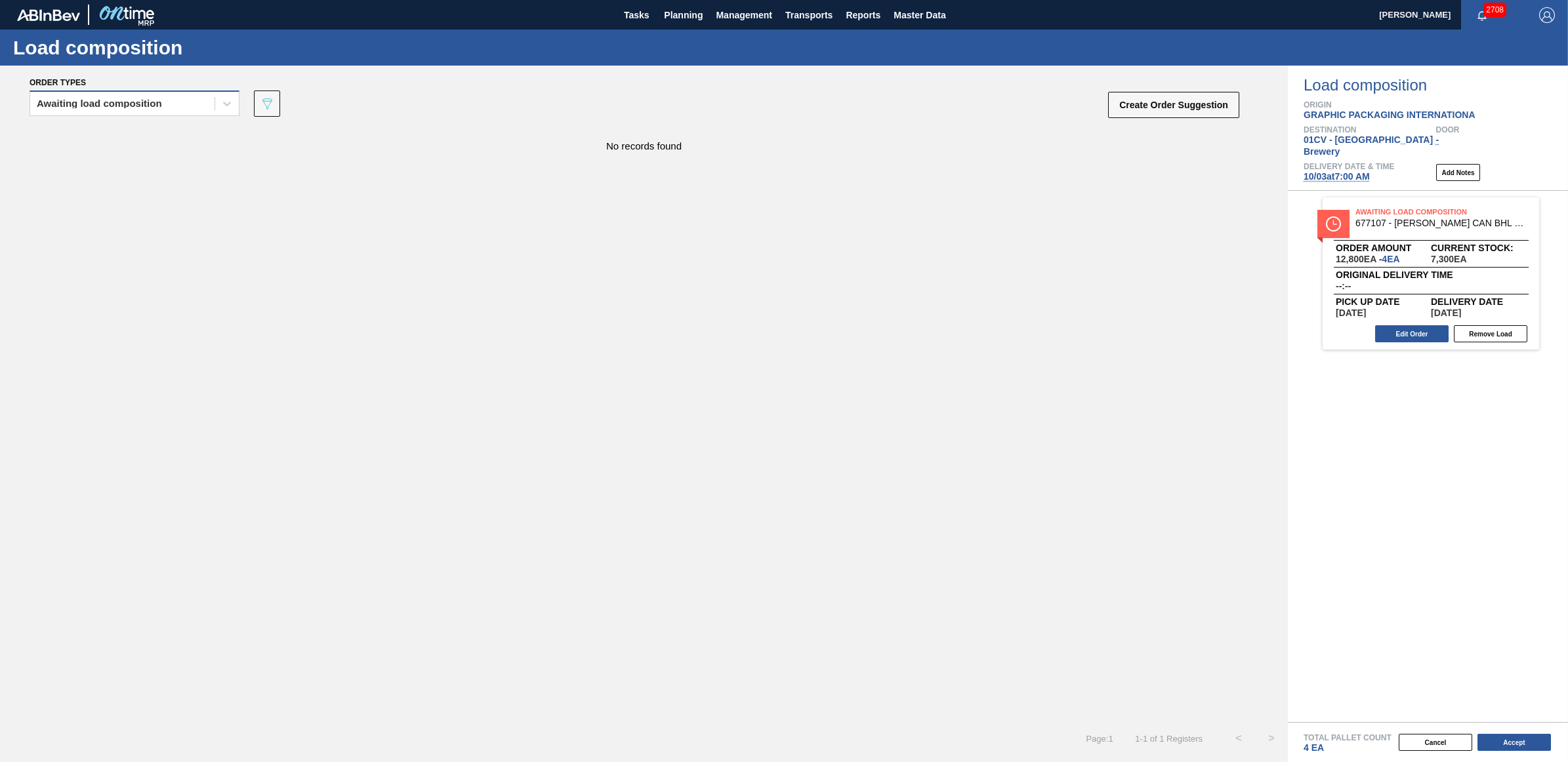
click at [79, 102] on div "Awaiting load composition" at bounding box center [99, 103] width 125 height 9
click at [92, 139] on div "Awaiting load composition" at bounding box center [134, 136] width 210 height 24
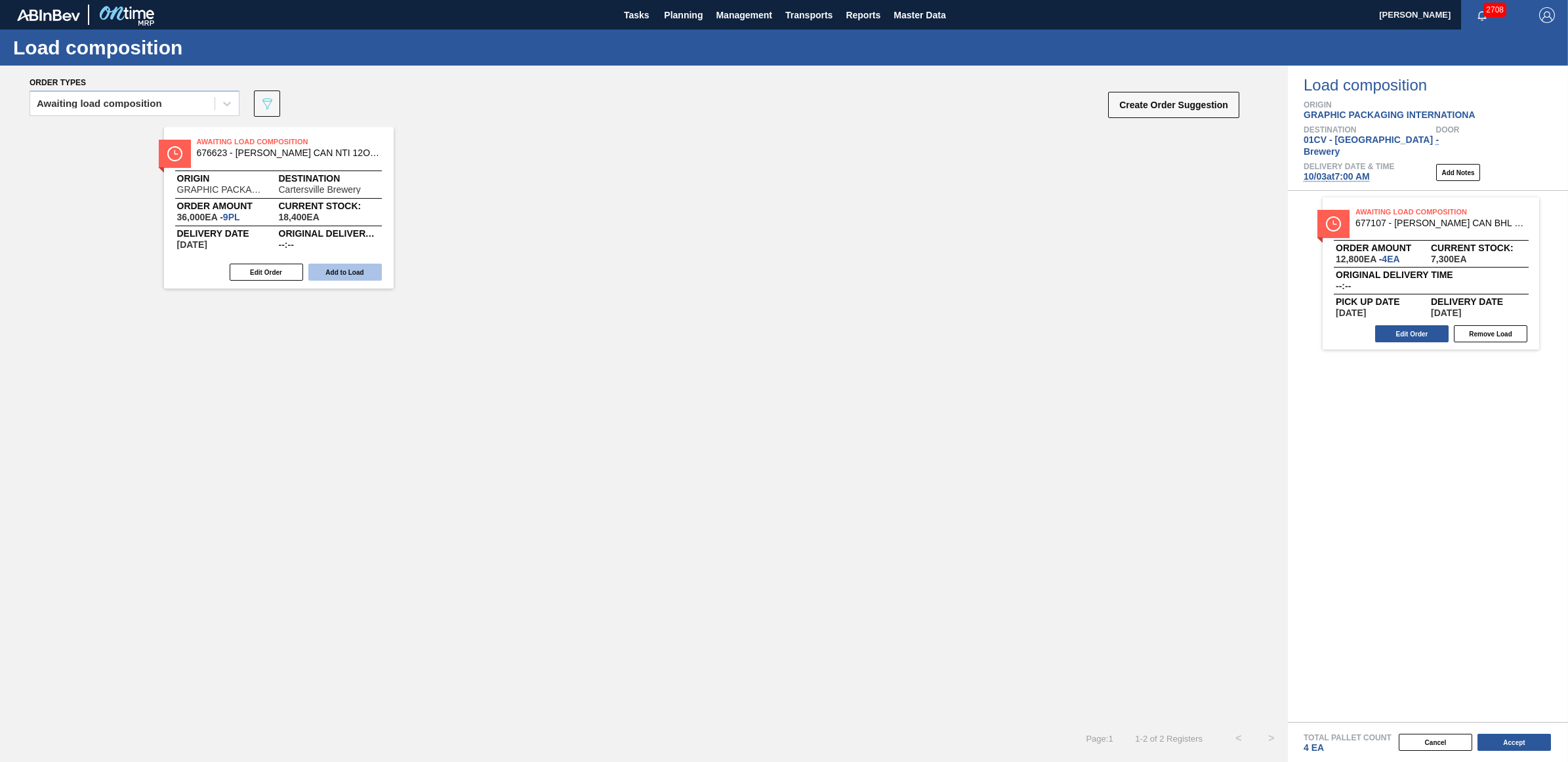
click at [339, 269] on button "Add to Load" at bounding box center [345, 272] width 74 height 17
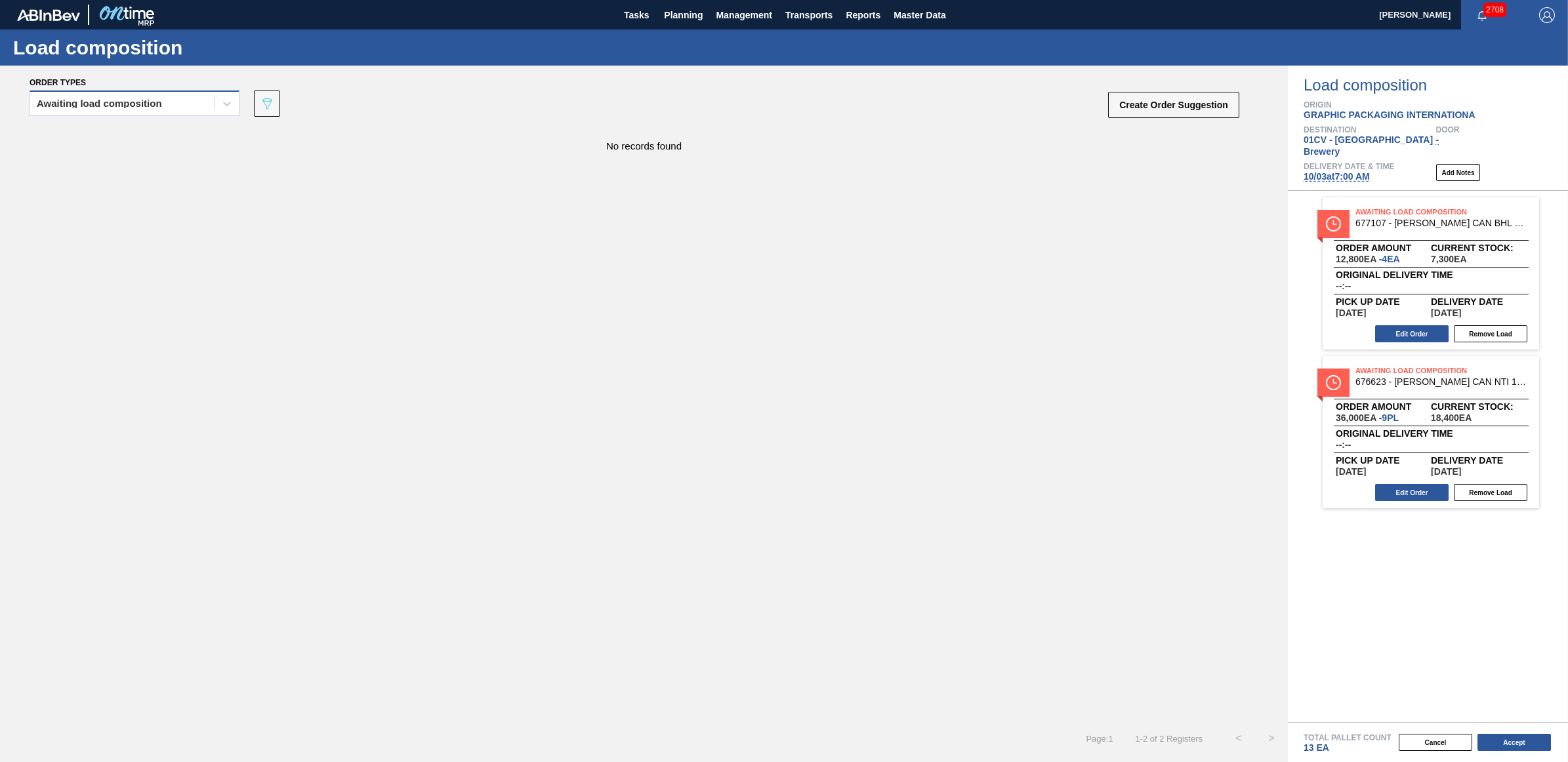
click at [171, 100] on div "Awaiting load composition" at bounding box center [122, 104] width 184 height 19
click at [137, 134] on div "Awaiting load composition" at bounding box center [134, 136] width 210 height 24
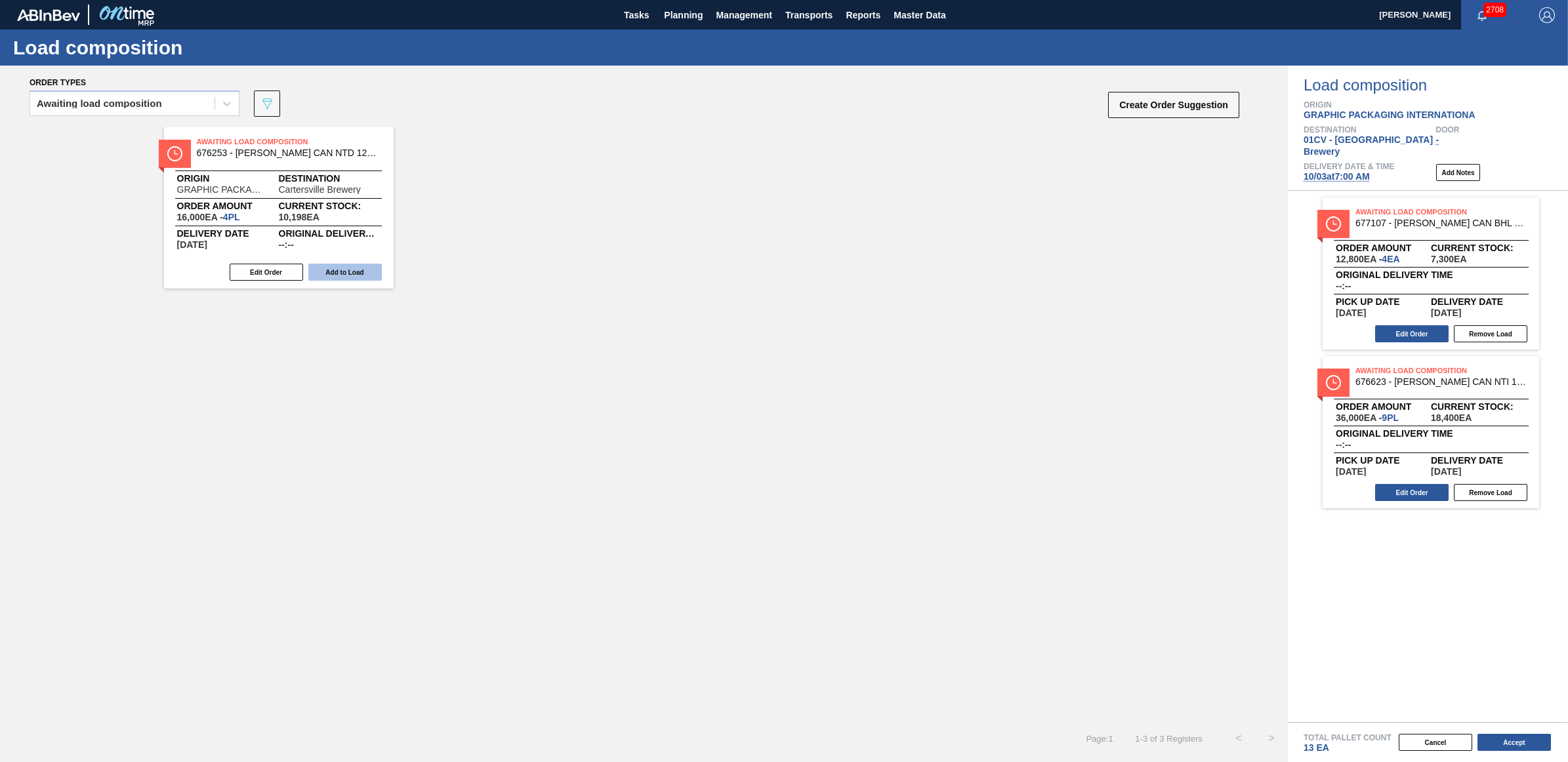
click at [327, 269] on button "Add to Load" at bounding box center [345, 272] width 74 height 17
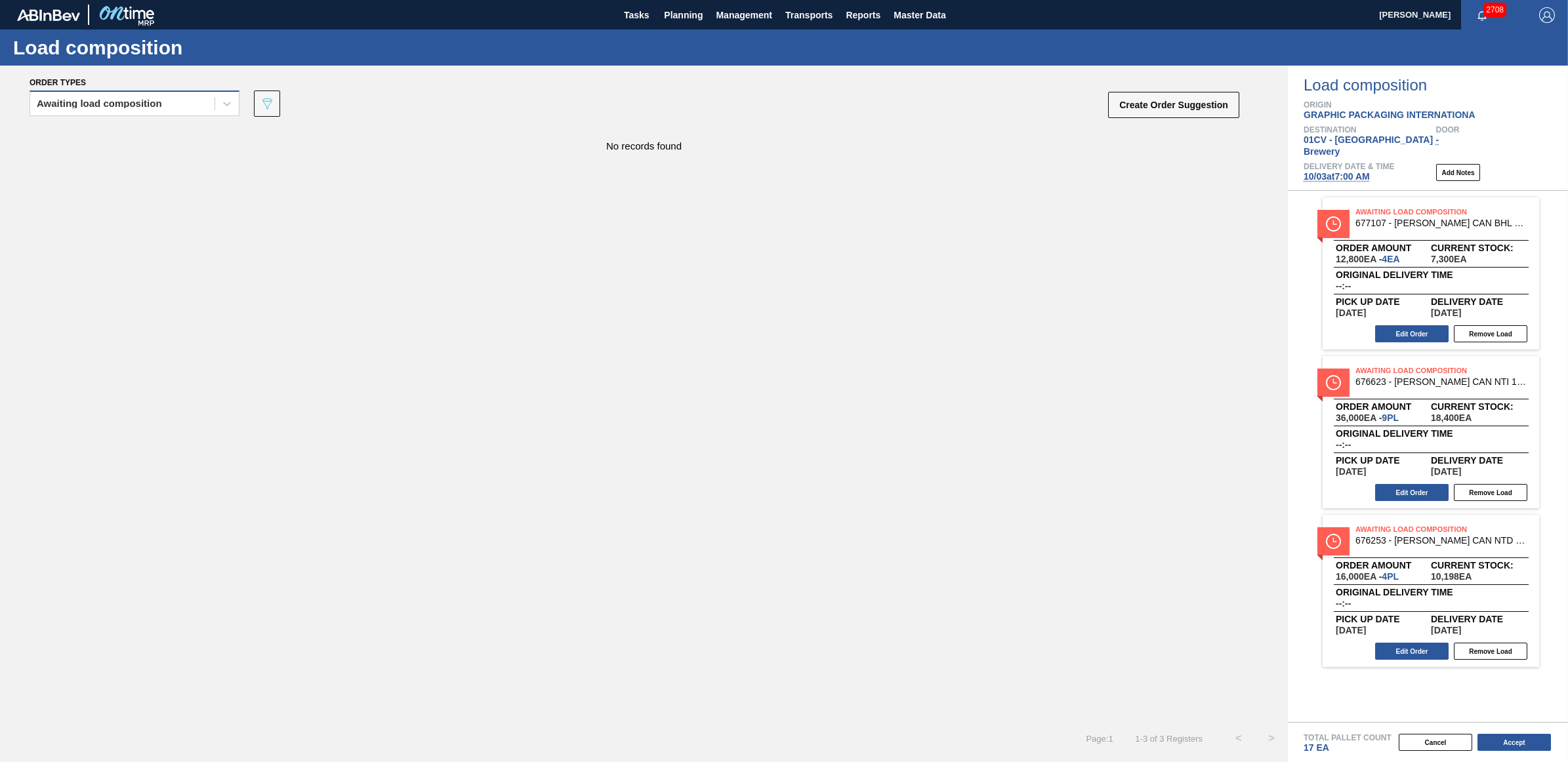
click at [79, 104] on div "Awaiting load composition" at bounding box center [99, 103] width 125 height 9
click at [87, 133] on div "Awaiting load composition" at bounding box center [134, 136] width 210 height 24
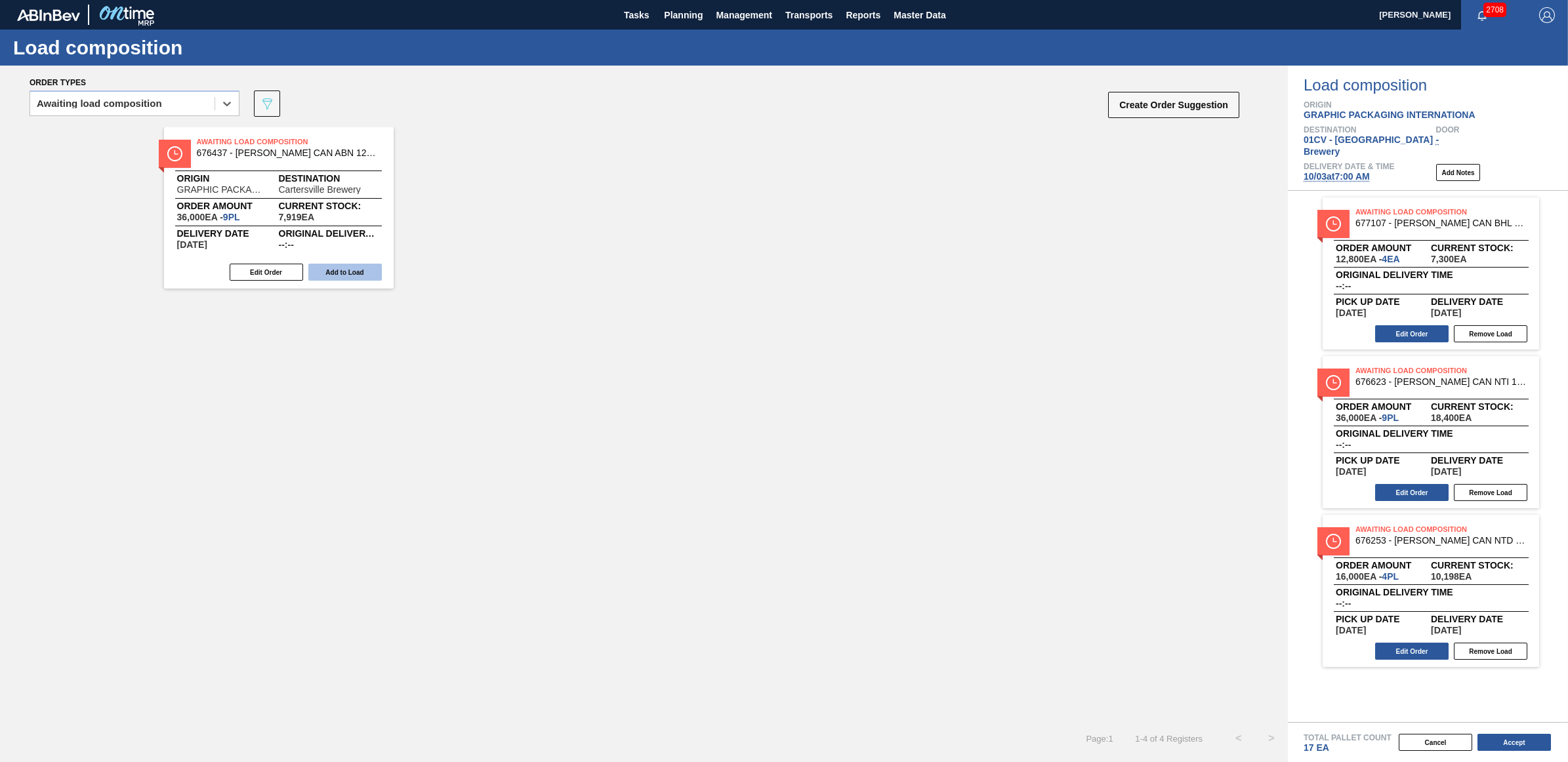
click at [336, 273] on button "Add to Load" at bounding box center [345, 272] width 74 height 17
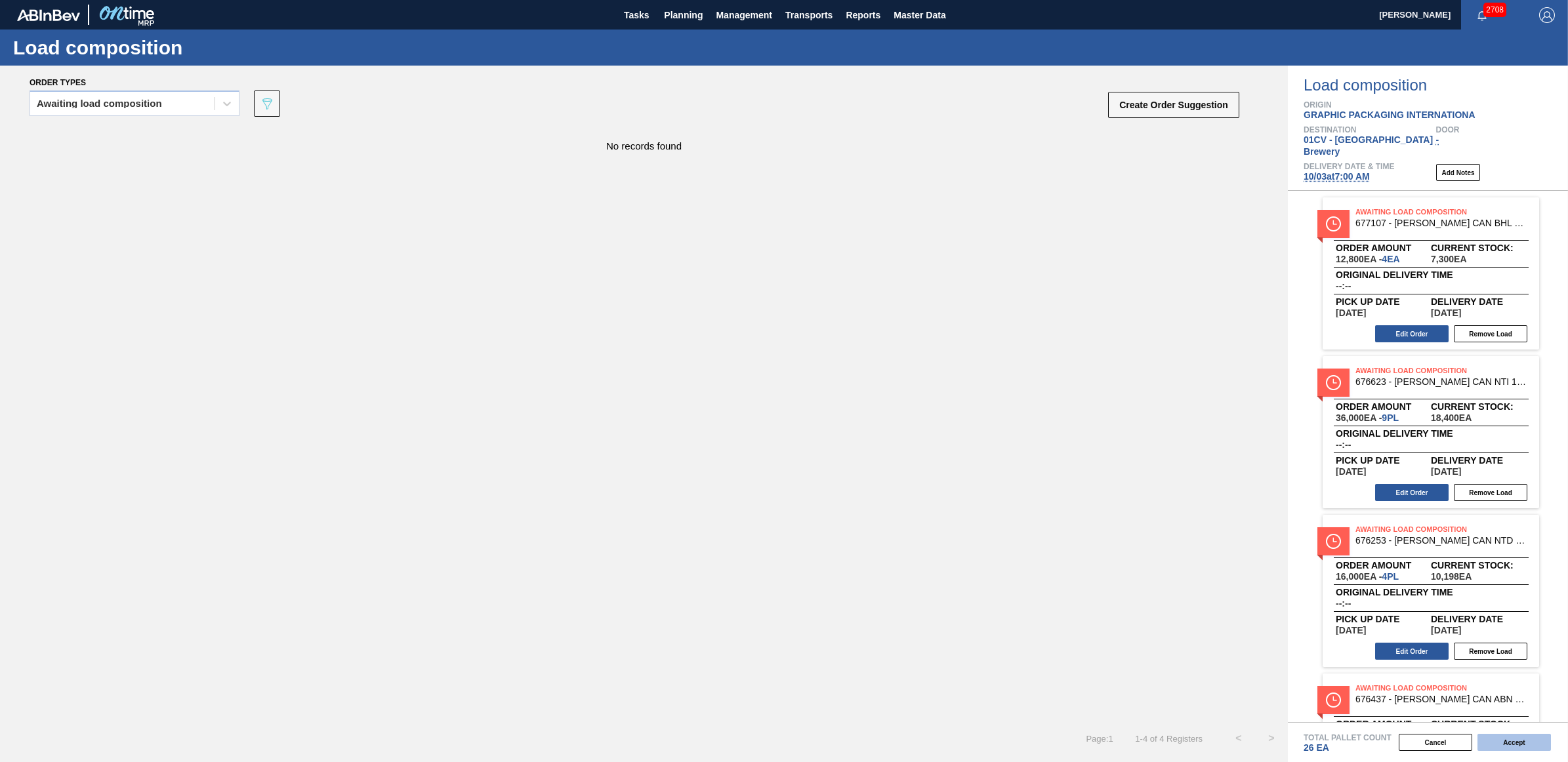
click at [1495, 745] on button "Accept" at bounding box center [1514, 743] width 74 height 17
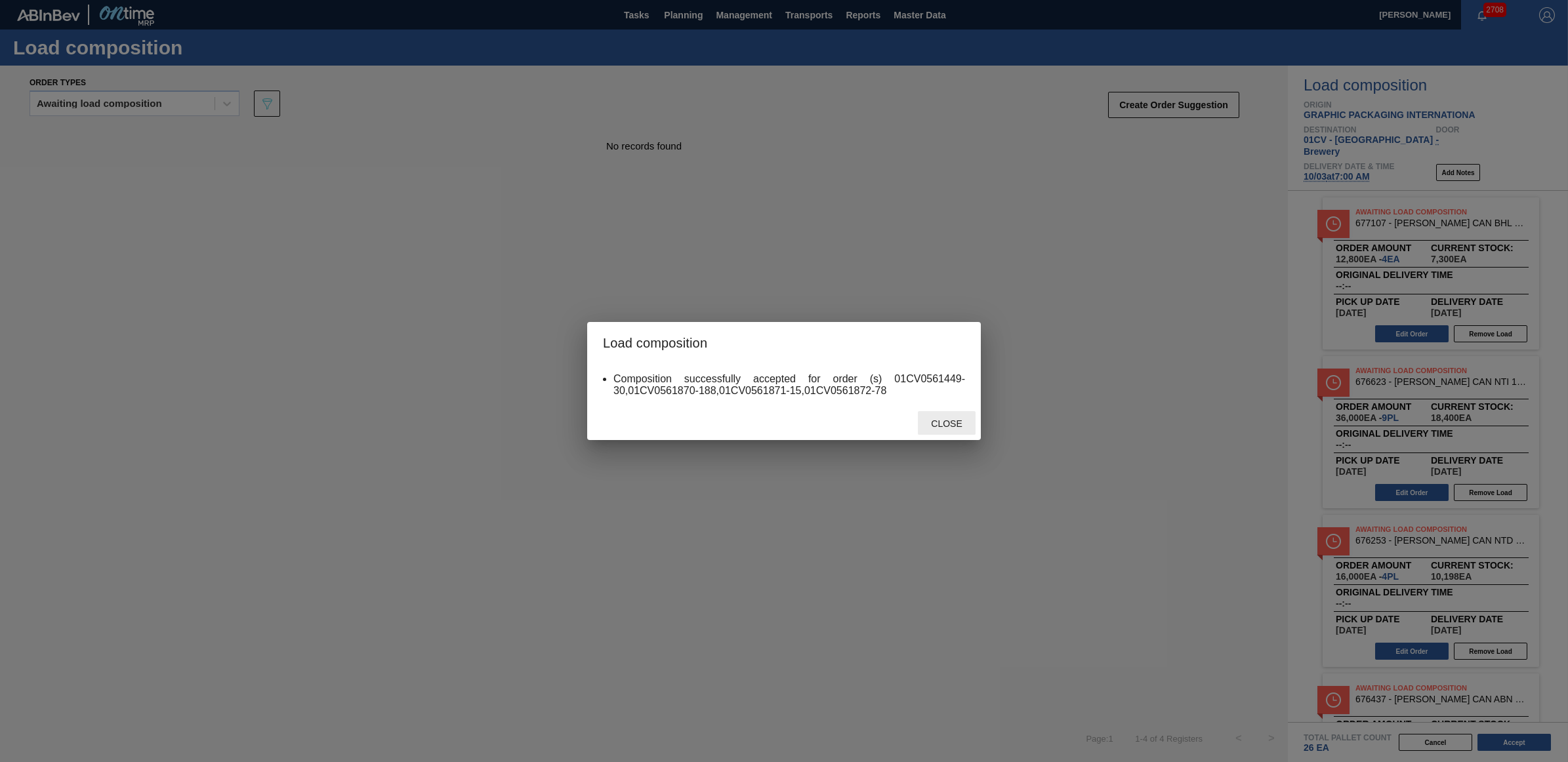
click at [945, 422] on span "Close" at bounding box center [945, 423] width 52 height 10
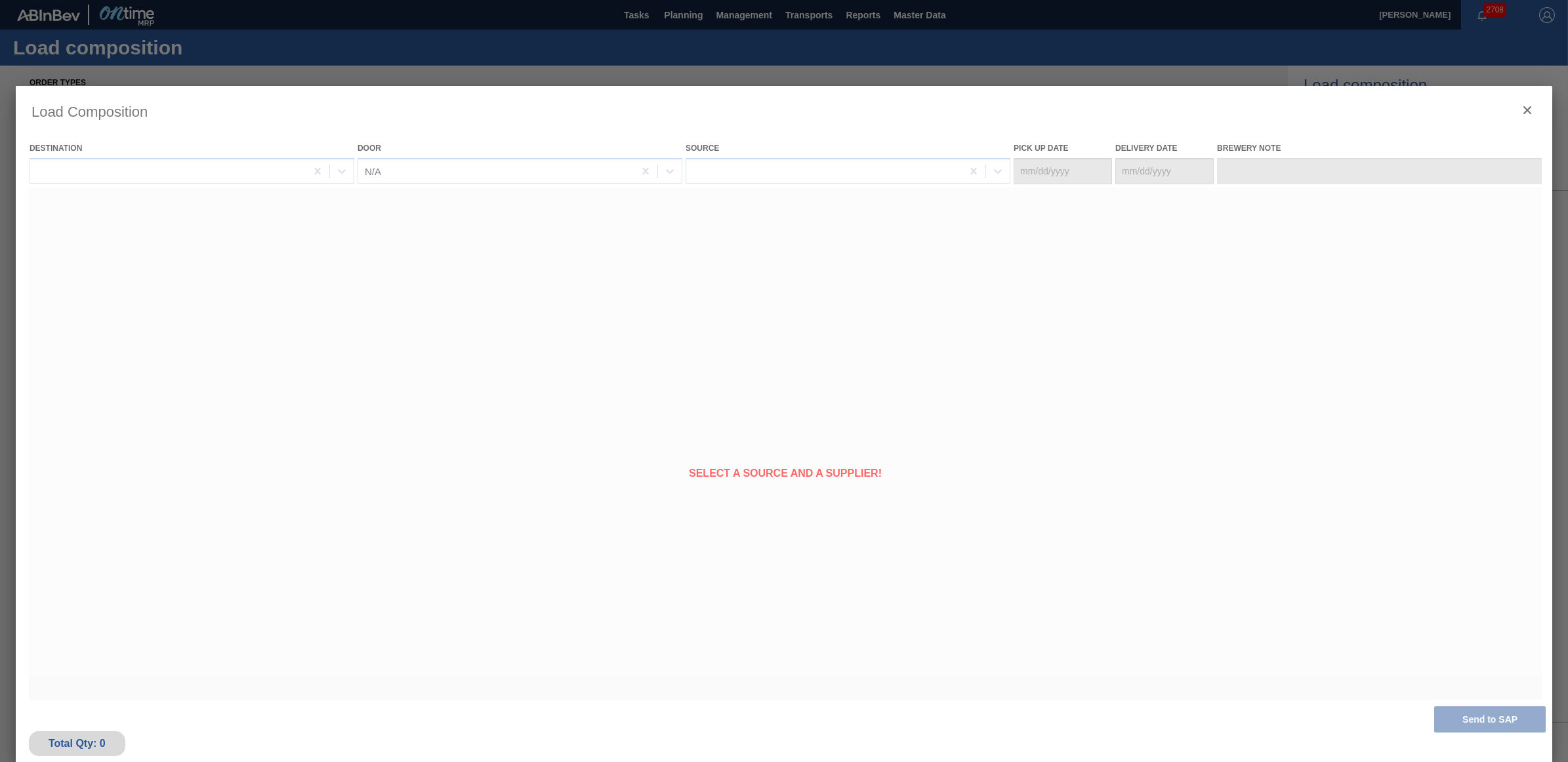
type Date "[DATE]"
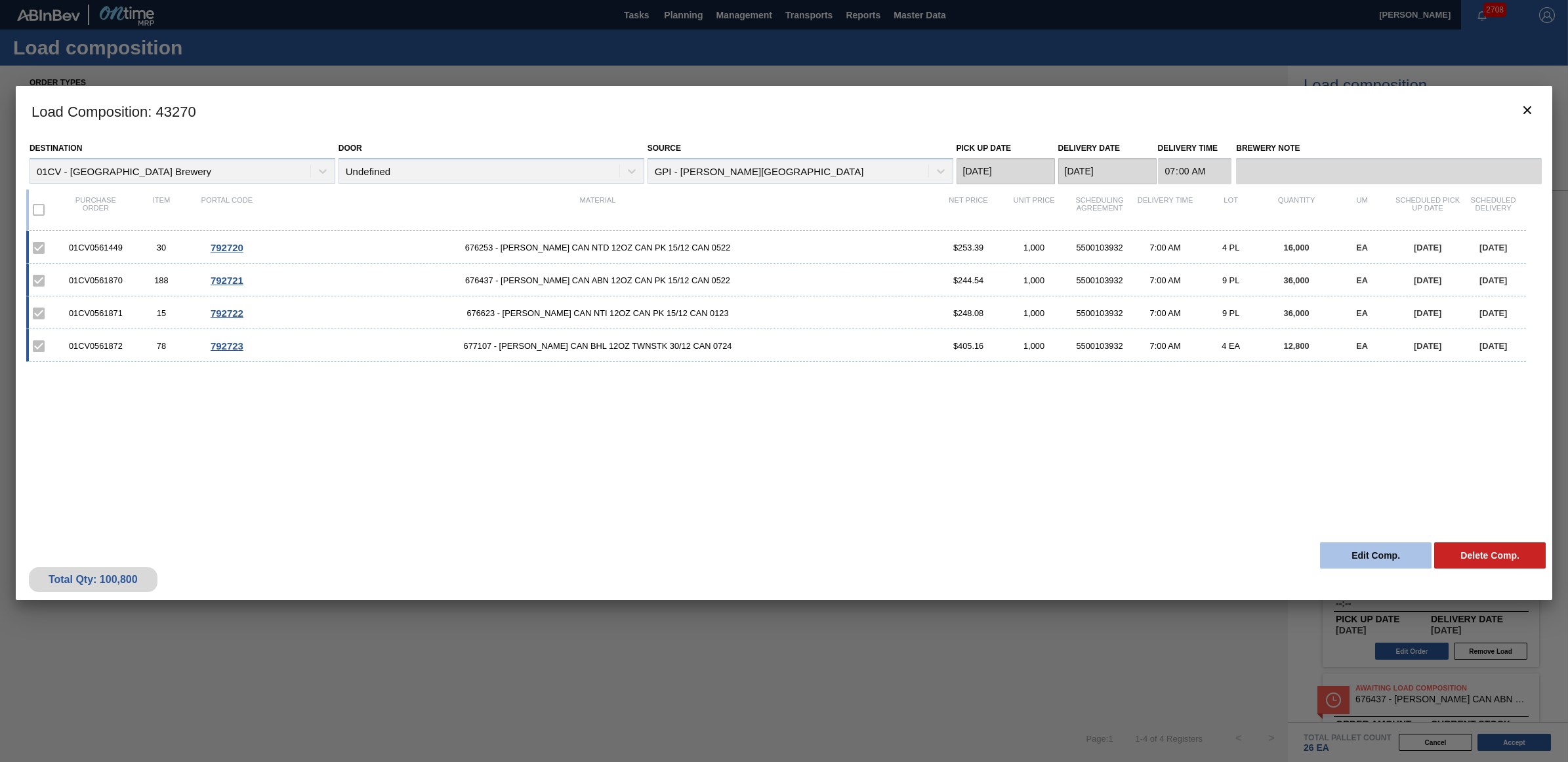
click at [1359, 559] on button "Edit Comp." at bounding box center [1375, 555] width 112 height 26
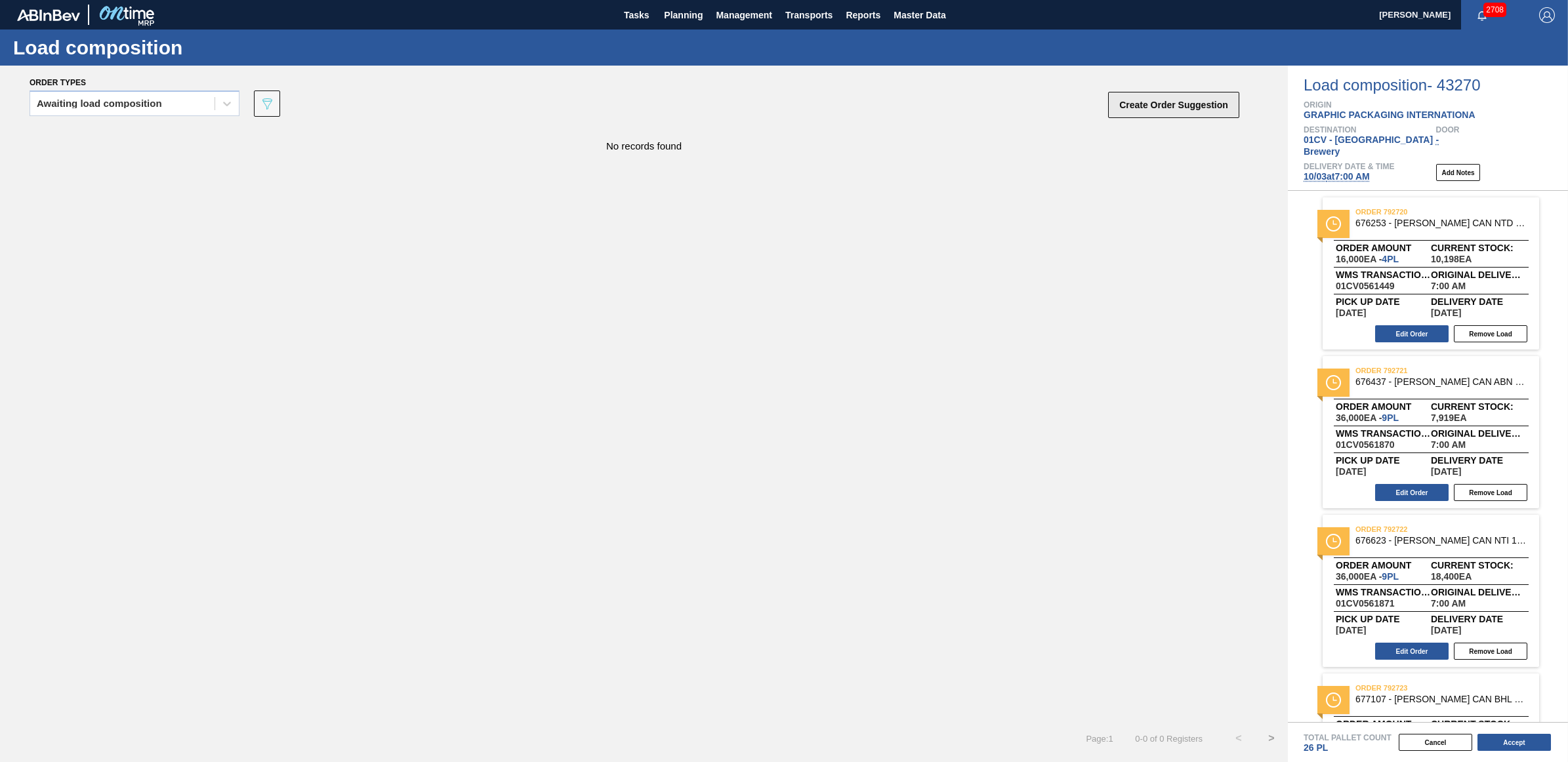
click at [1150, 96] on button "Create Order Suggestion" at bounding box center [1173, 105] width 131 height 26
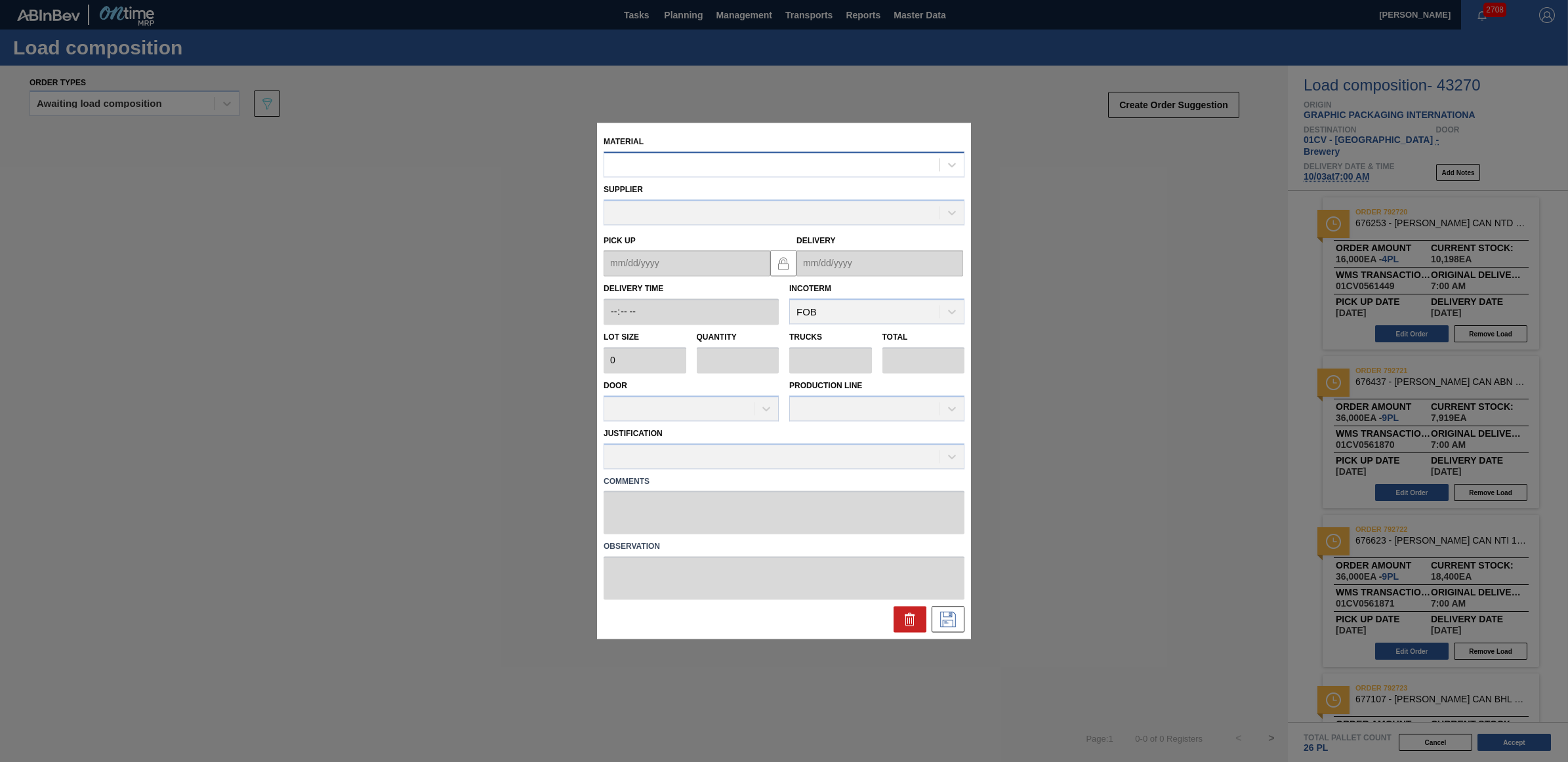
click at [699, 167] on div at bounding box center [771, 165] width 335 height 19
type input "683838"
type input "3,520"
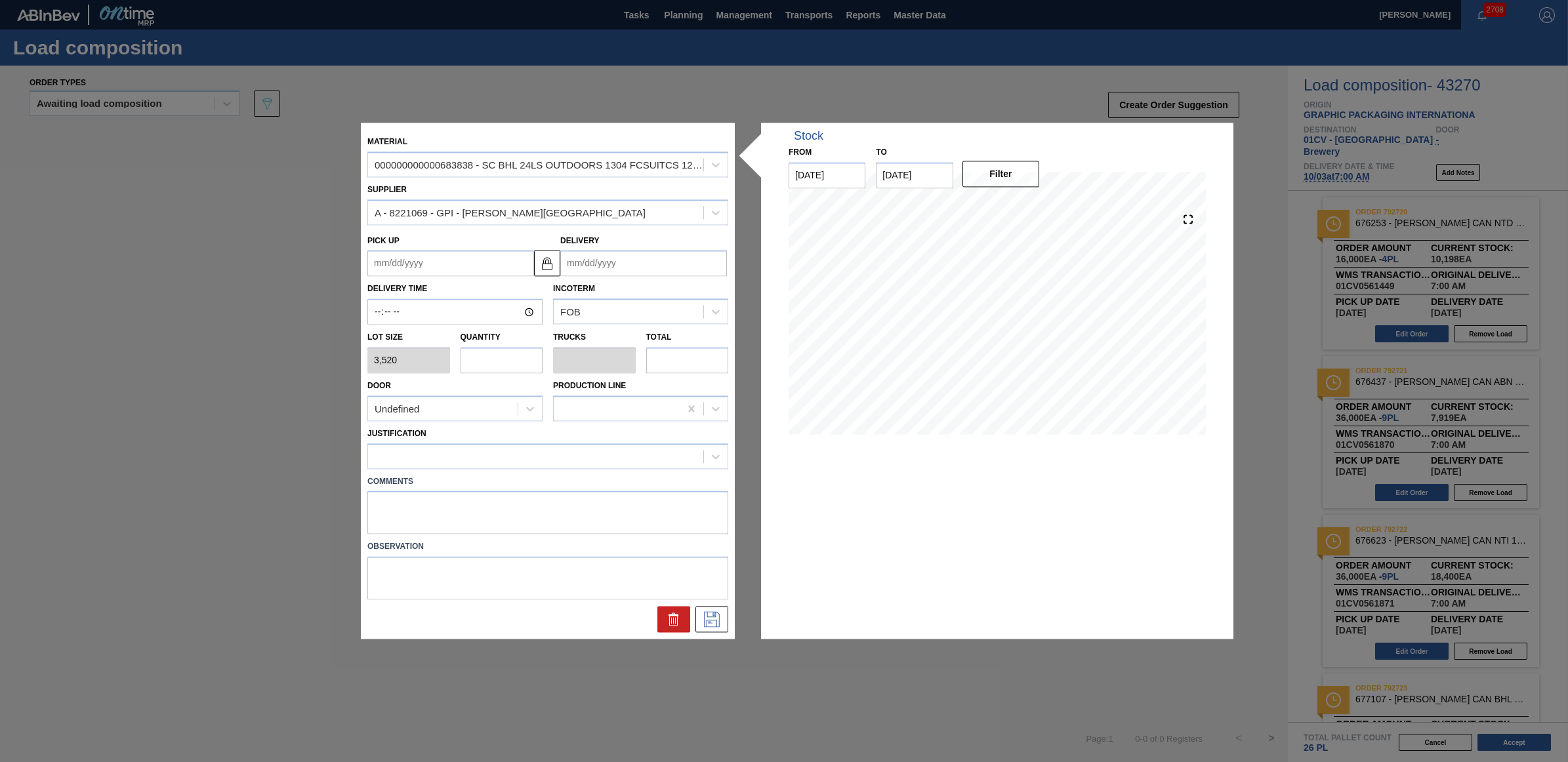
click at [499, 362] on input "text" at bounding box center [502, 360] width 83 height 26
type input "1"
type input "0.038"
type input "3,520"
type input "10"
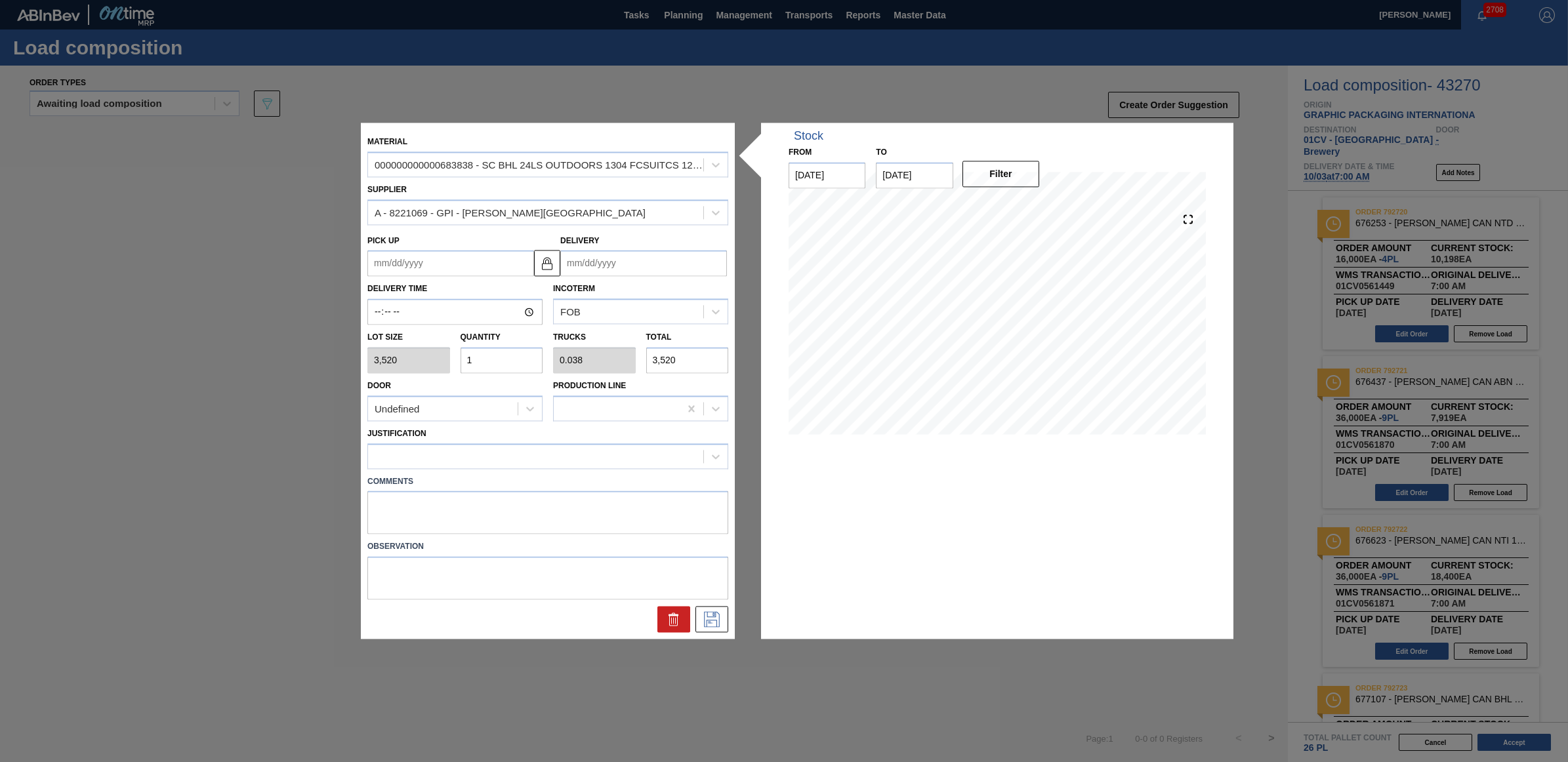
type input "0.385"
type input "35,200"
type input "1"
type input "0.038"
type input "3,520"
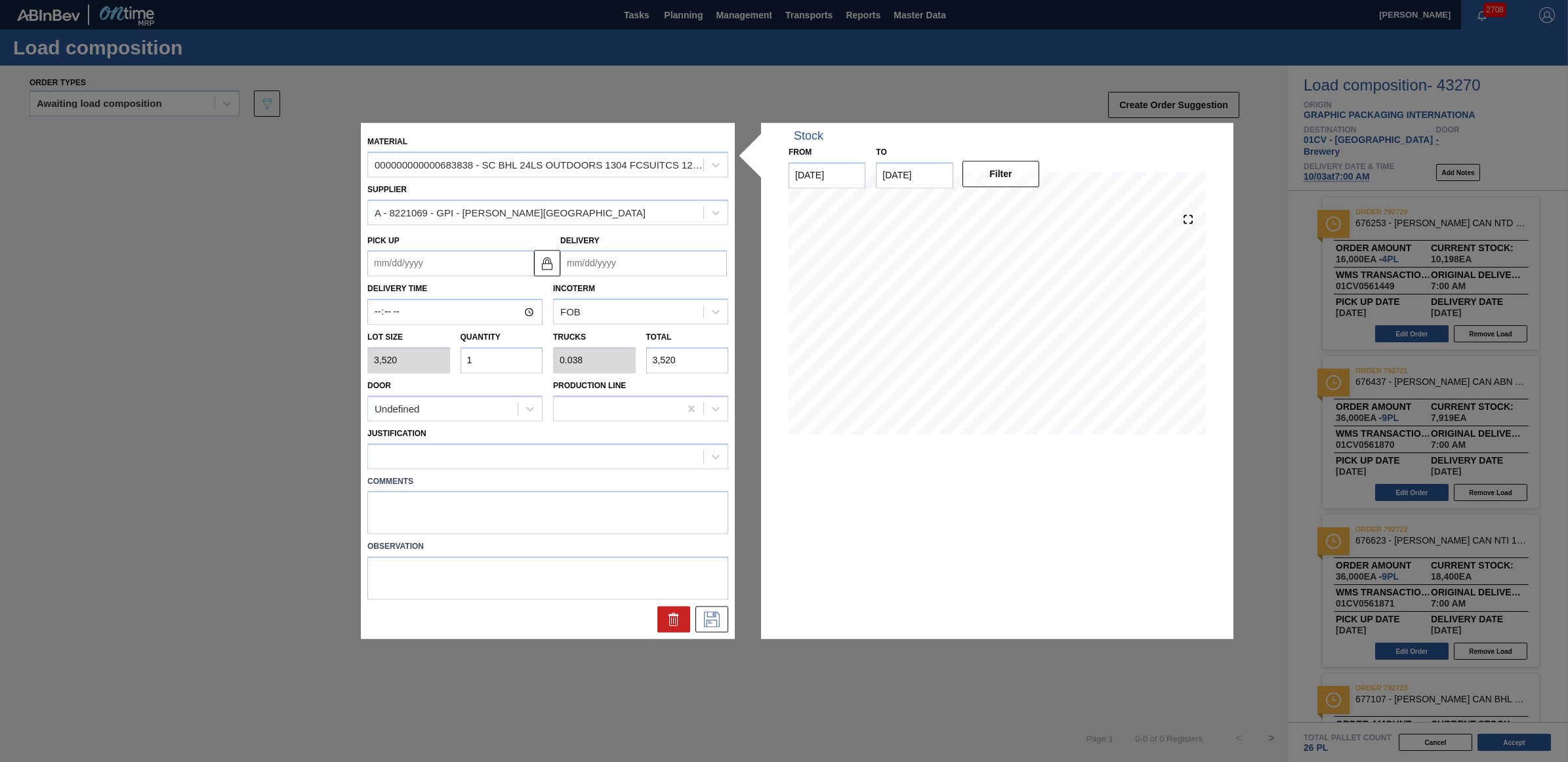
type input "11"
type input "0.423"
type input "38,720"
type input "1"
type input "0.038"
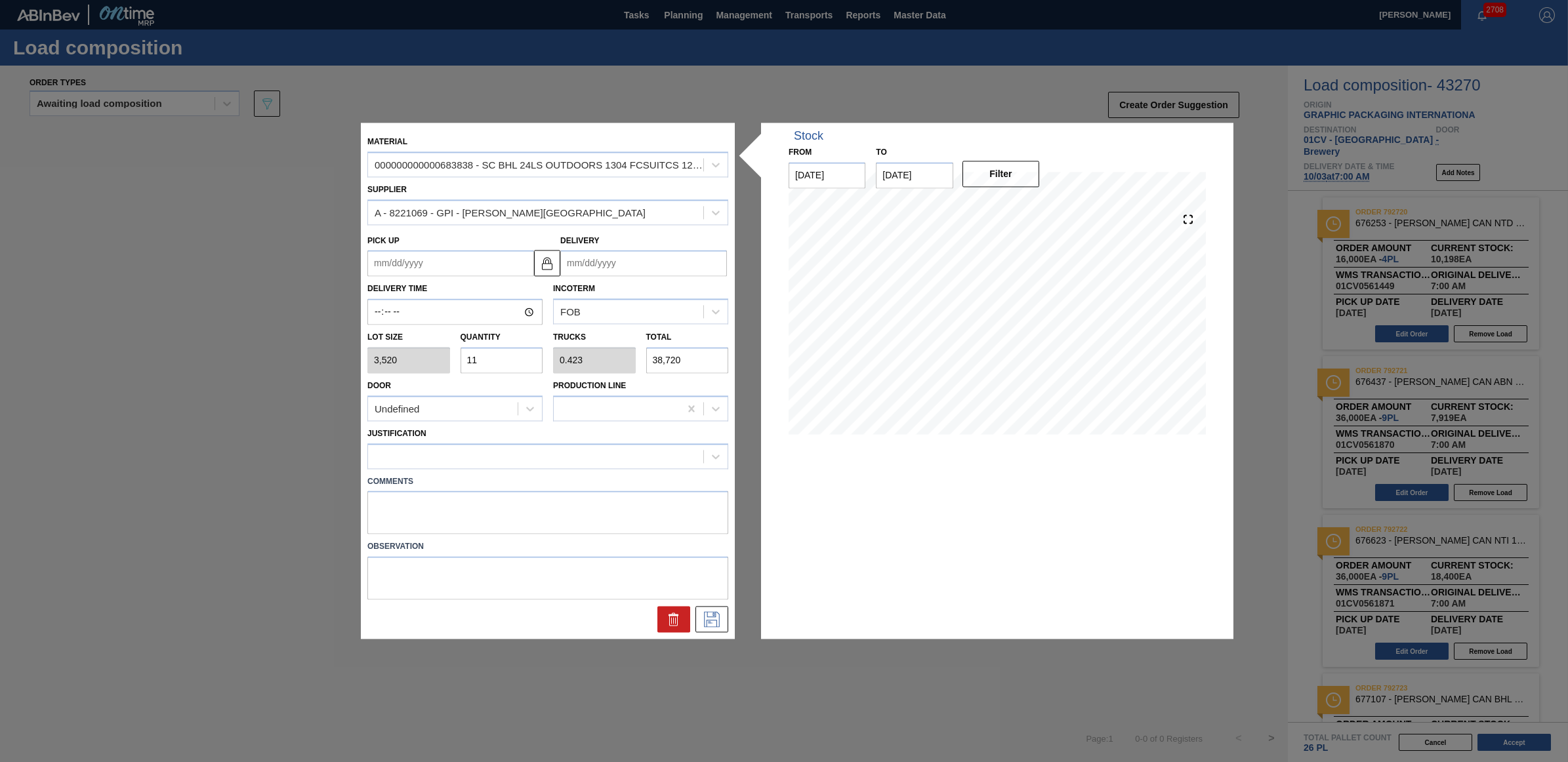
type input "3,520"
type input "12"
type input "0.462"
type input "42,240"
type input "1"
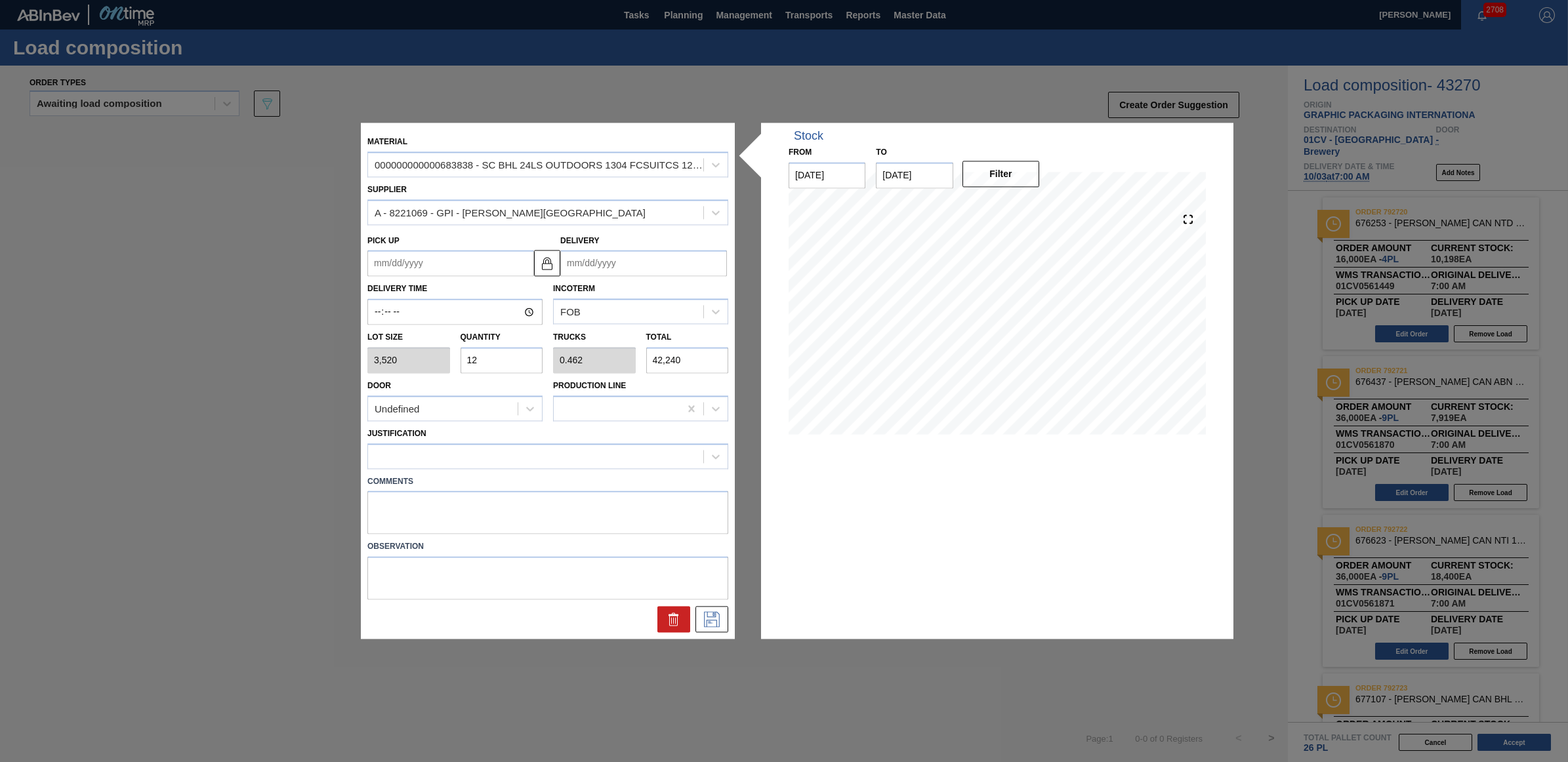
type input "0.038"
type input "3,520"
type input "0"
click at [491, 366] on input "text" at bounding box center [502, 360] width 83 height 26
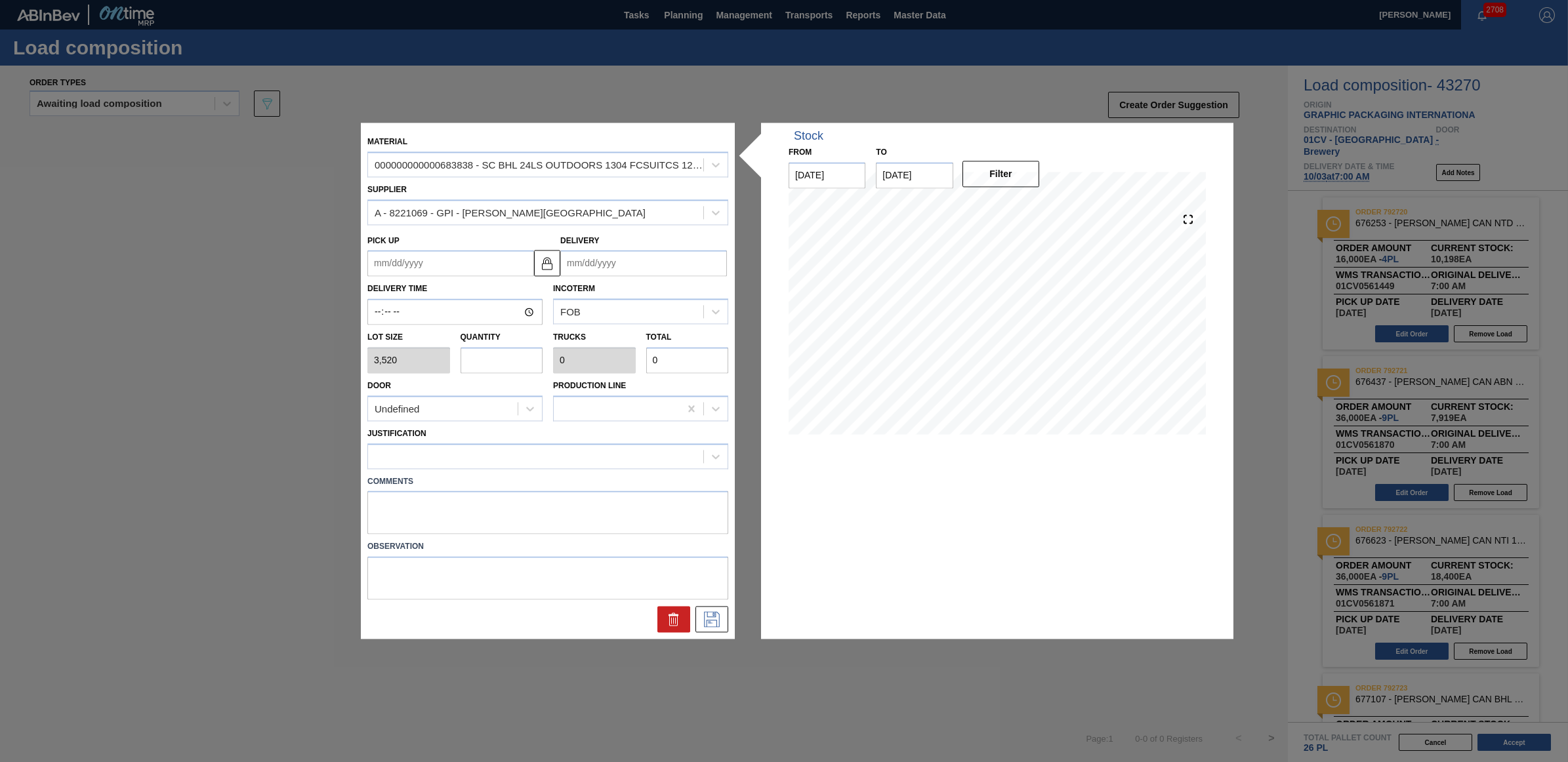
click at [489, 361] on input "text" at bounding box center [502, 360] width 83 height 26
type input "1"
type input "0.038"
type input "3,520"
type input "10"
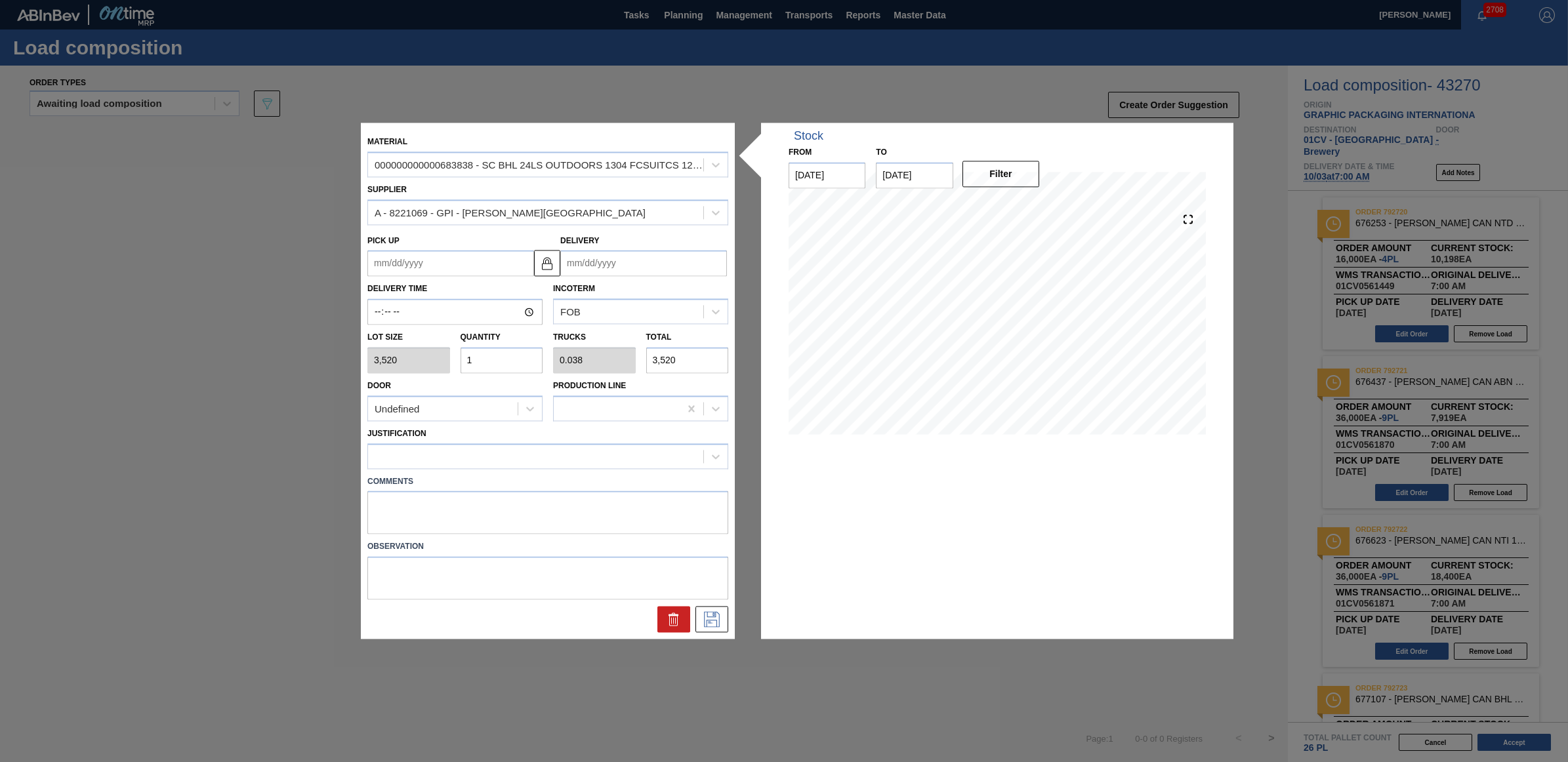
type input "0.385"
type input "35,200"
type input "1"
type input "0.038"
type input "3,520"
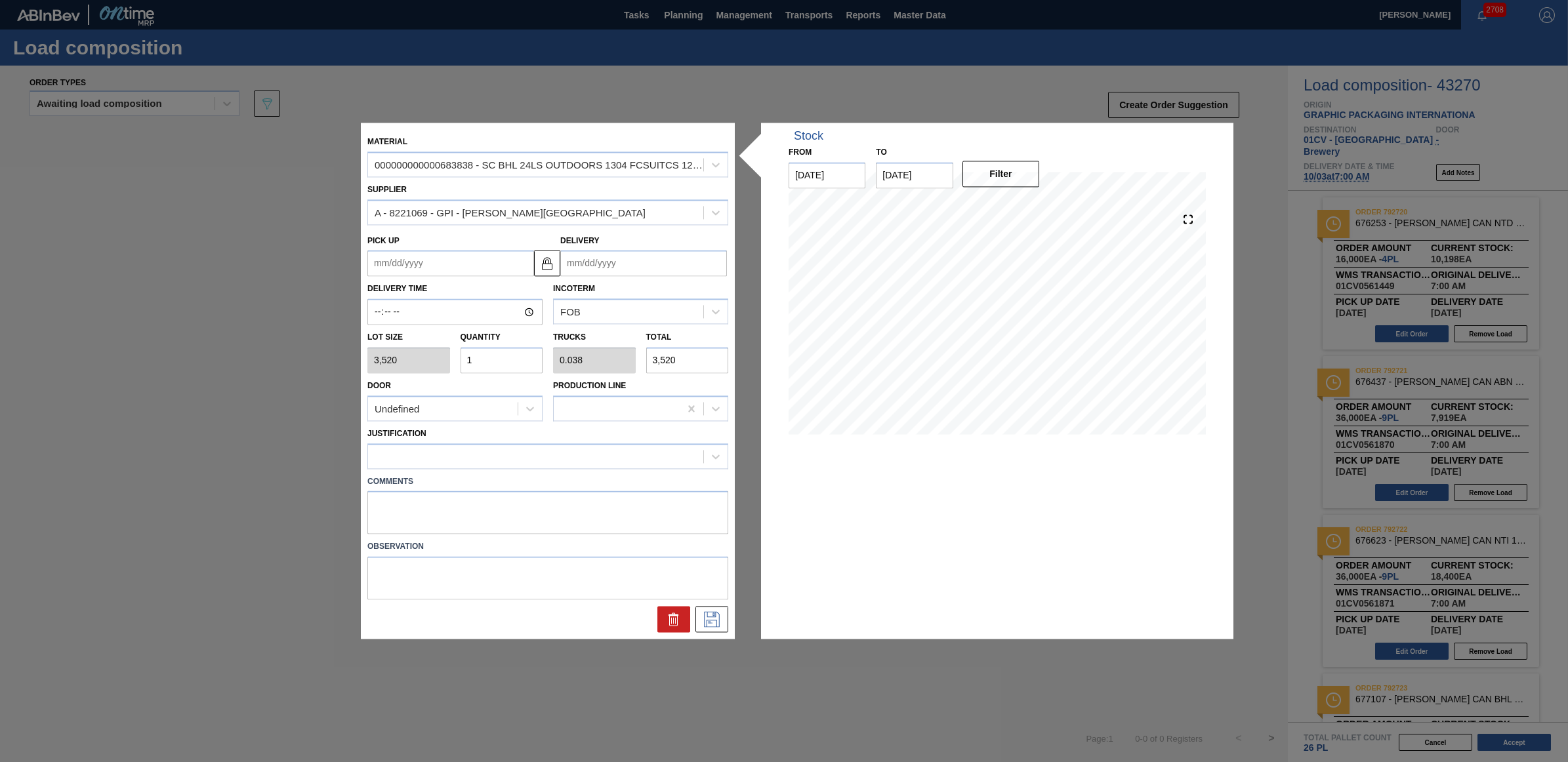
type input "11"
type input "0.423"
type input "38,720"
type input "11"
click at [599, 458] on div at bounding box center [536, 456] width 335 height 19
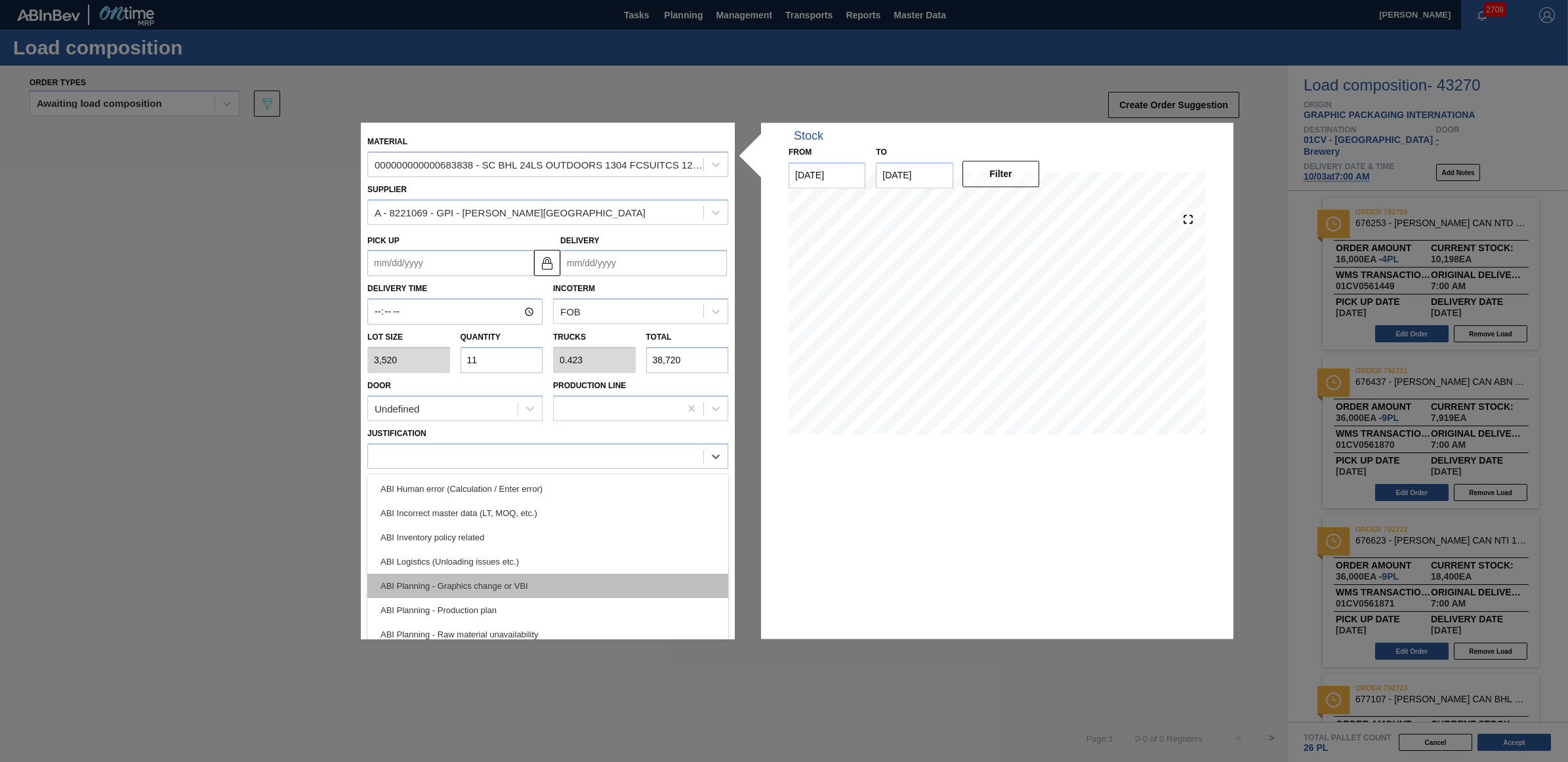
scroll to position [82, 0]
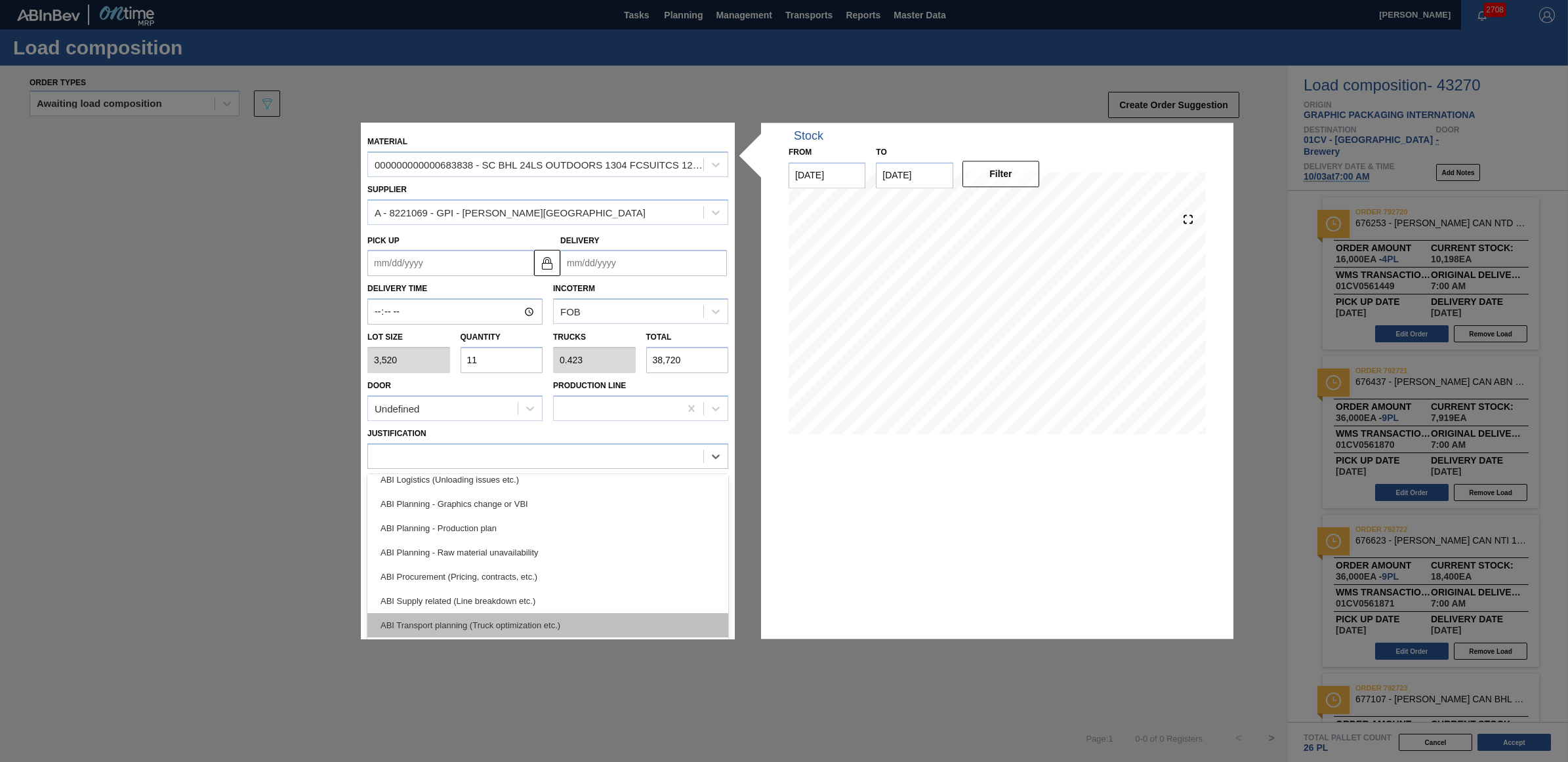
click at [589, 622] on div "ABI Transport planning (Truck optimization etc.)" at bounding box center [547, 625] width 361 height 24
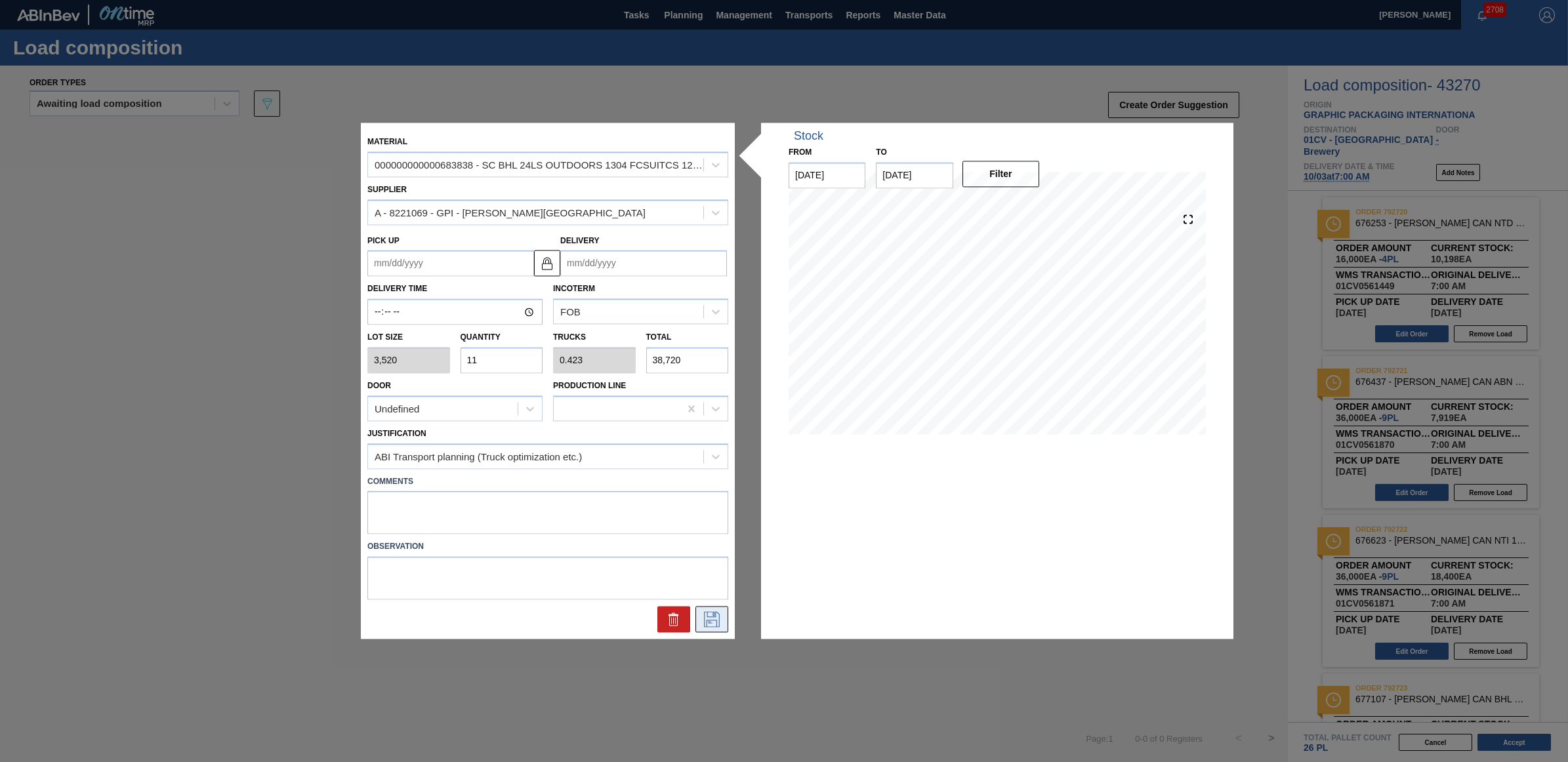
click at [712, 627] on icon at bounding box center [711, 620] width 16 height 16
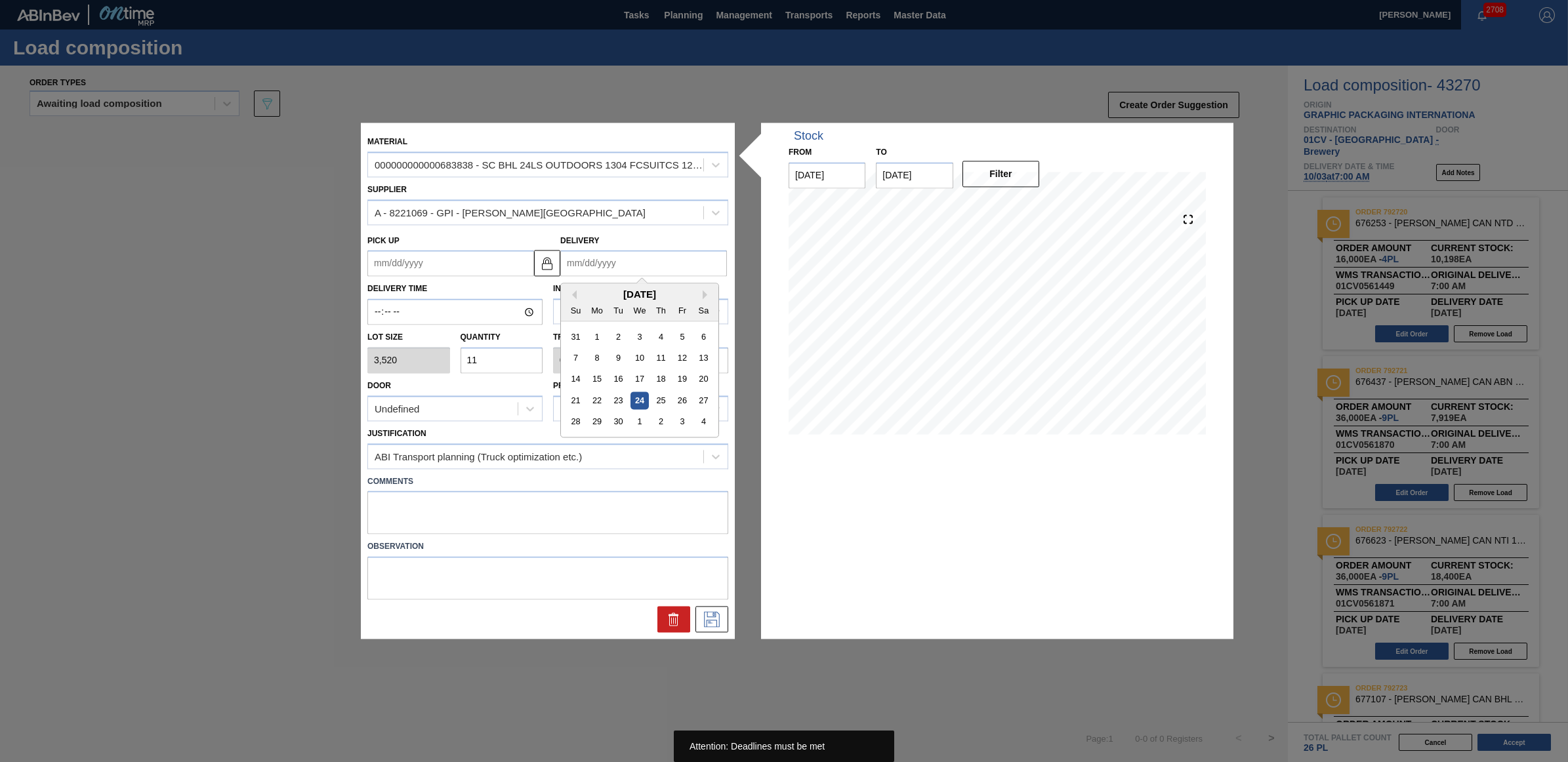
click at [660, 263] on input "Delivery" at bounding box center [643, 264] width 166 height 26
click at [680, 427] on div "3" at bounding box center [682, 422] width 18 height 18
type up "[DATE]"
type input "[DATE]"
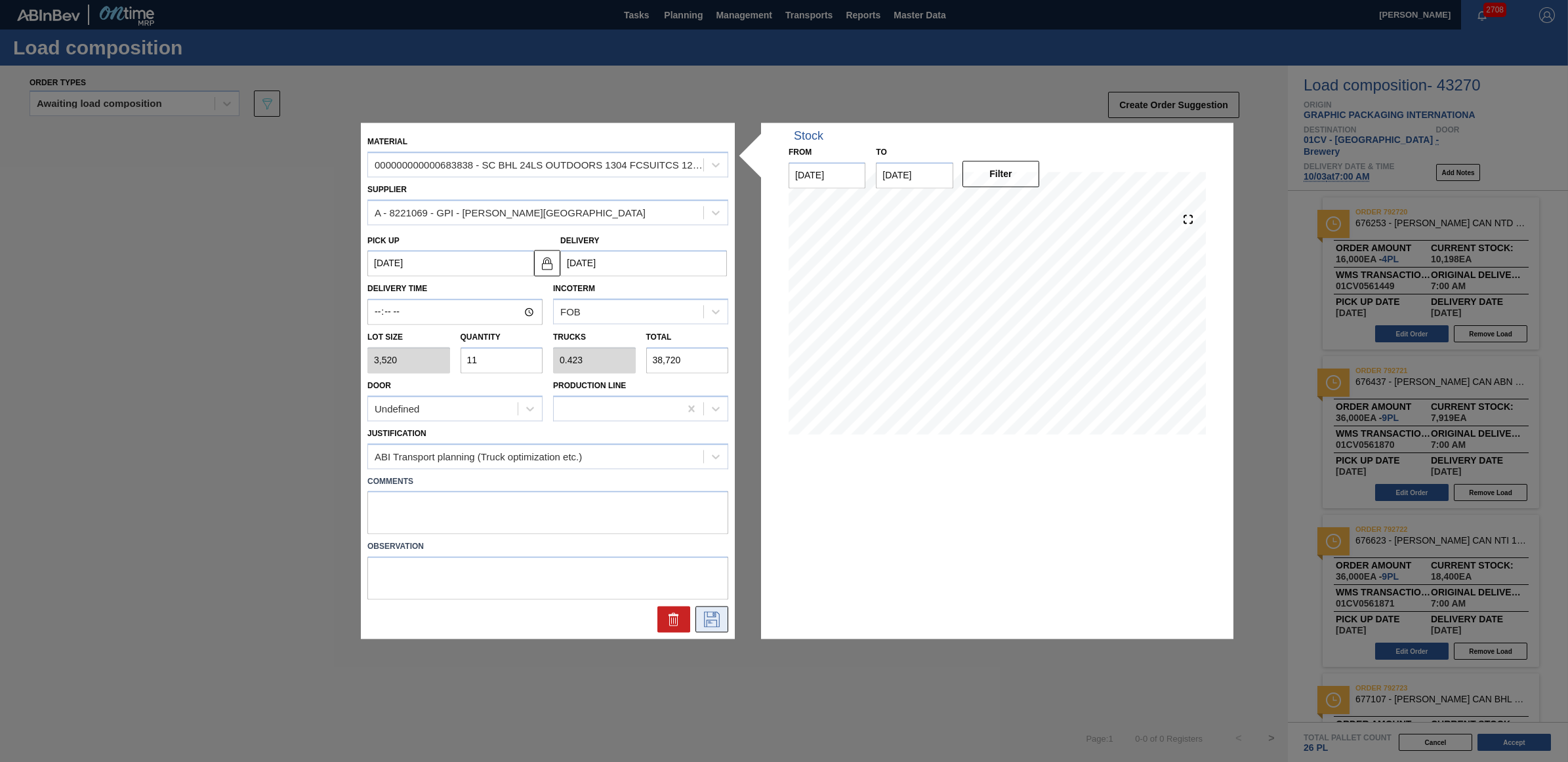
click at [716, 615] on icon at bounding box center [711, 620] width 16 height 16
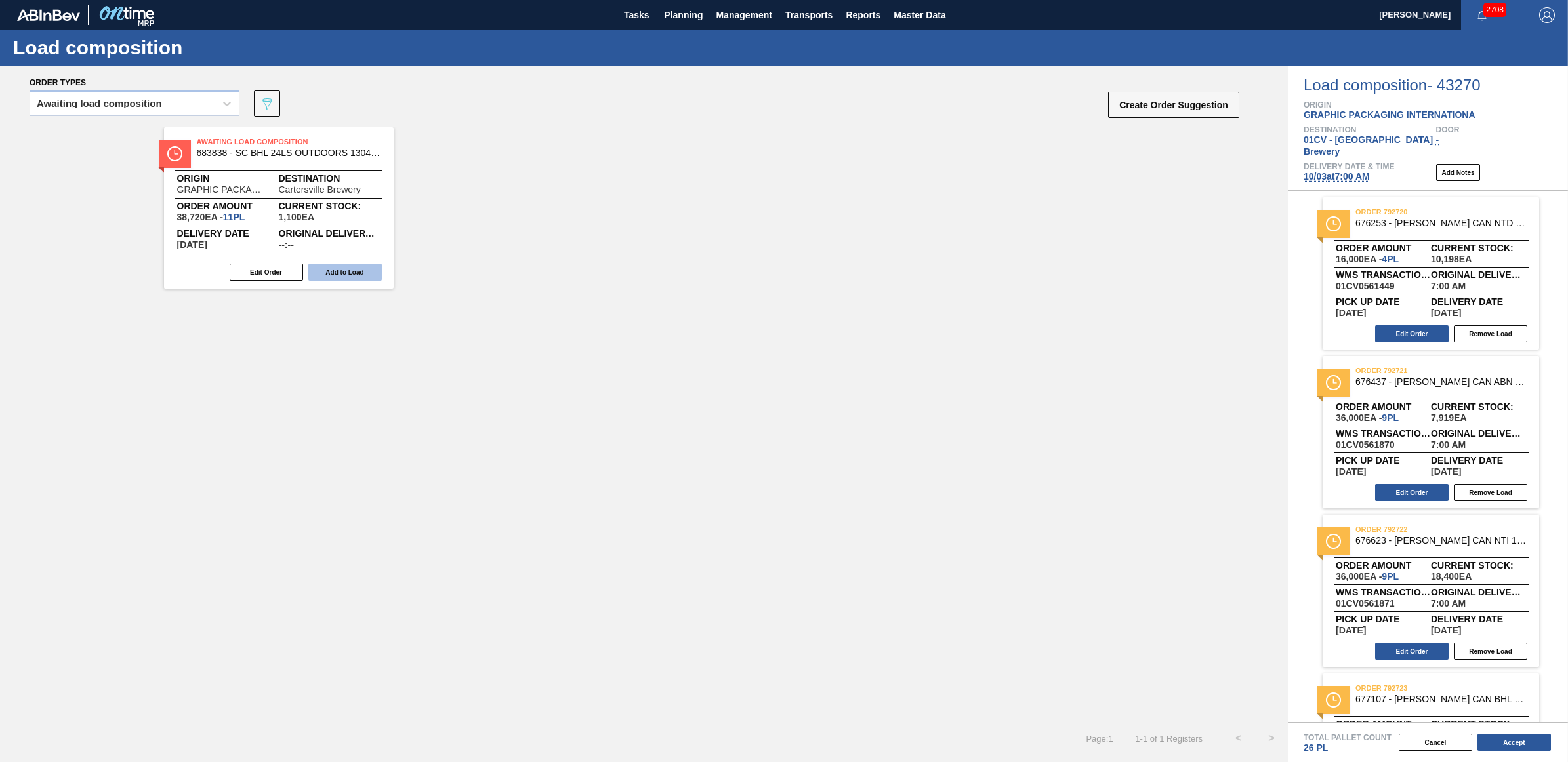
click at [329, 272] on button "Add to Load" at bounding box center [345, 272] width 74 height 17
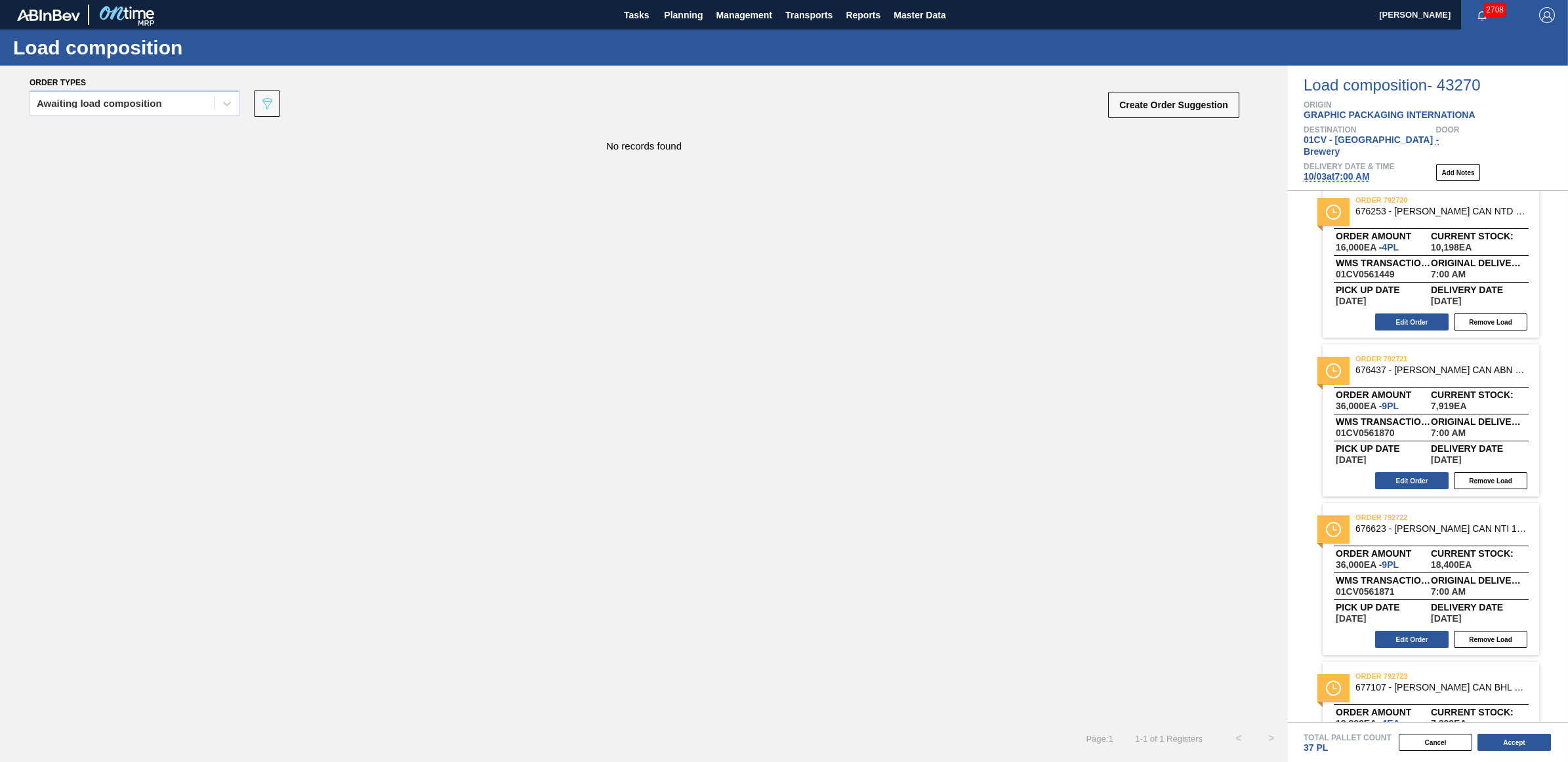
scroll to position [258, 0]
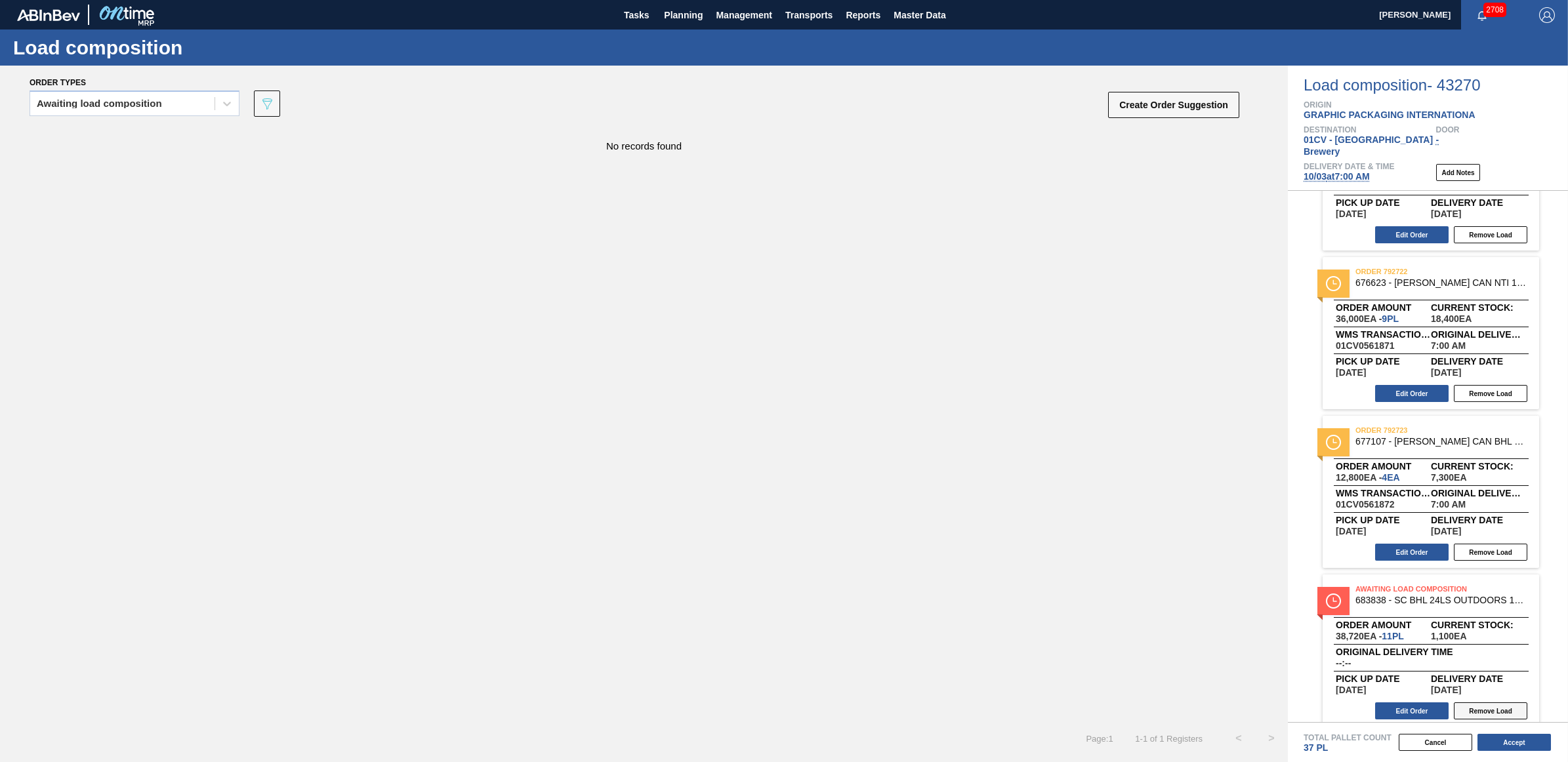
click at [1481, 703] on button "Remove Load" at bounding box center [1490, 711] width 74 height 17
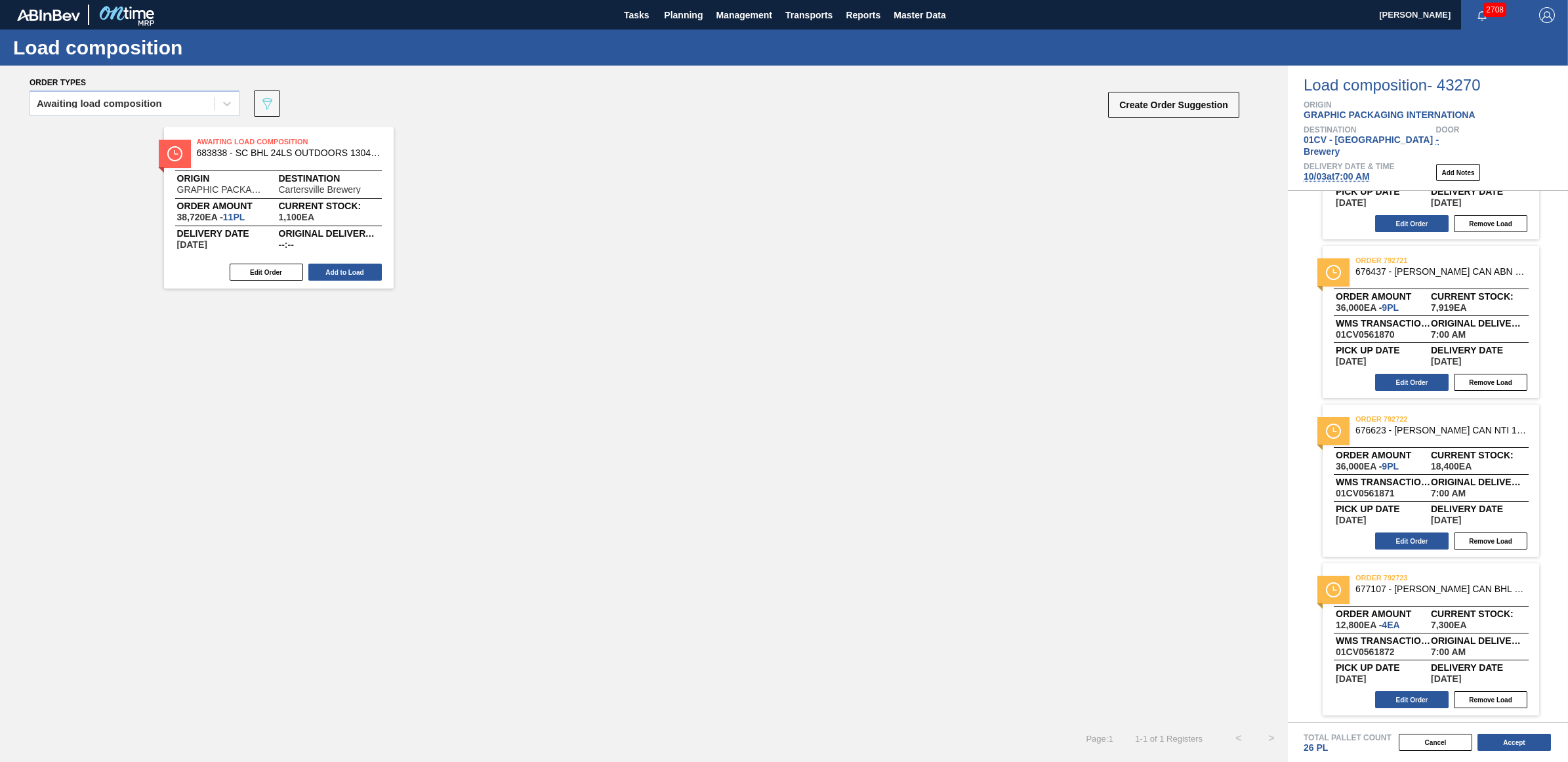
scroll to position [99, 0]
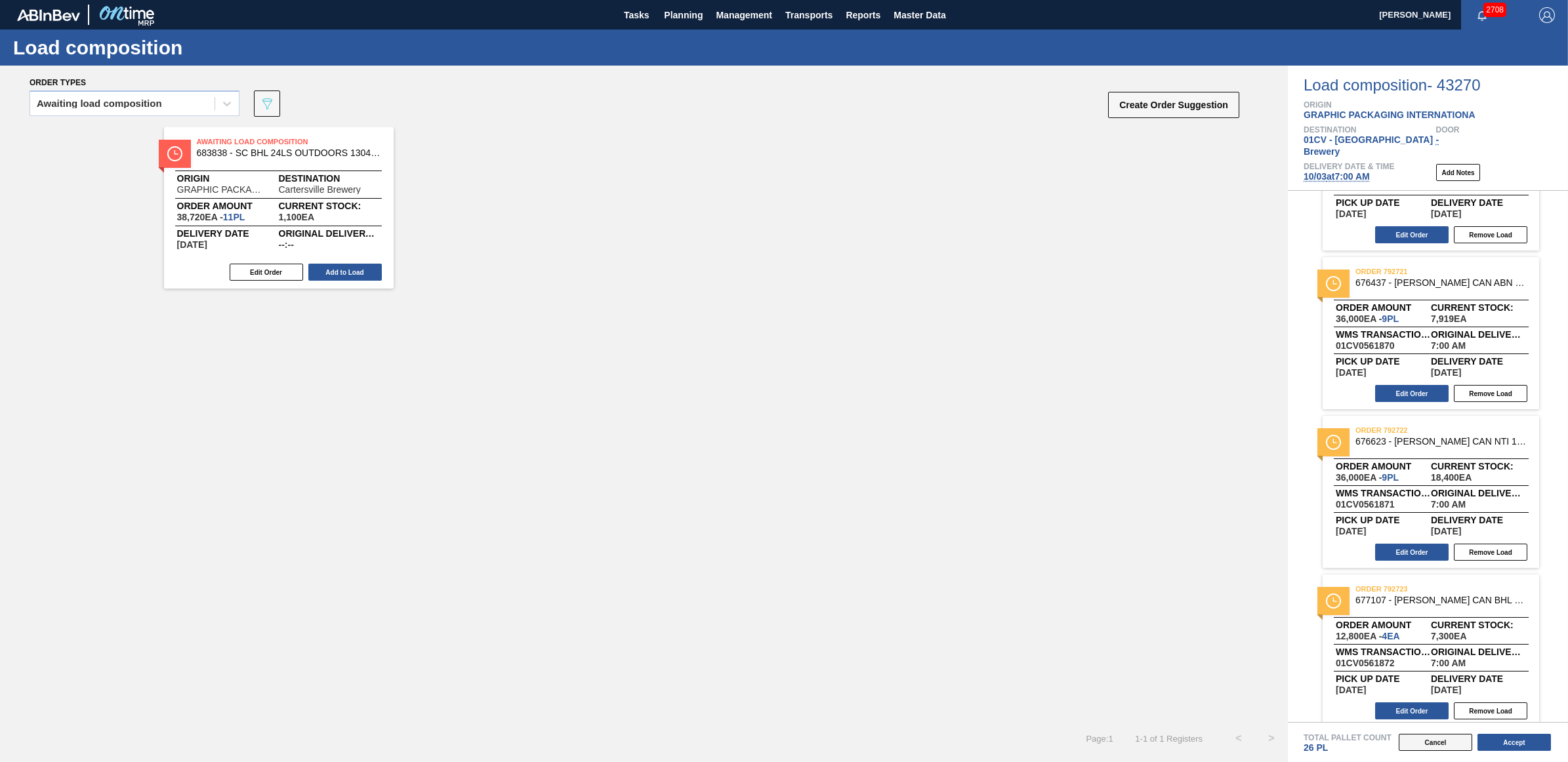
click at [1448, 738] on button "Cancel" at bounding box center [1435, 743] width 74 height 17
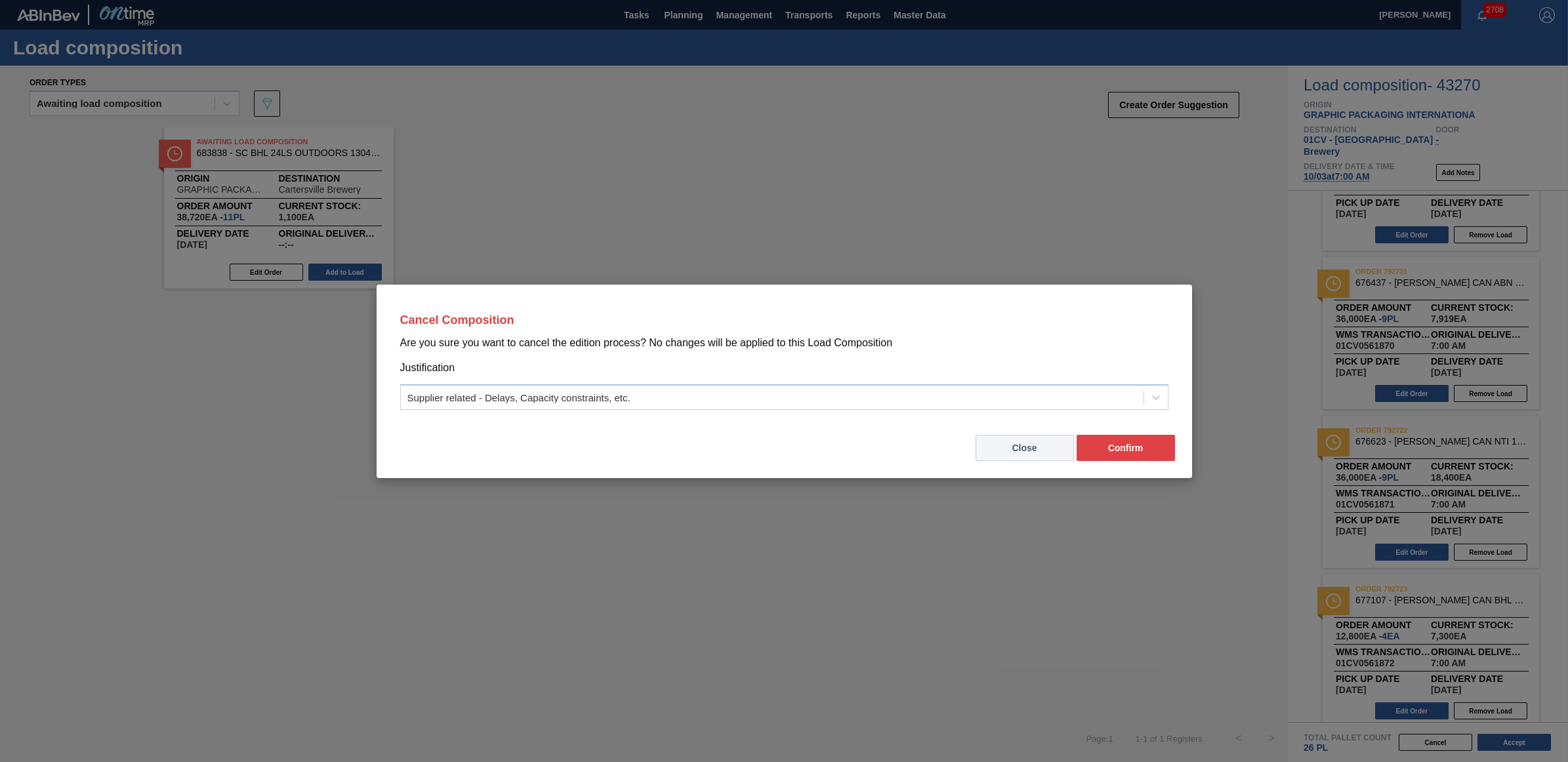
click at [1044, 450] on button "Close" at bounding box center [1025, 448] width 98 height 26
